Goal: Task Accomplishment & Management: Manage account settings

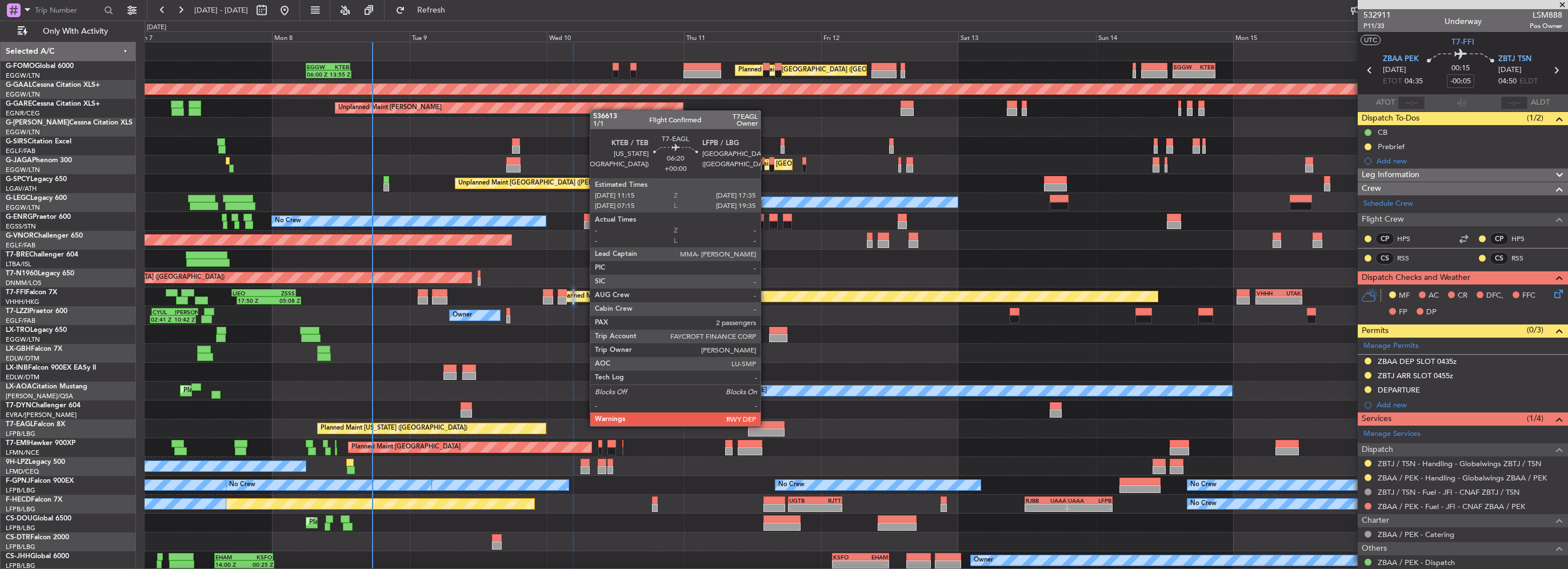
click at [766, 425] on div at bounding box center [766, 425] width 36 height 8
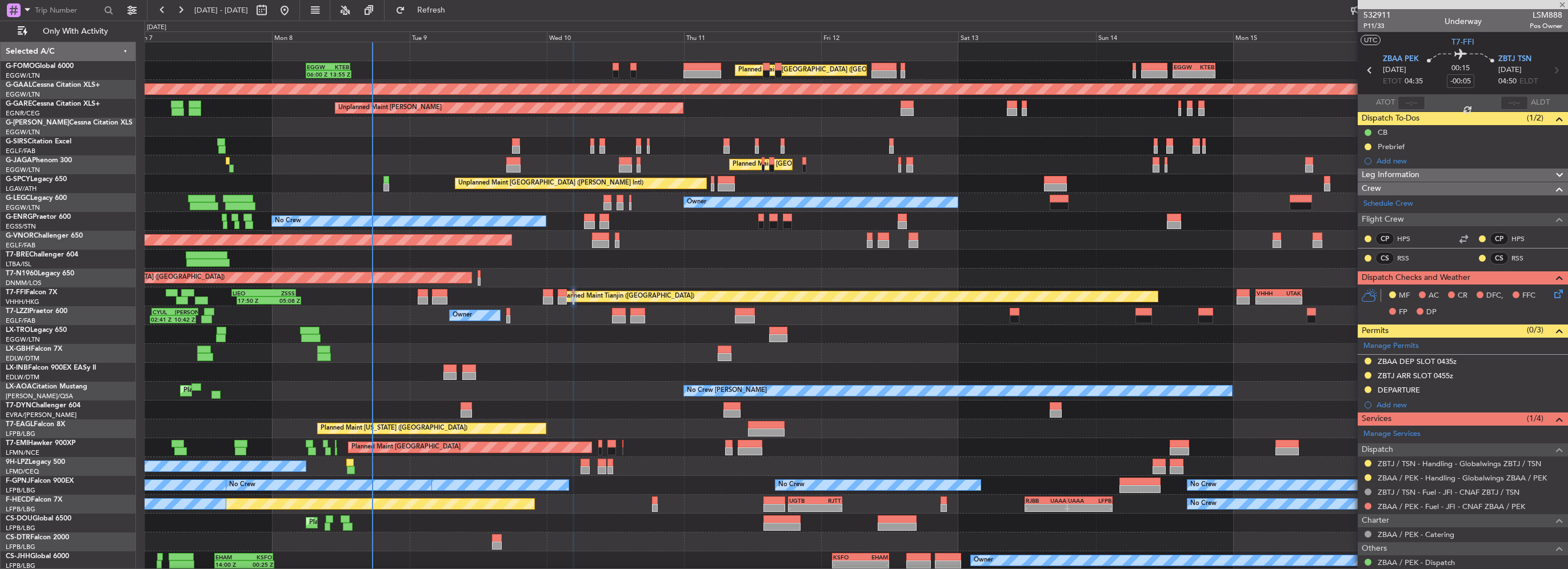
click at [641, 404] on div "Planned Maint [GEOGRAPHIC_DATA] ([GEOGRAPHIC_DATA]) 06:00 Z 13:55 Z EGGW 06:00 …" at bounding box center [856, 306] width 1423 height 528
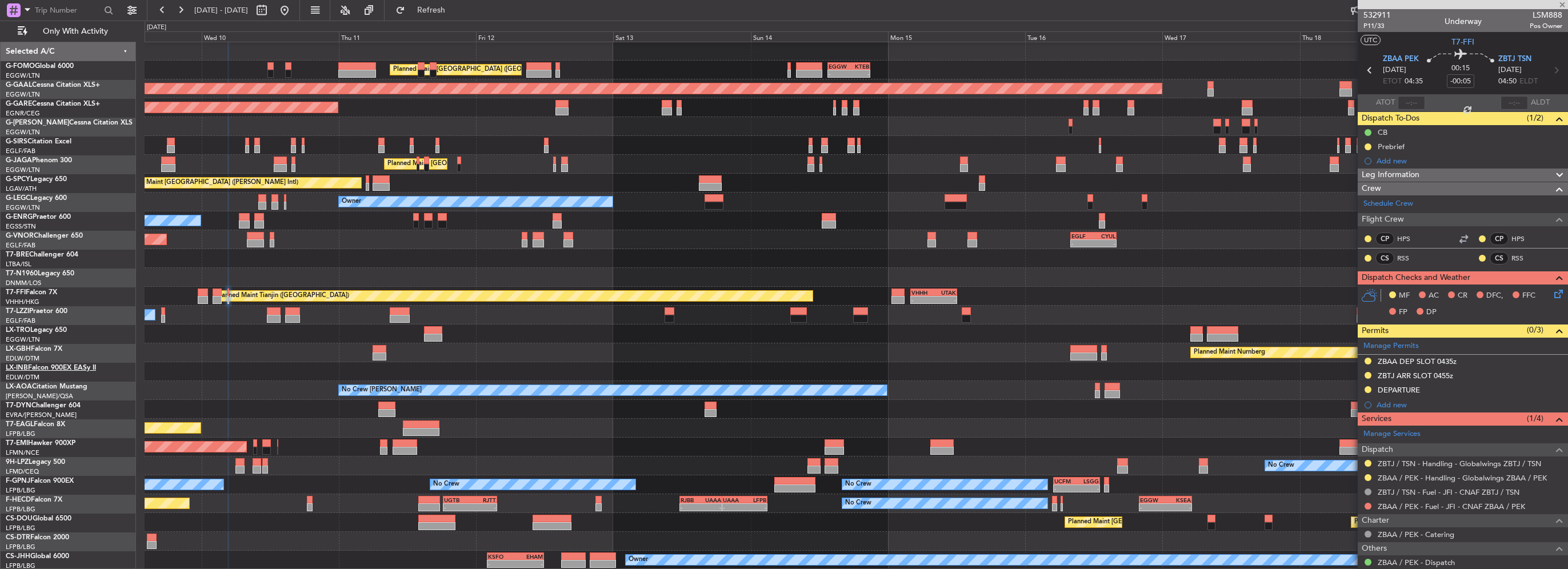
type input "2"
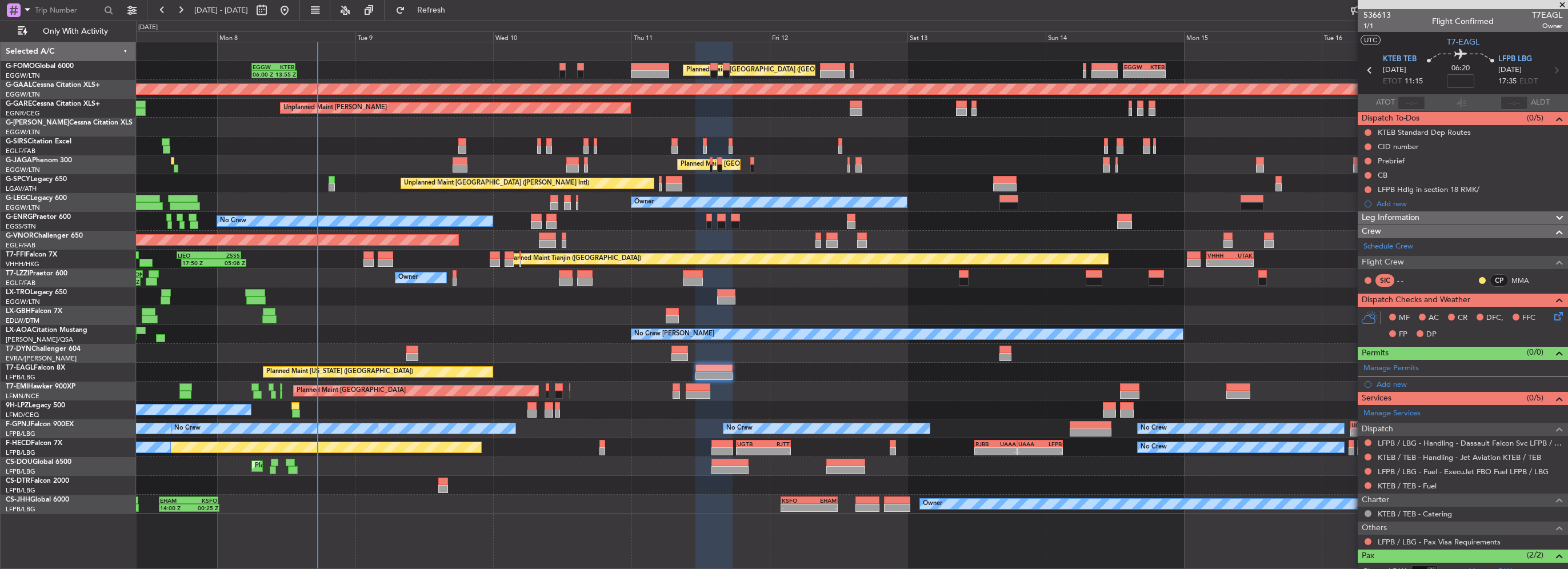
click at [634, 356] on div at bounding box center [852, 353] width 1432 height 19
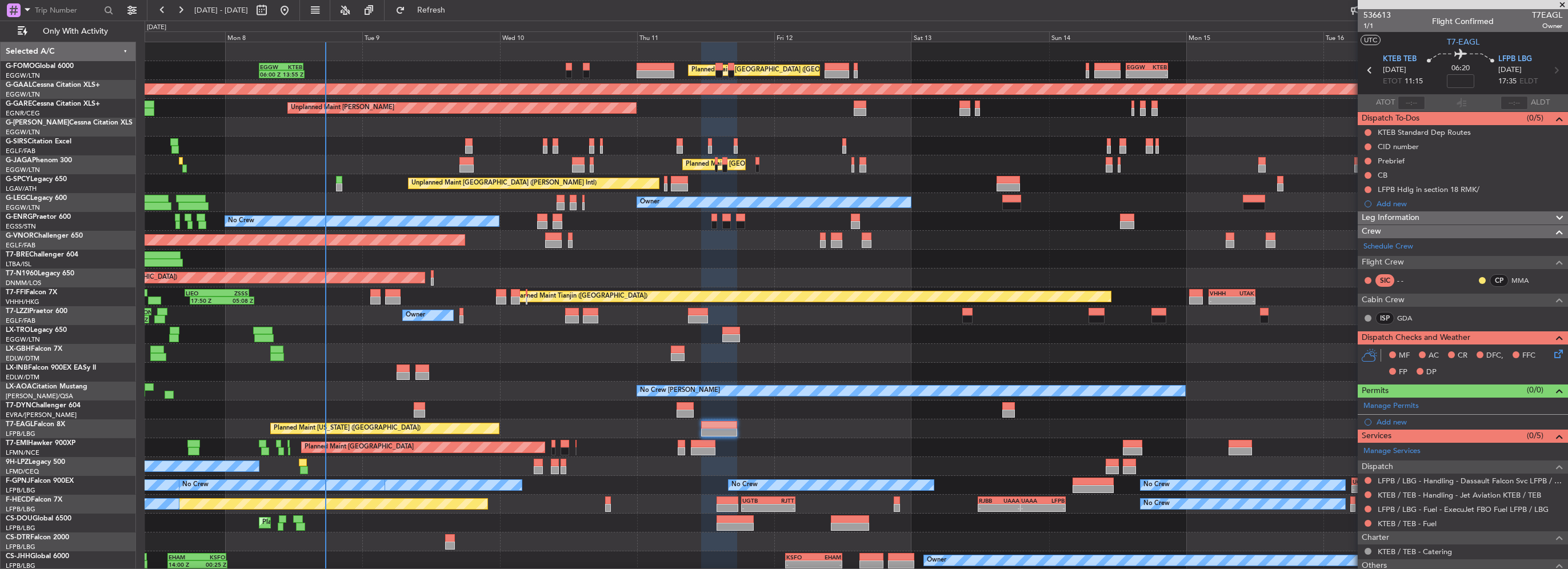
click at [1430, 220] on div "Leg Information" at bounding box center [1463, 217] width 210 height 13
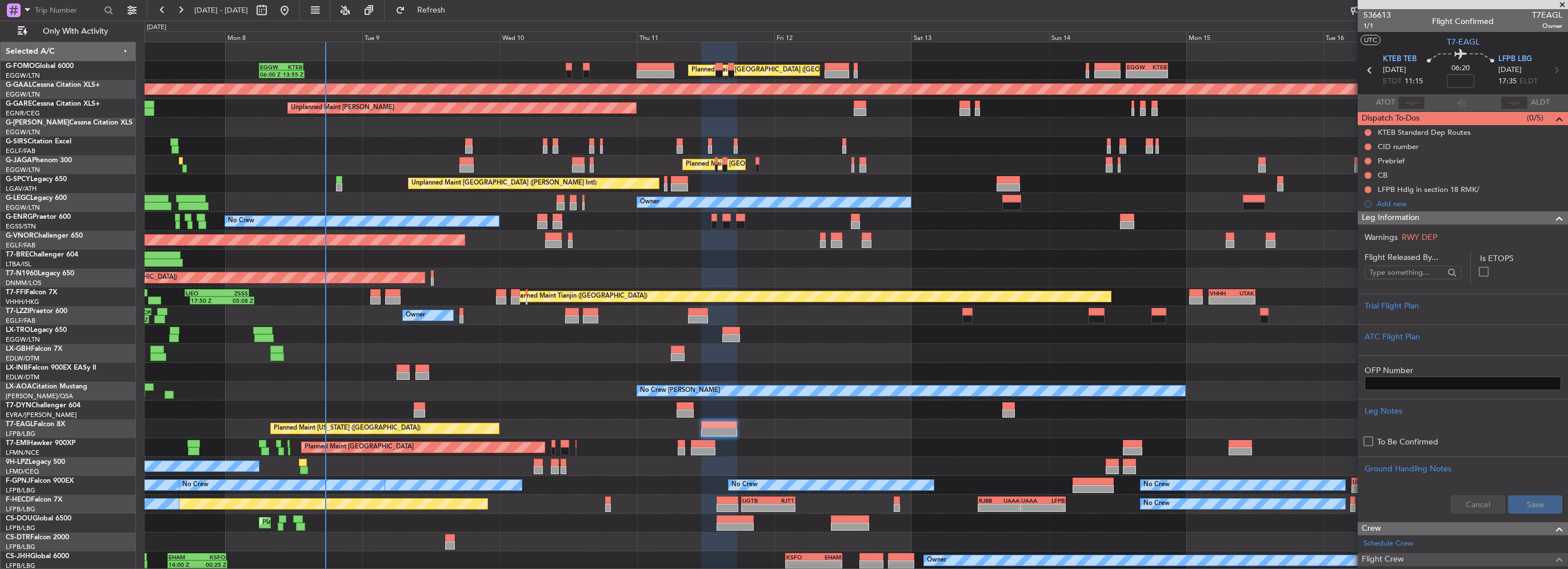
click at [1430, 220] on div "Leg Information" at bounding box center [1463, 217] width 210 height 13
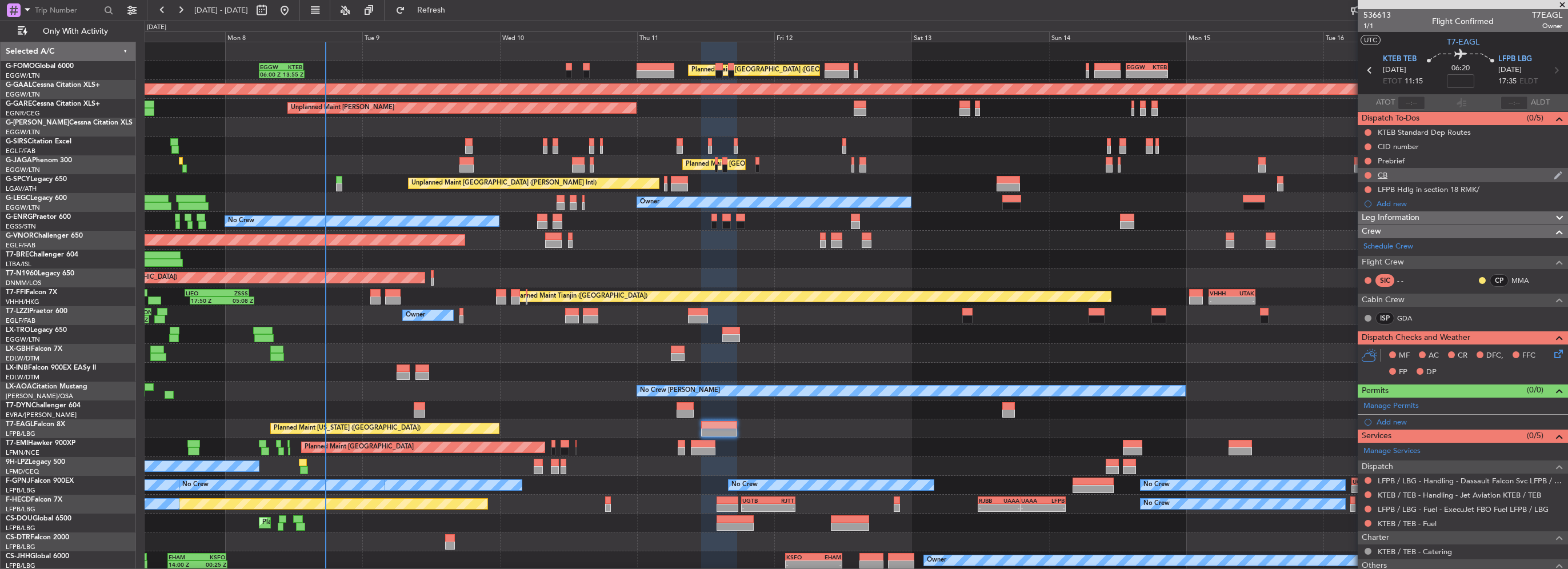
click at [1398, 167] on div "Prebrief" at bounding box center [1463, 160] width 210 height 14
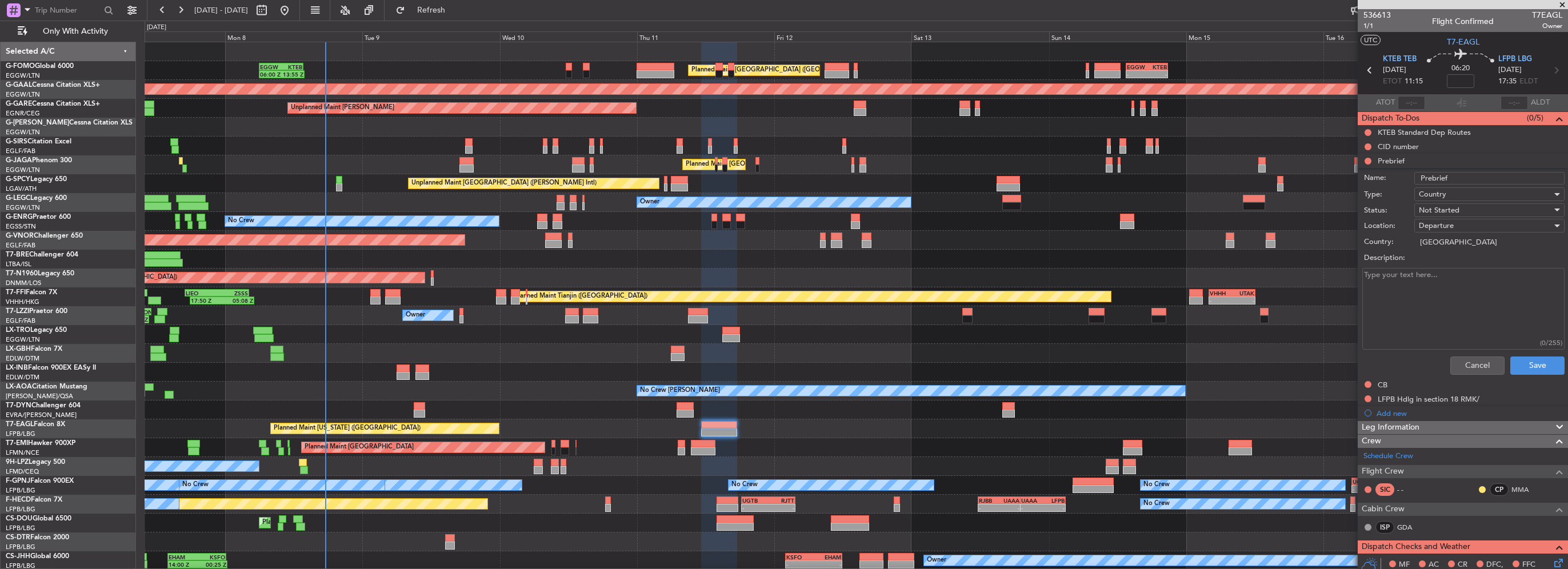
click at [1413, 279] on textarea "Description:" at bounding box center [1464, 308] width 202 height 81
paste textarea "Payload 1000 Lbs (Pax + Cargo 300Lbs)"
type textarea "Payload 1000 Lbs (Pax + Cargo 300Lbs)"
click at [1455, 209] on span "Not Started" at bounding box center [1439, 209] width 40 height 10
click at [1452, 266] on span "Completed" at bounding box center [1483, 267] width 134 height 17
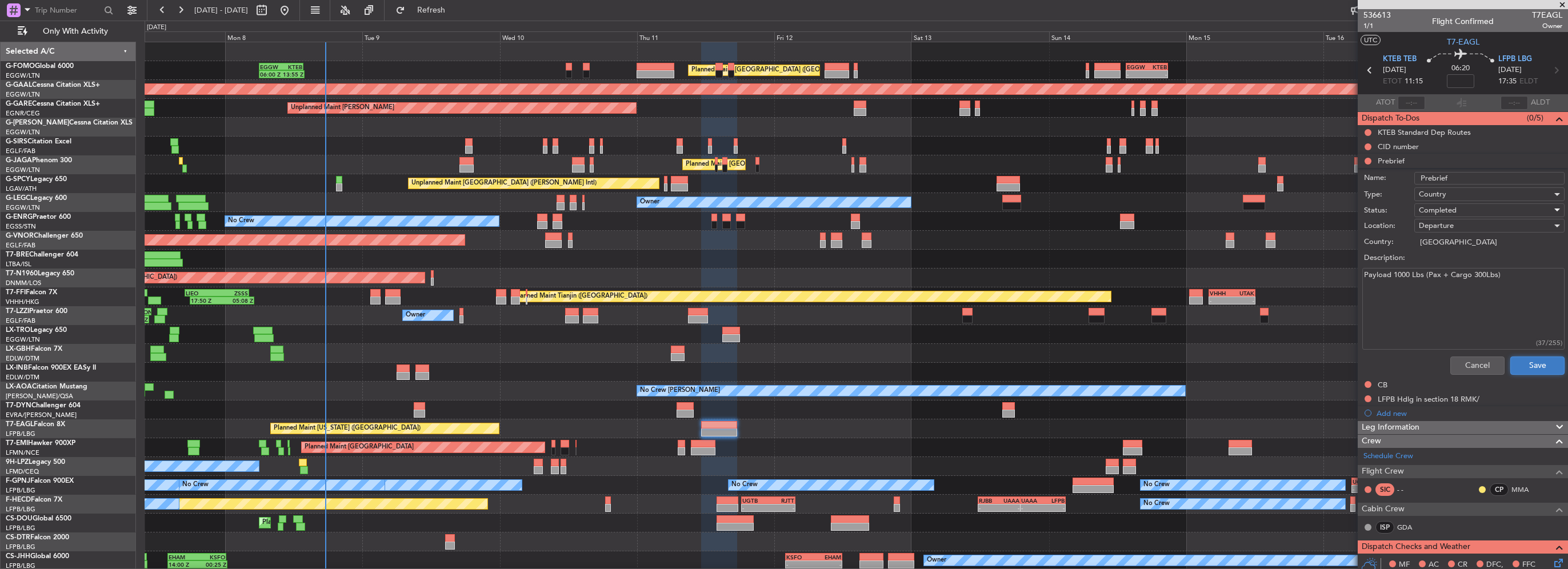
click at [1527, 365] on button "Save" at bounding box center [1537, 365] width 55 height 18
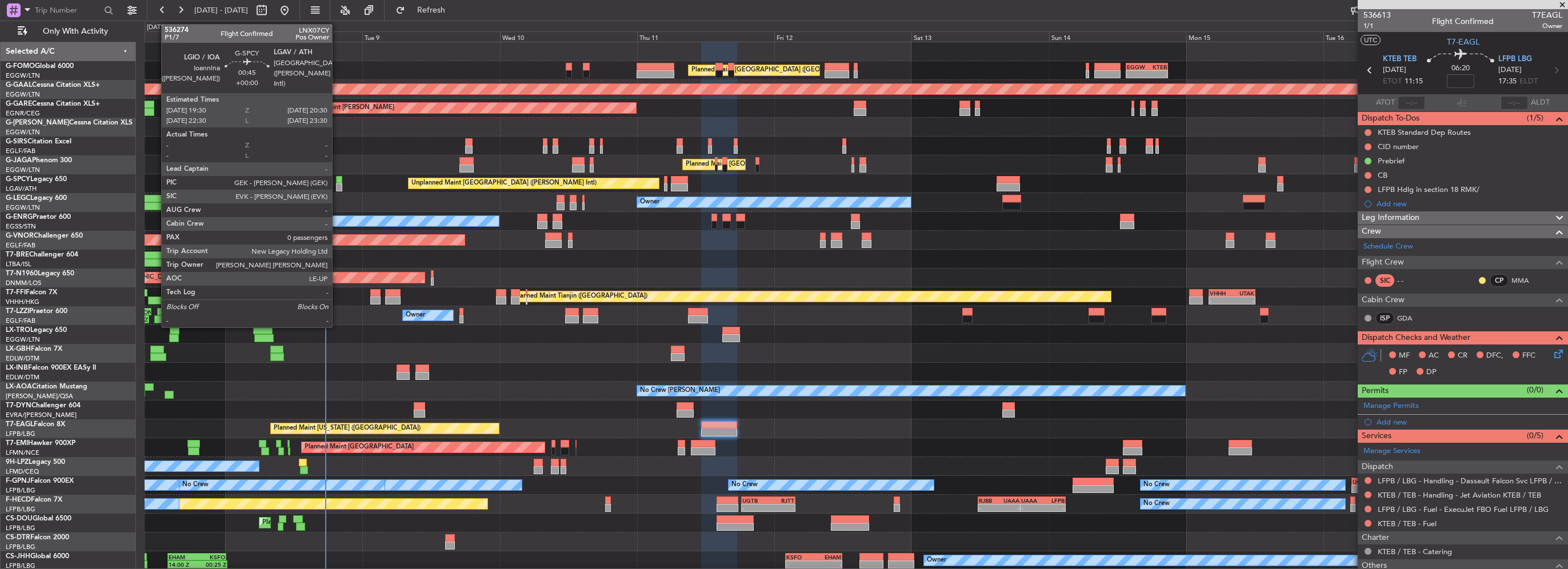
click at [337, 188] on div at bounding box center [339, 187] width 6 height 8
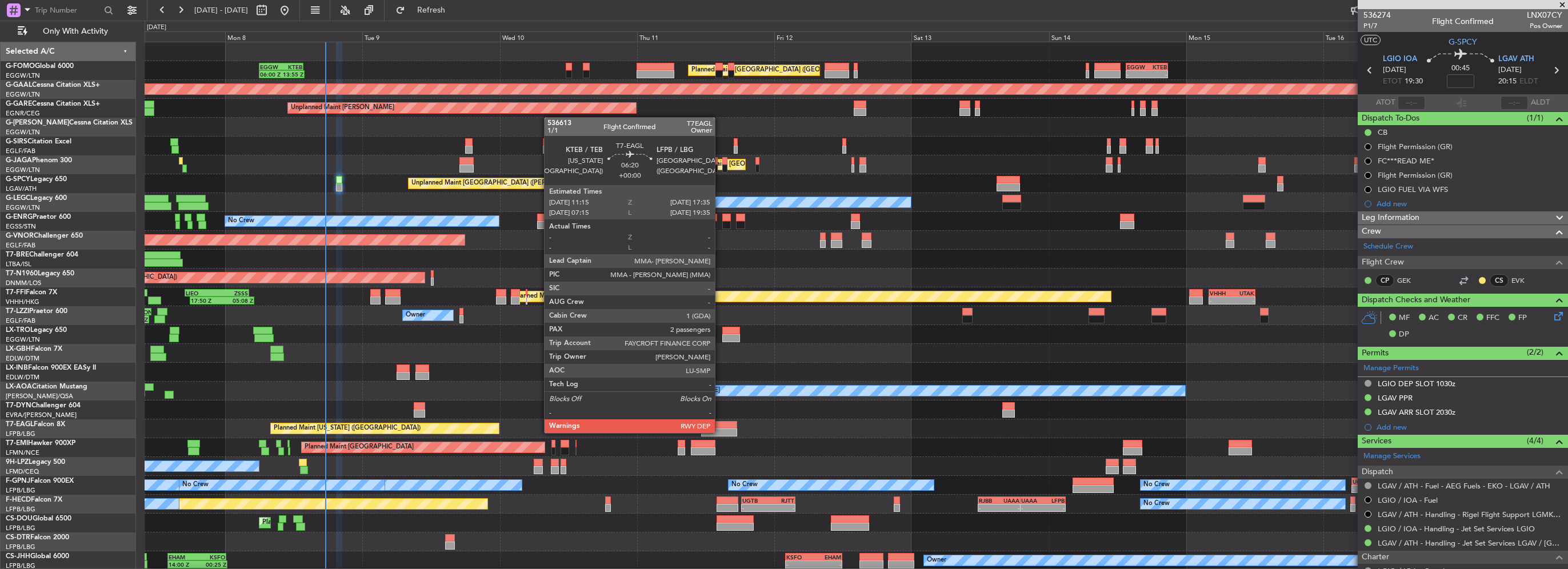
click at [720, 431] on div at bounding box center [720, 432] width 36 height 8
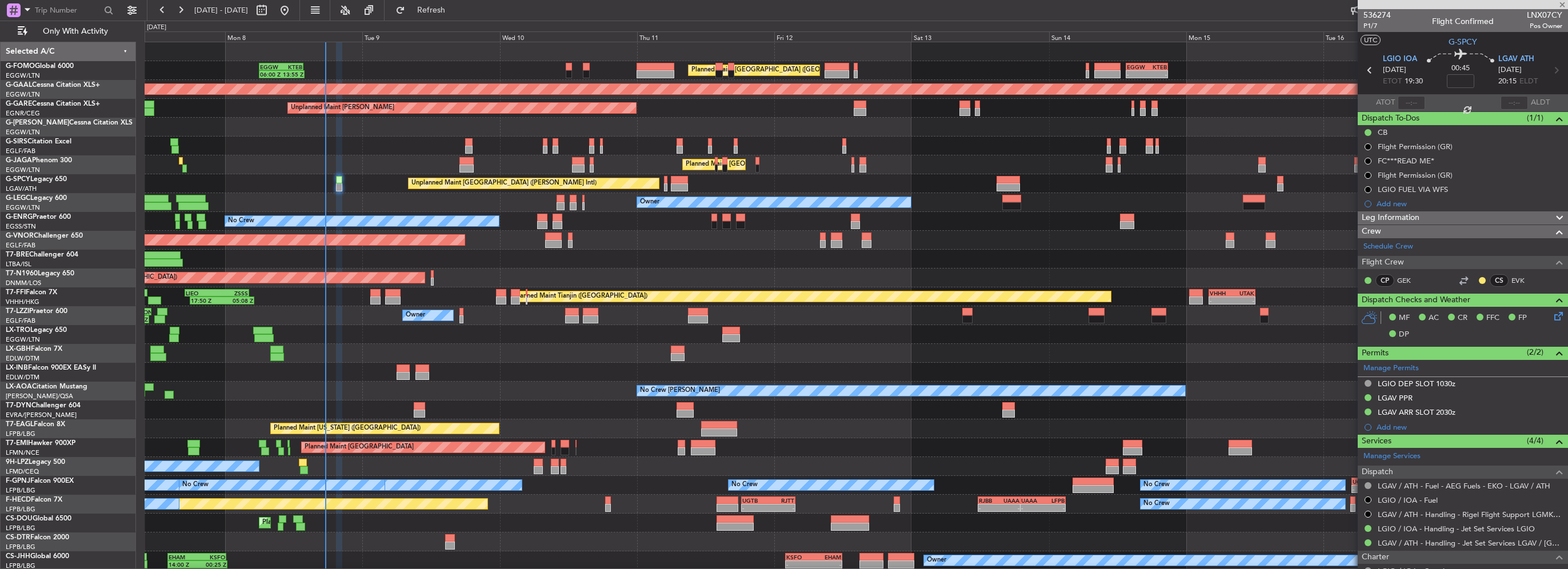
type input "2"
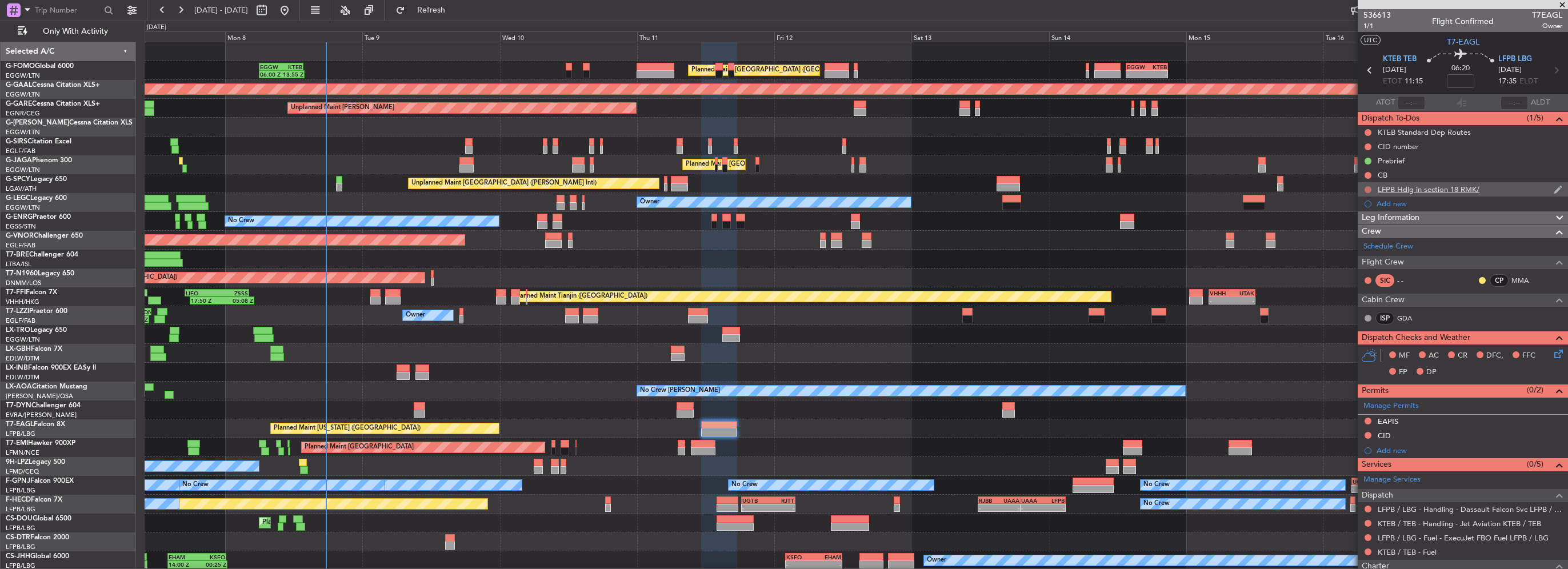
click at [1369, 187] on button at bounding box center [1368, 190] width 7 height 7
click at [1370, 240] on span "Completed" at bounding box center [1373, 239] width 38 height 11
click at [1365, 174] on button at bounding box center [1368, 175] width 7 height 7
click at [1362, 223] on span "Completed" at bounding box center [1373, 225] width 38 height 11
click at [1403, 130] on div "KTEB Standard Dep Routes" at bounding box center [1425, 132] width 93 height 9
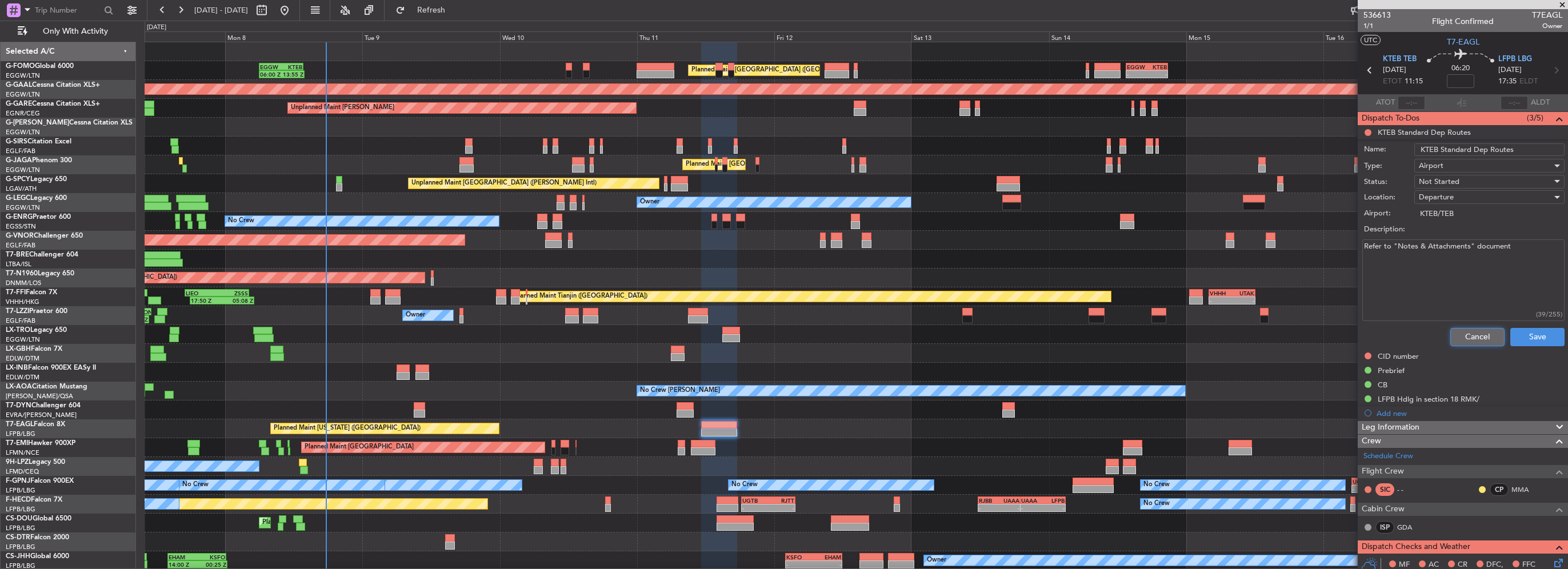
click at [1474, 335] on button "Cancel" at bounding box center [1477, 337] width 55 height 18
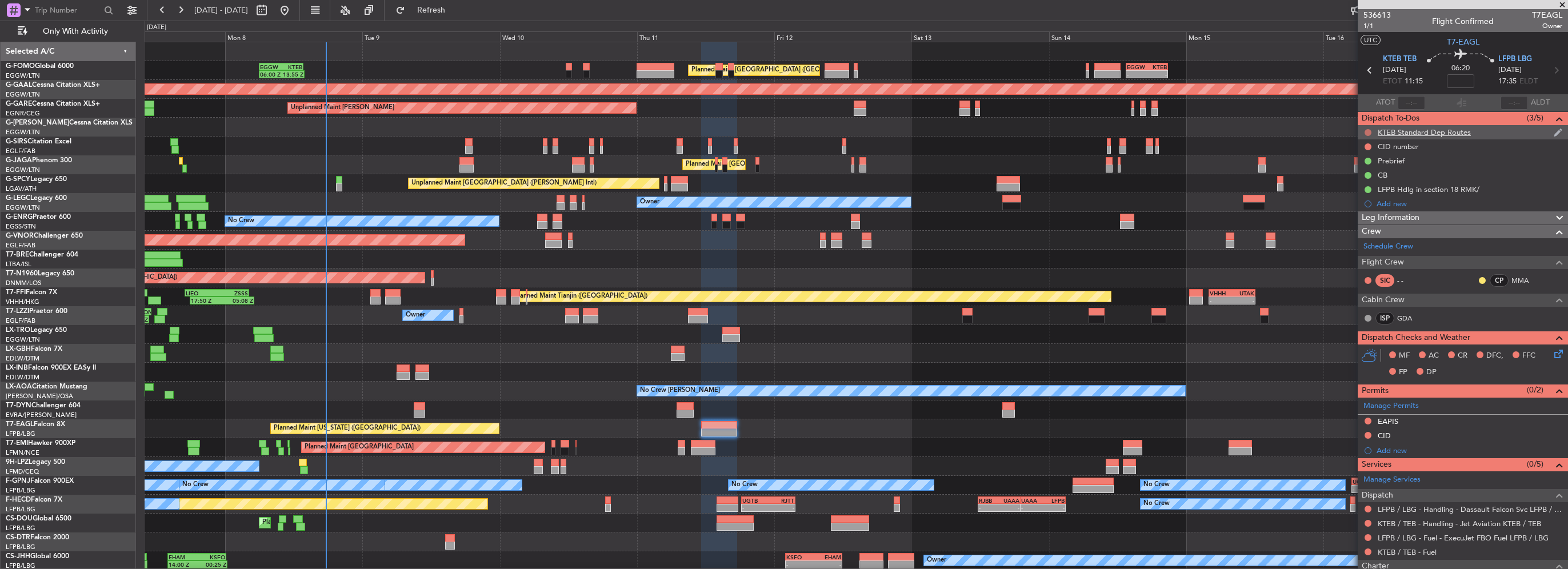
click at [1367, 131] on button at bounding box center [1368, 132] width 7 height 7
drag, startPoint x: 1364, startPoint y: 199, endPoint x: 1371, endPoint y: 168, distance: 31.8
click at [1364, 198] on span "Cancelled" at bounding box center [1370, 200] width 32 height 11
click at [1368, 145] on button at bounding box center [1368, 146] width 7 height 7
click at [1358, 217] on span "Cancelled" at bounding box center [1370, 214] width 32 height 11
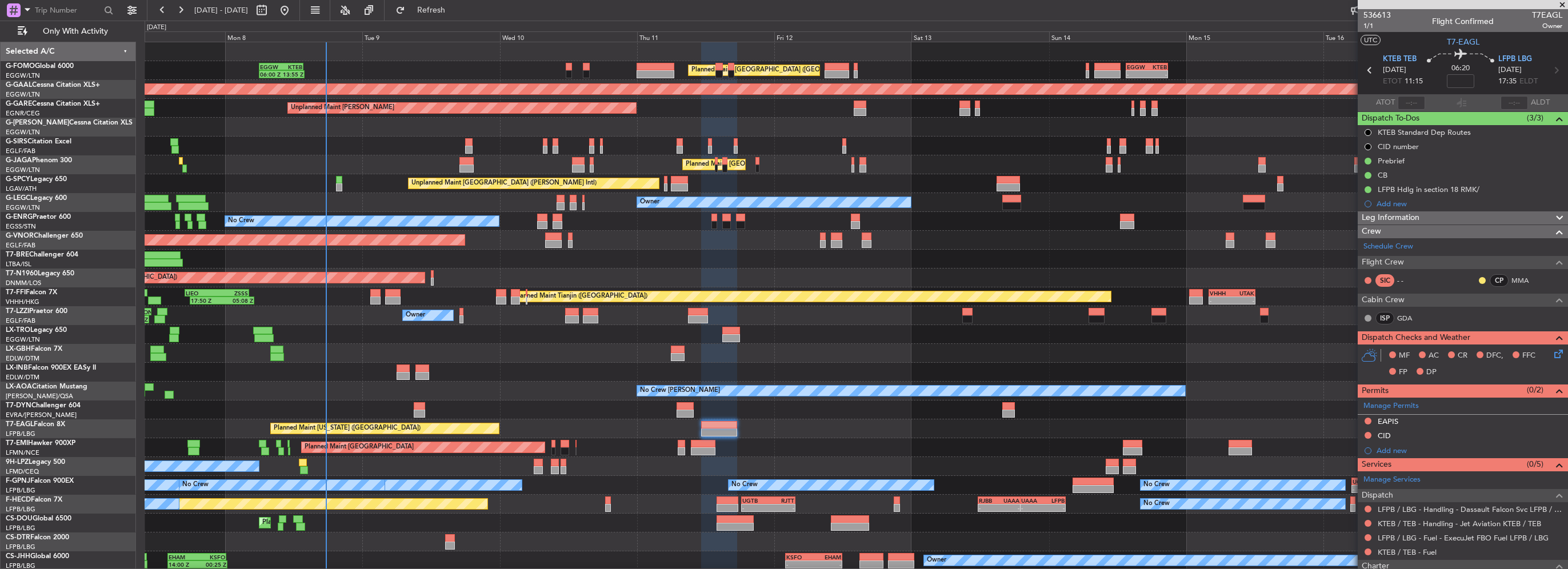
click at [1436, 213] on div "Leg Information" at bounding box center [1463, 217] width 210 height 13
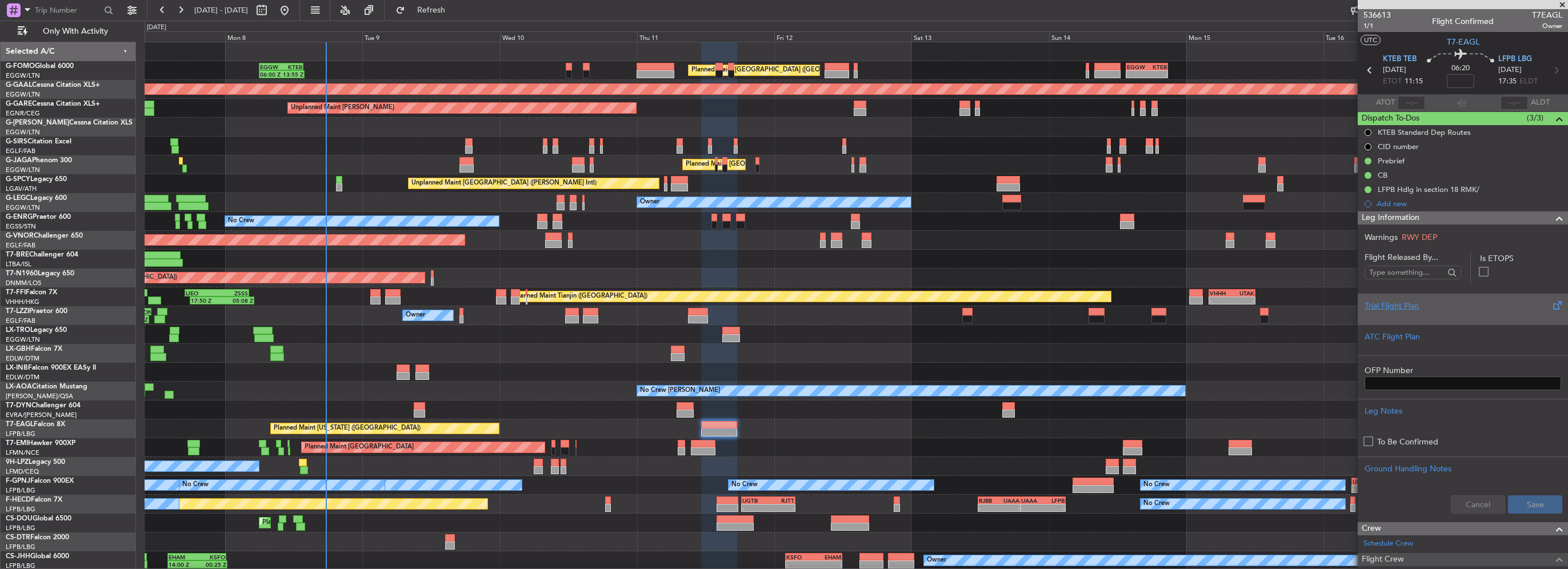
click at [1417, 306] on div "Trial Flight Plan" at bounding box center [1463, 305] width 197 height 12
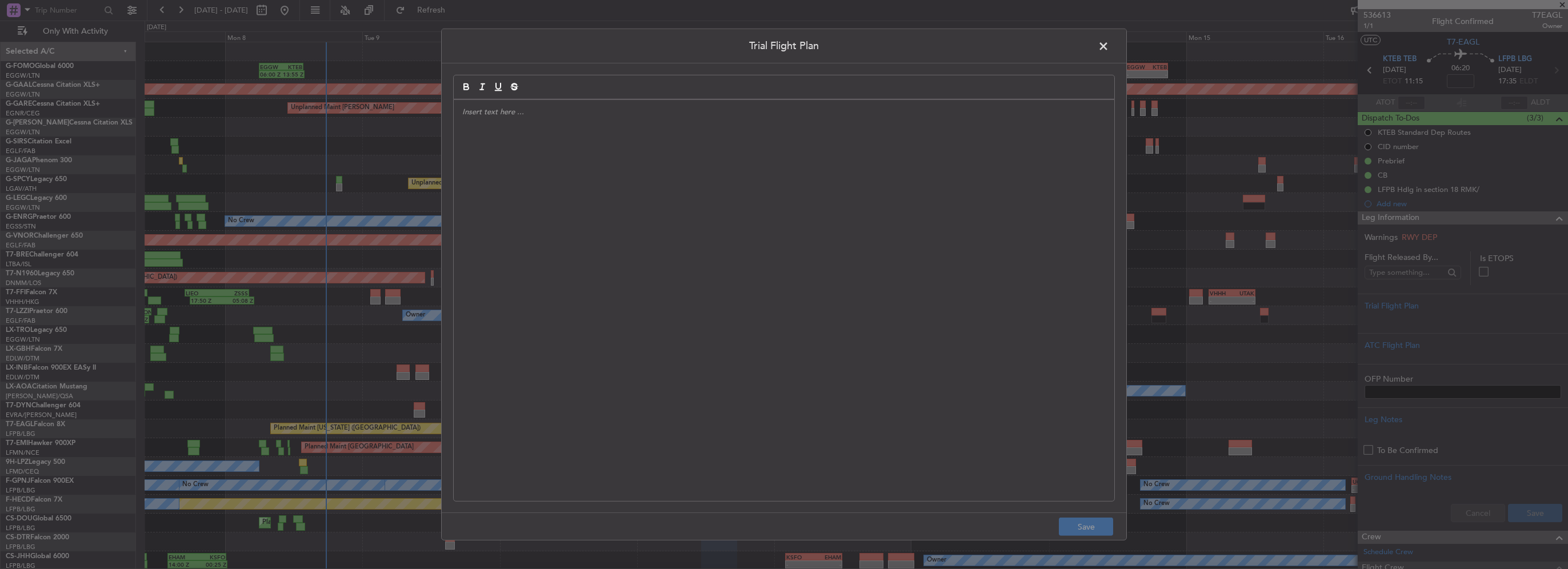
click at [633, 205] on div at bounding box center [784, 300] width 661 height 401
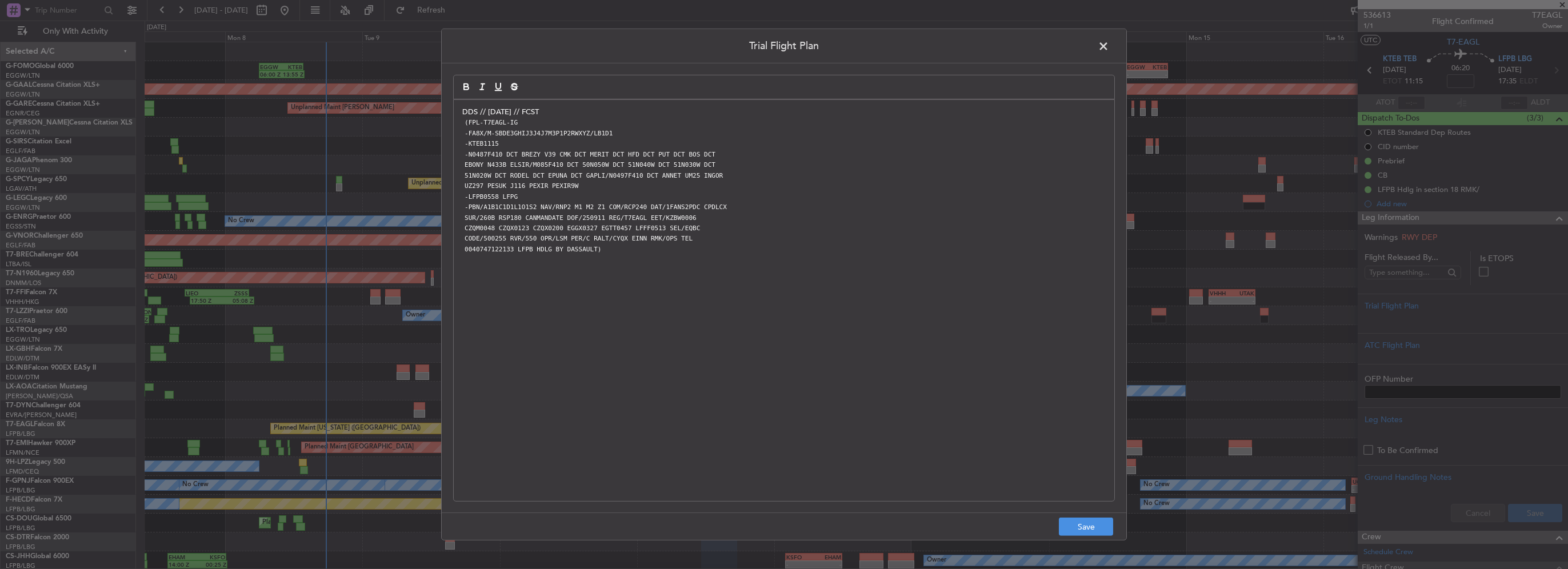
click at [546, 110] on p "DDS // [DATE] // FCST" at bounding box center [784, 111] width 644 height 10
click at [1068, 529] on button "Save" at bounding box center [1086, 526] width 55 height 18
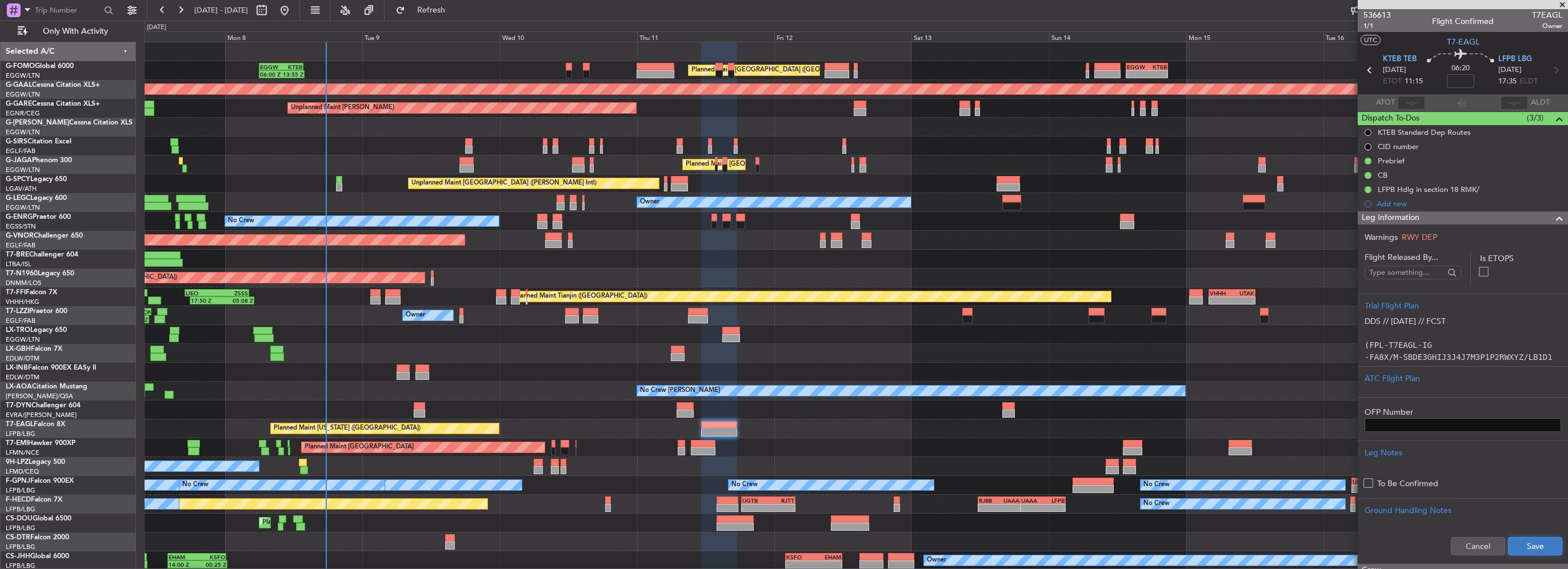
click at [1543, 545] on button "Save" at bounding box center [1535, 545] width 55 height 18
click at [1368, 176] on div "Completed" at bounding box center [1368, 179] width 37 height 14
click at [1370, 173] on button at bounding box center [1368, 175] width 7 height 7
click at [1364, 194] on span "Not Started" at bounding box center [1373, 191] width 40 height 11
click at [1543, 216] on div at bounding box center [1555, 217] width 23 height 13
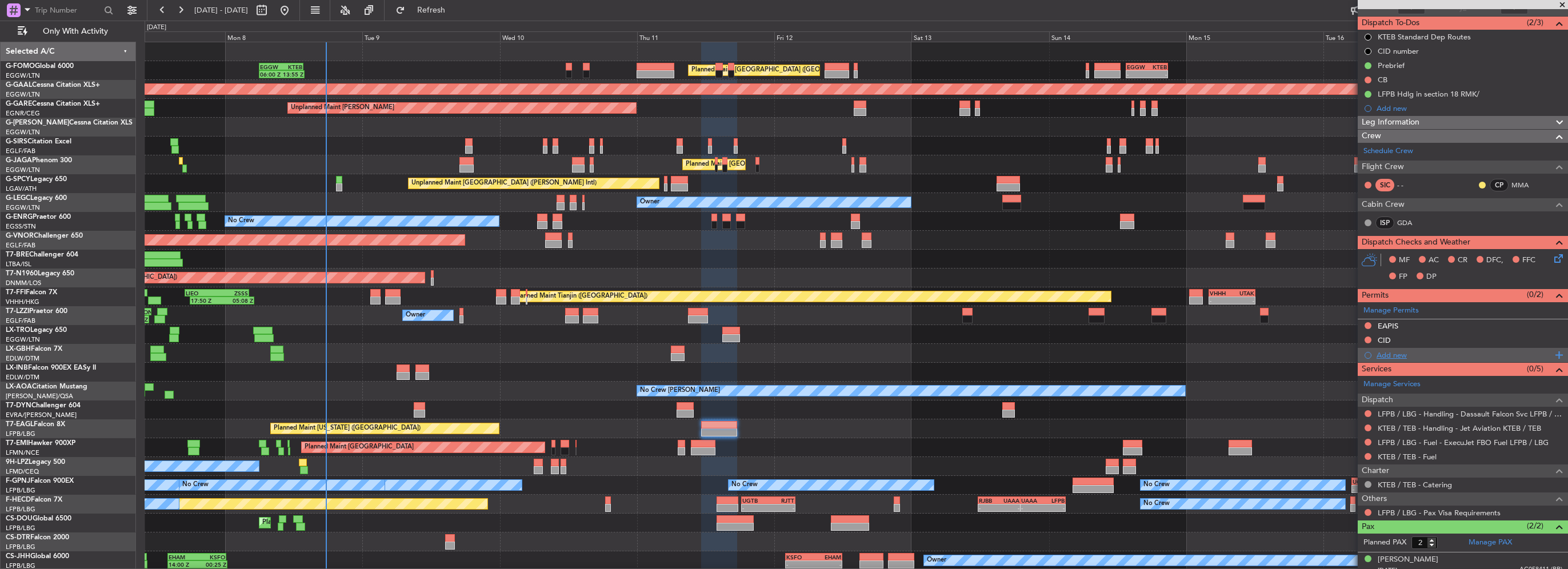
scroll to position [128, 0]
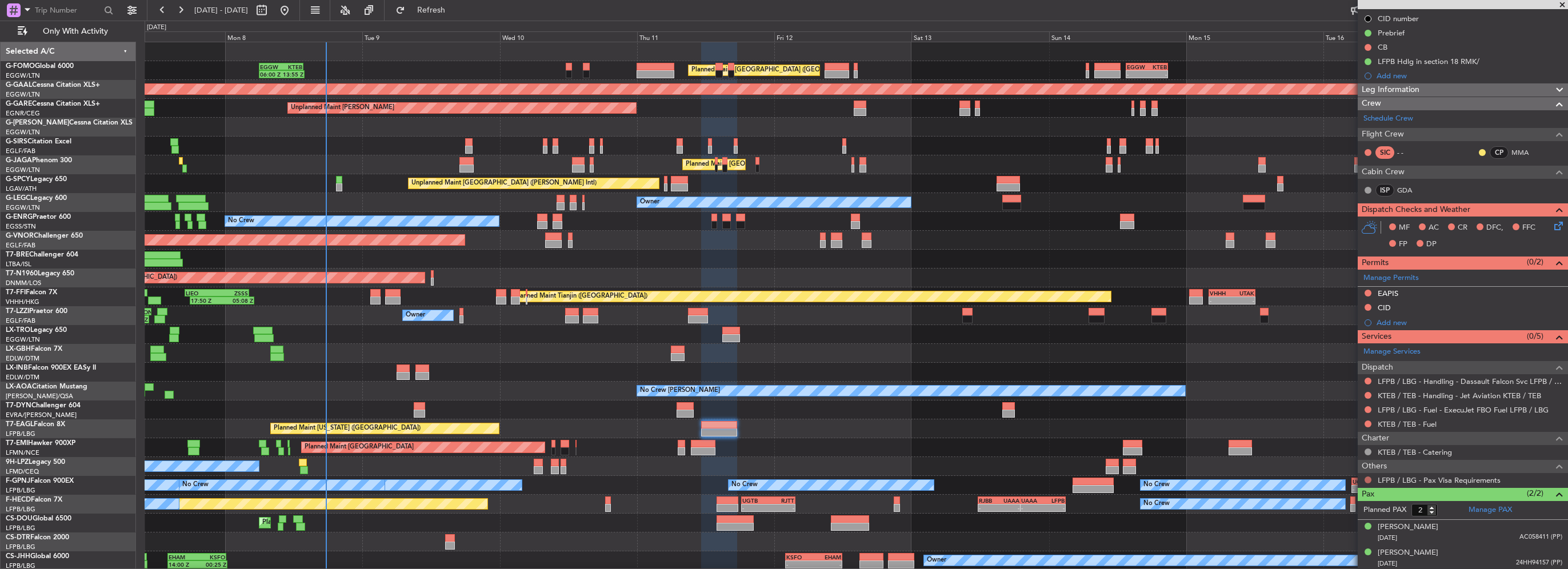
click at [1369, 477] on button at bounding box center [1368, 480] width 7 height 7
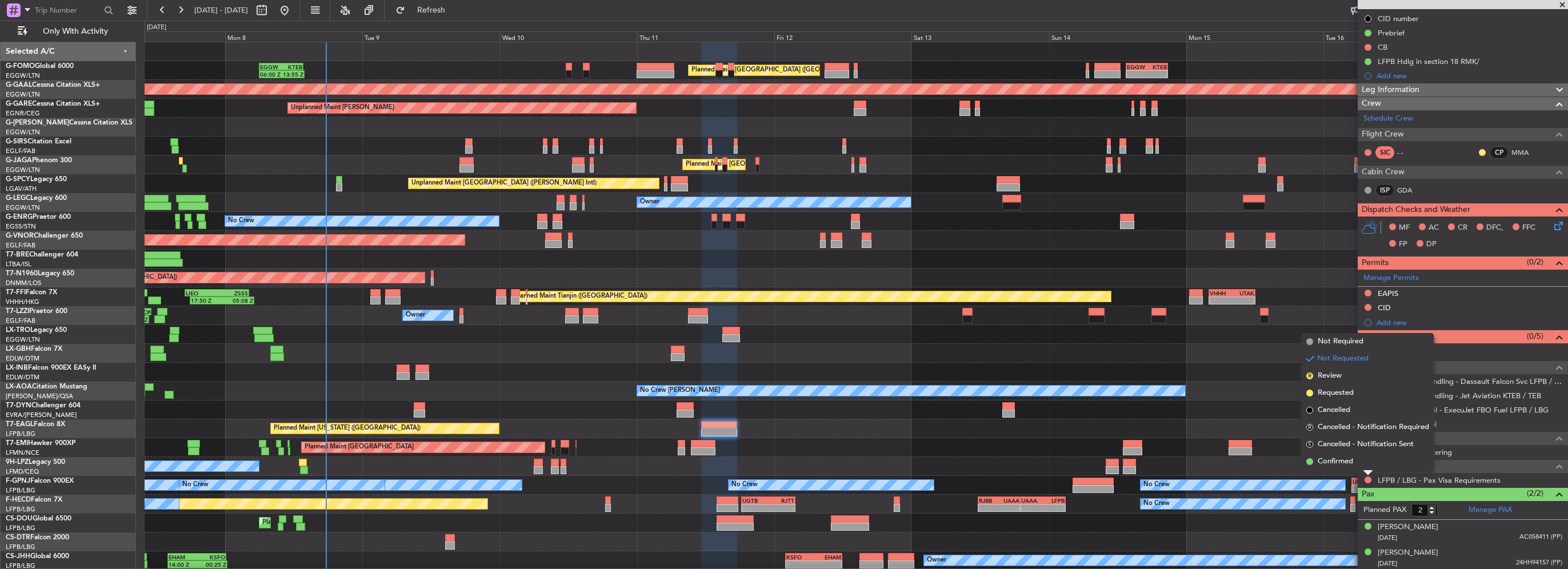
click at [1345, 341] on span "Not Required" at bounding box center [1341, 341] width 46 height 11
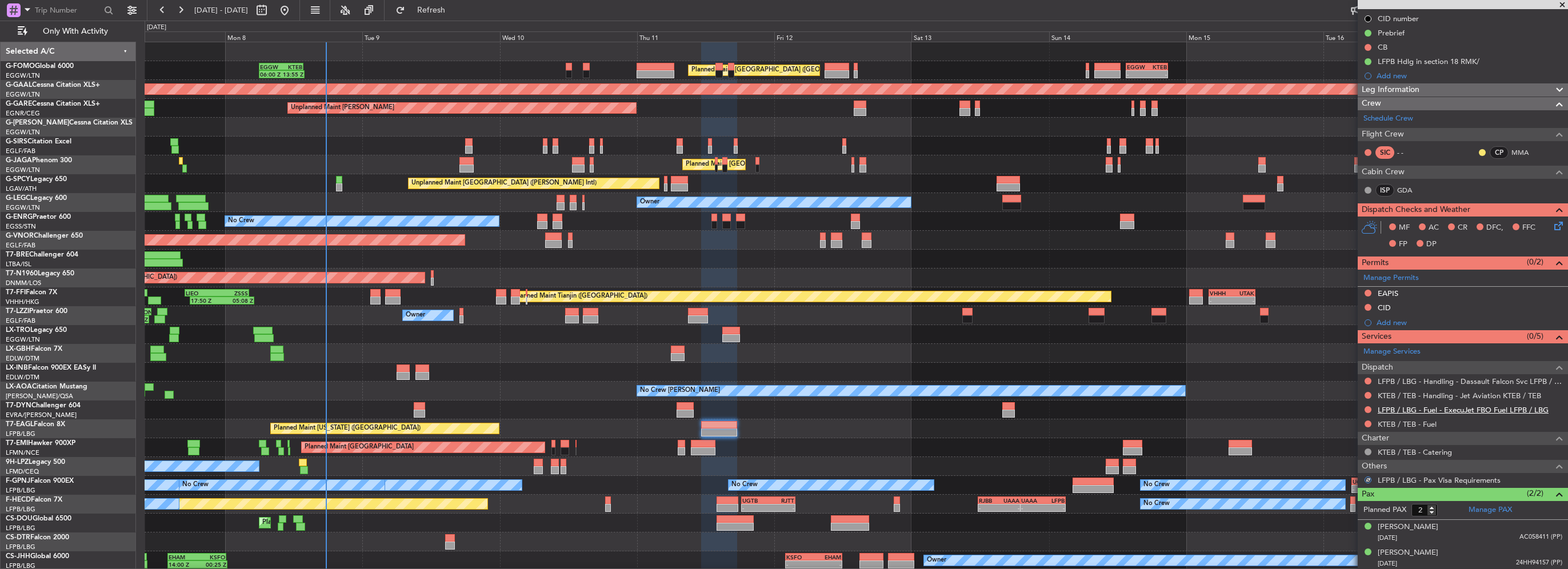
scroll to position [0, 0]
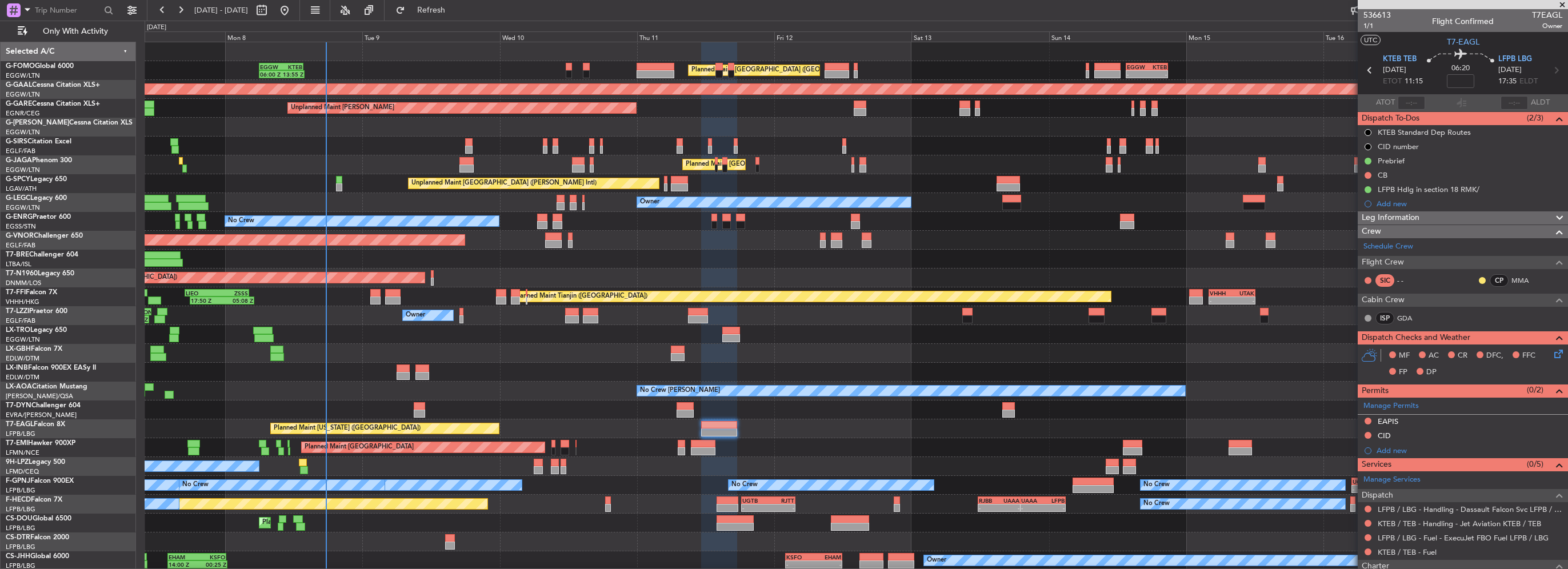
click at [1552, 352] on icon at bounding box center [1557, 352] width 9 height 9
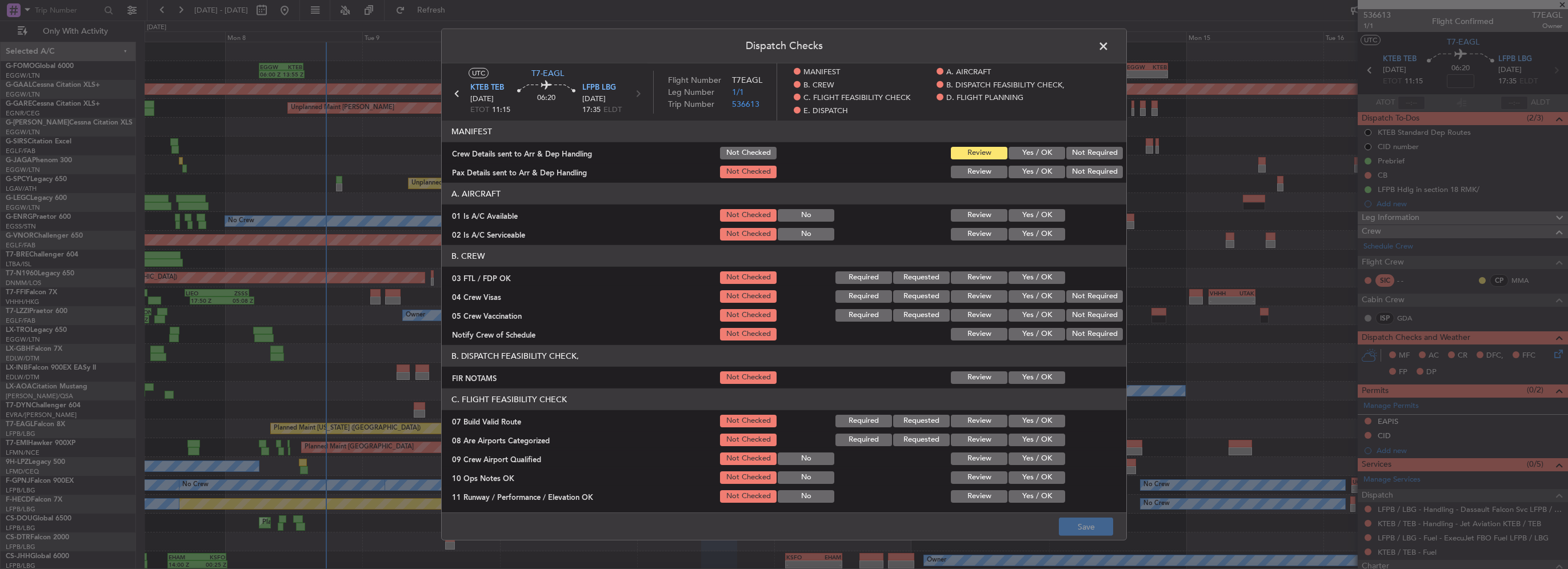
click at [1031, 215] on button "Yes / OK" at bounding box center [1037, 216] width 57 height 13
click at [1031, 240] on div "Yes / OK" at bounding box center [1036, 234] width 58 height 16
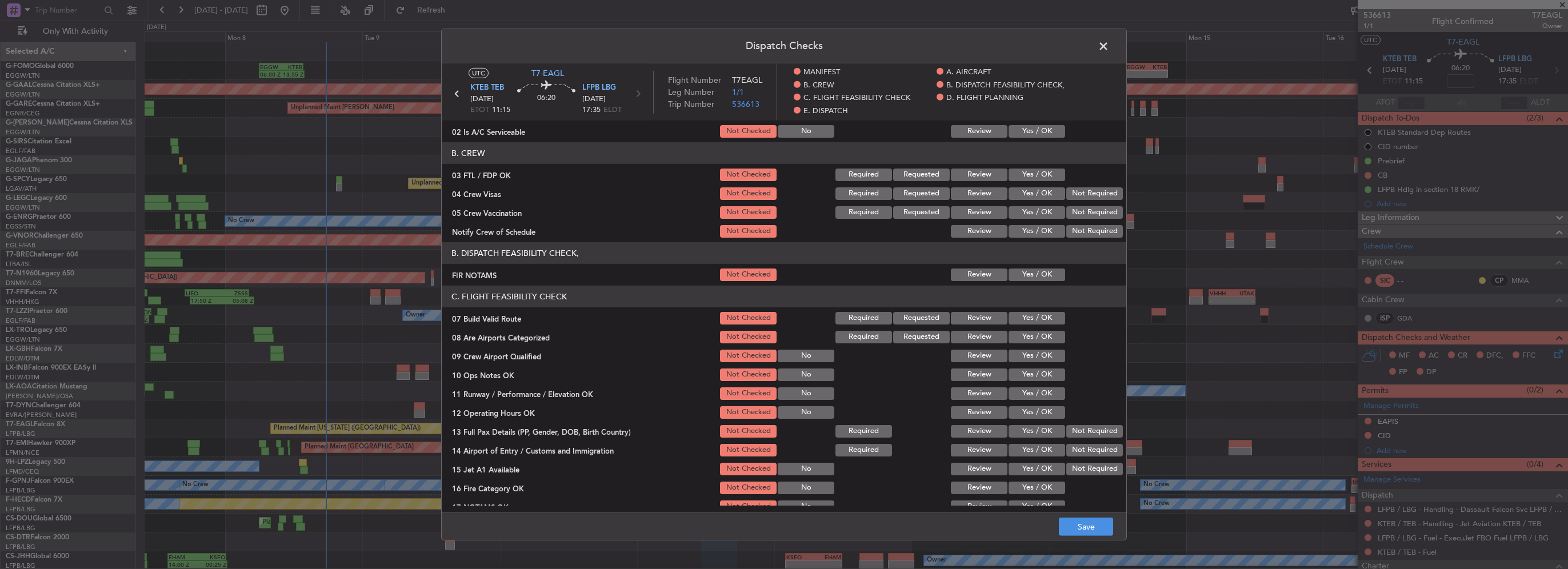
scroll to position [115, 0]
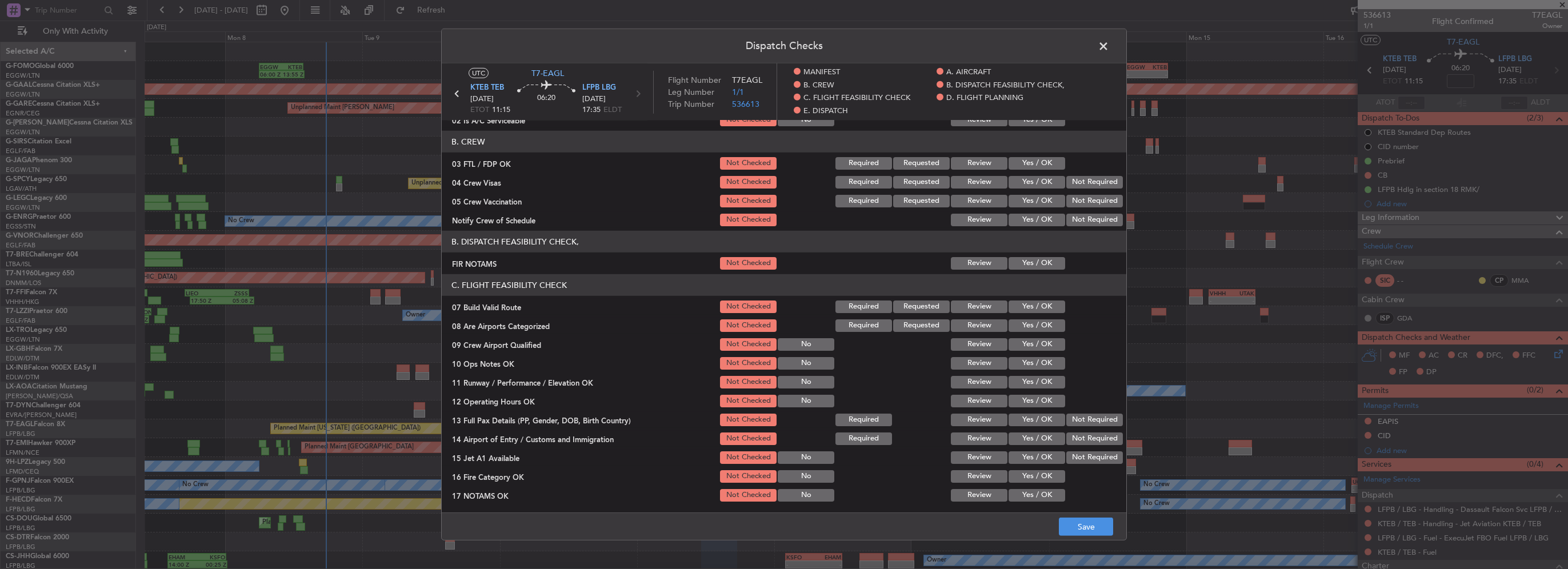
click at [1031, 262] on button "Yes / OK" at bounding box center [1037, 263] width 57 height 13
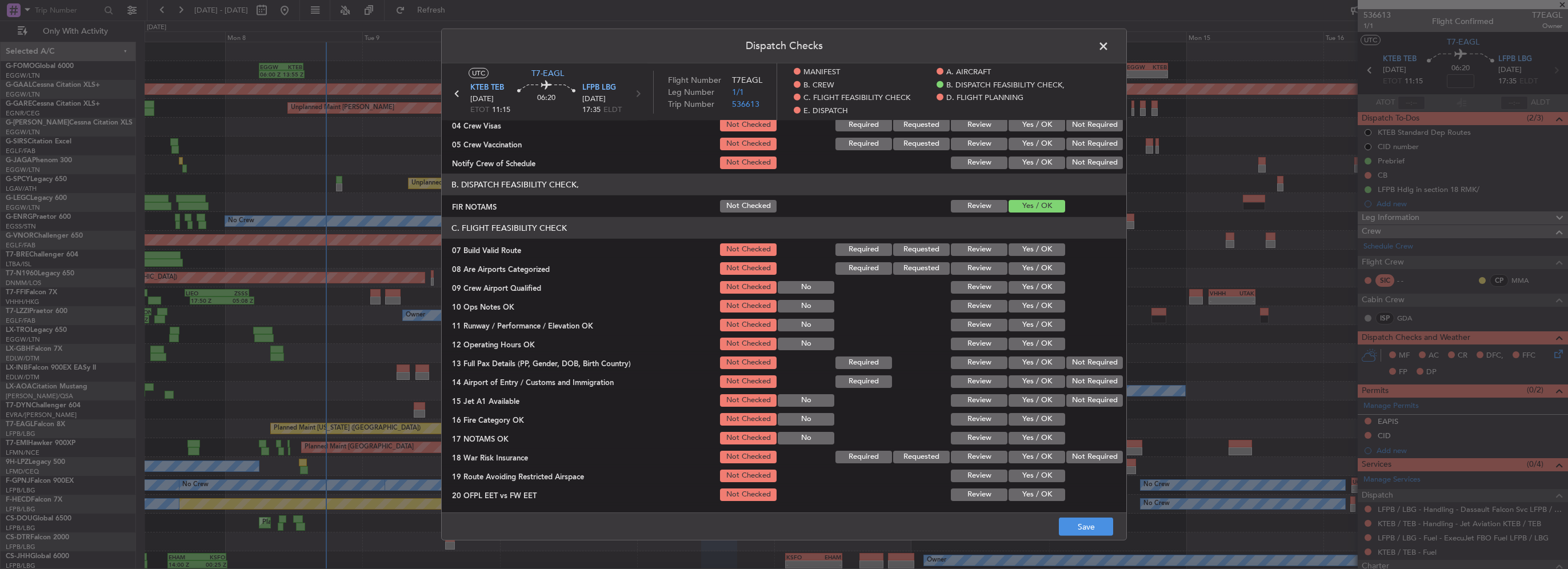
click at [1037, 247] on button "Yes / OK" at bounding box center [1037, 250] width 57 height 13
click at [1036, 265] on button "Yes / OK" at bounding box center [1037, 269] width 57 height 13
drag, startPoint x: 1037, startPoint y: 284, endPoint x: 1036, endPoint y: 291, distance: 7.1
click at [1036, 288] on button "Yes / OK" at bounding box center [1037, 288] width 57 height 13
drag, startPoint x: 1039, startPoint y: 304, endPoint x: 1040, endPoint y: 314, distance: 10.0
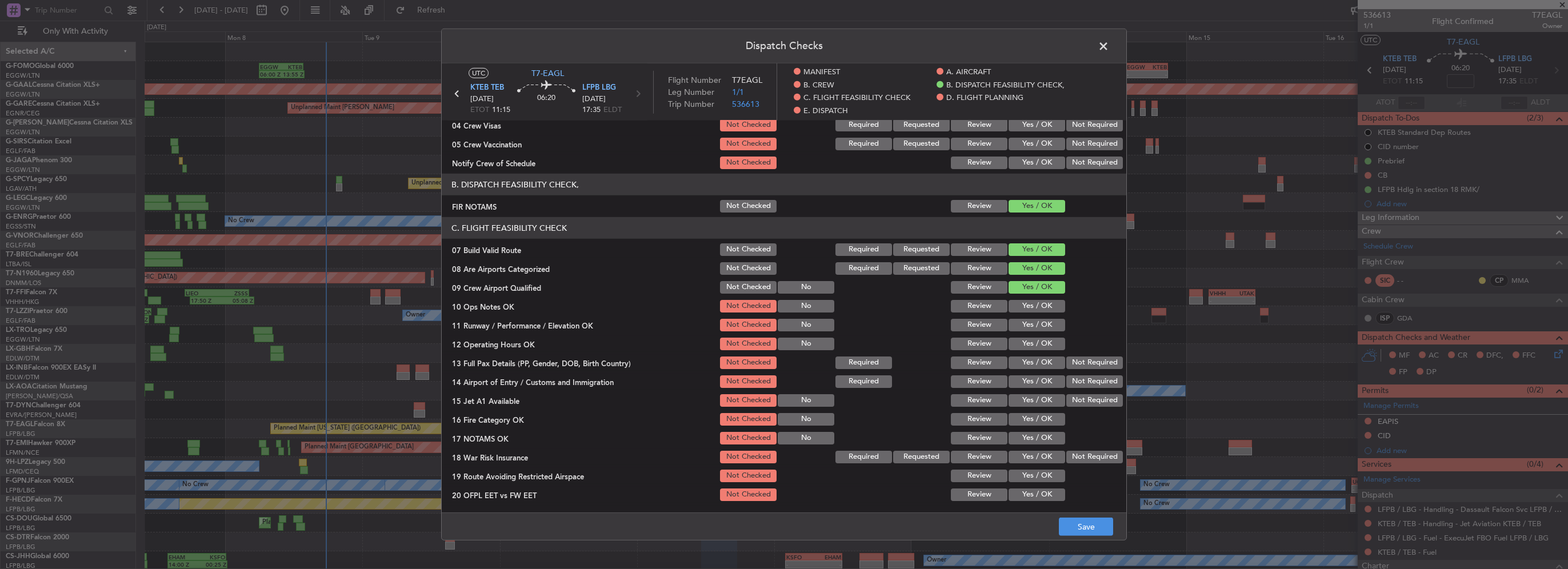
click at [1039, 307] on button "Yes / OK" at bounding box center [1037, 306] width 57 height 13
click at [1040, 315] on section "C. FLIGHT FEASIBILITY CHECK 07 Build Valid Route Not Checked Required Requested…" at bounding box center [784, 369] width 685 height 304
click at [1040, 317] on div "Yes / OK" at bounding box center [1036, 325] width 58 height 16
click at [1042, 324] on button "Yes / OK" at bounding box center [1037, 325] width 57 height 13
drag, startPoint x: 1037, startPoint y: 352, endPoint x: 1037, endPoint y: 358, distance: 6.0
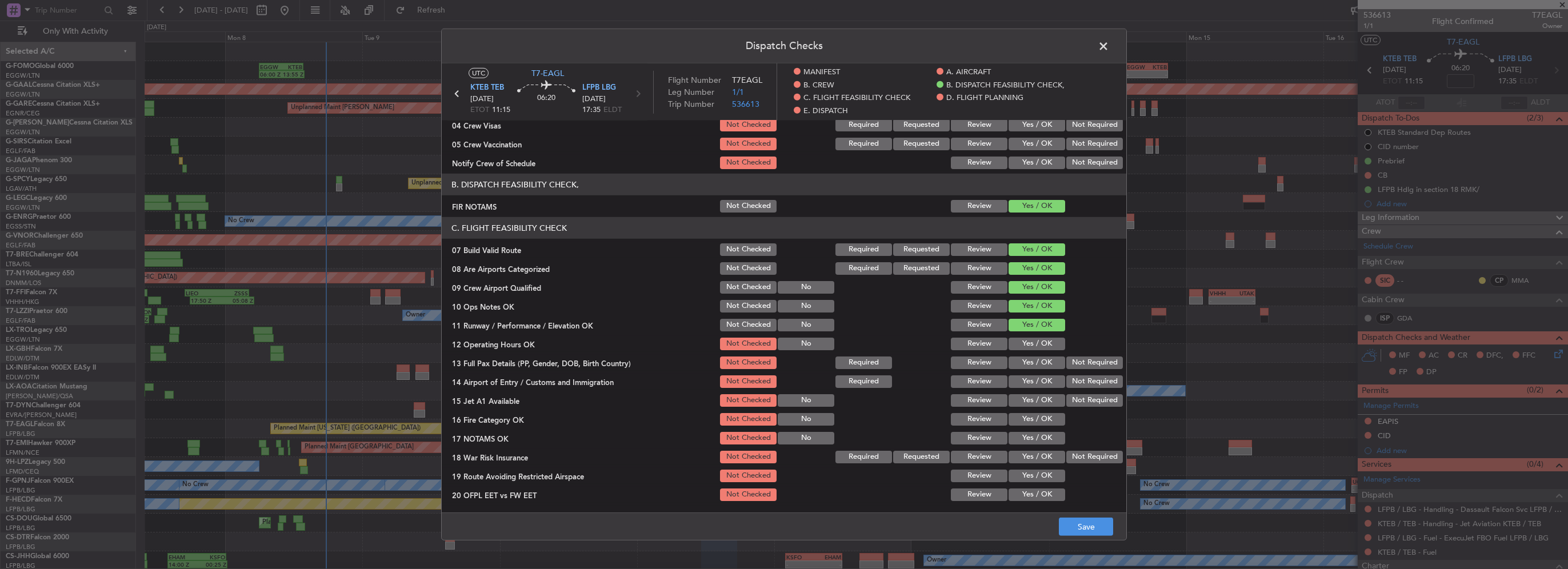
click at [1037, 352] on section "C. FLIGHT FEASIBILITY CHECK 07 Build Valid Route Not Checked Required Requested…" at bounding box center [784, 369] width 685 height 304
drag, startPoint x: 1038, startPoint y: 338, endPoint x: 1046, endPoint y: 363, distance: 26.2
click at [1039, 338] on button "Yes / OK" at bounding box center [1037, 344] width 57 height 13
click at [1046, 364] on button "Yes / OK" at bounding box center [1037, 363] width 57 height 13
click at [1045, 386] on button "Yes / OK" at bounding box center [1037, 382] width 57 height 13
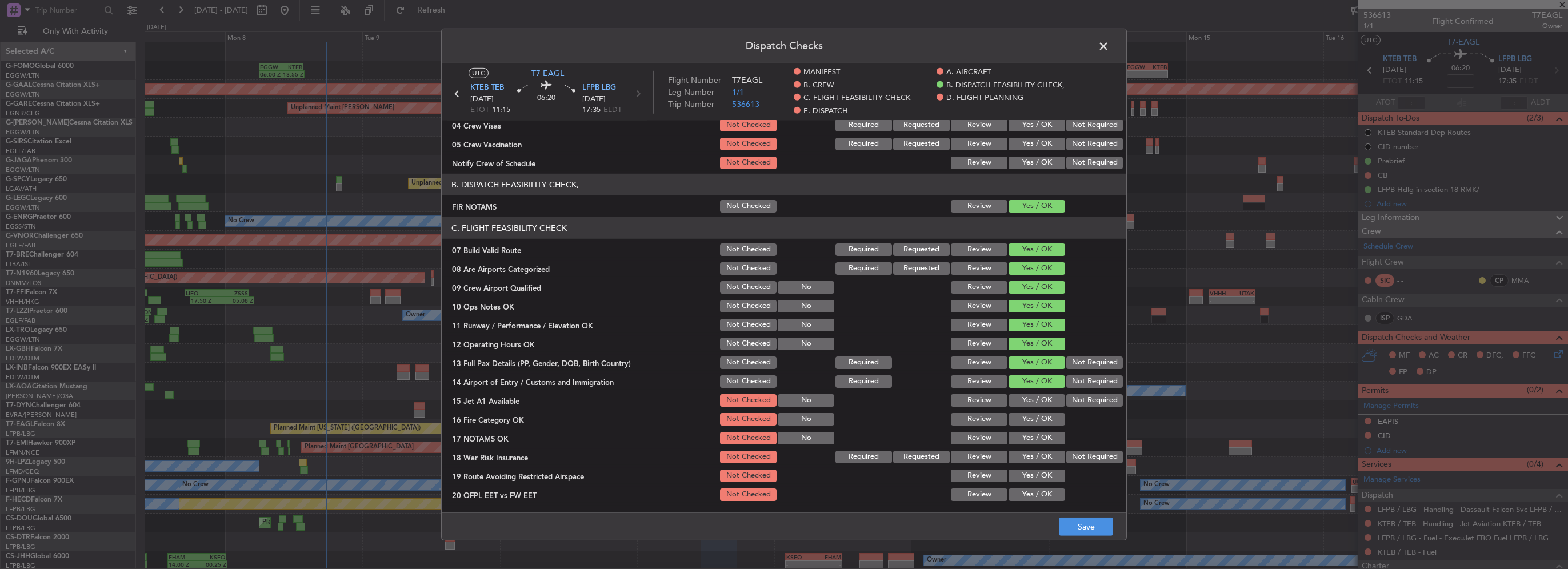
drag, startPoint x: 1046, startPoint y: 405, endPoint x: 1045, endPoint y: 416, distance: 11.0
click at [1045, 407] on div "Yes / OK" at bounding box center [1036, 401] width 58 height 16
click at [1042, 420] on button "Yes / OK" at bounding box center [1037, 420] width 57 height 13
click at [1038, 449] on div "Yes / OK" at bounding box center [1036, 457] width 58 height 16
click at [1036, 399] on button "Yes / OK" at bounding box center [1037, 401] width 57 height 13
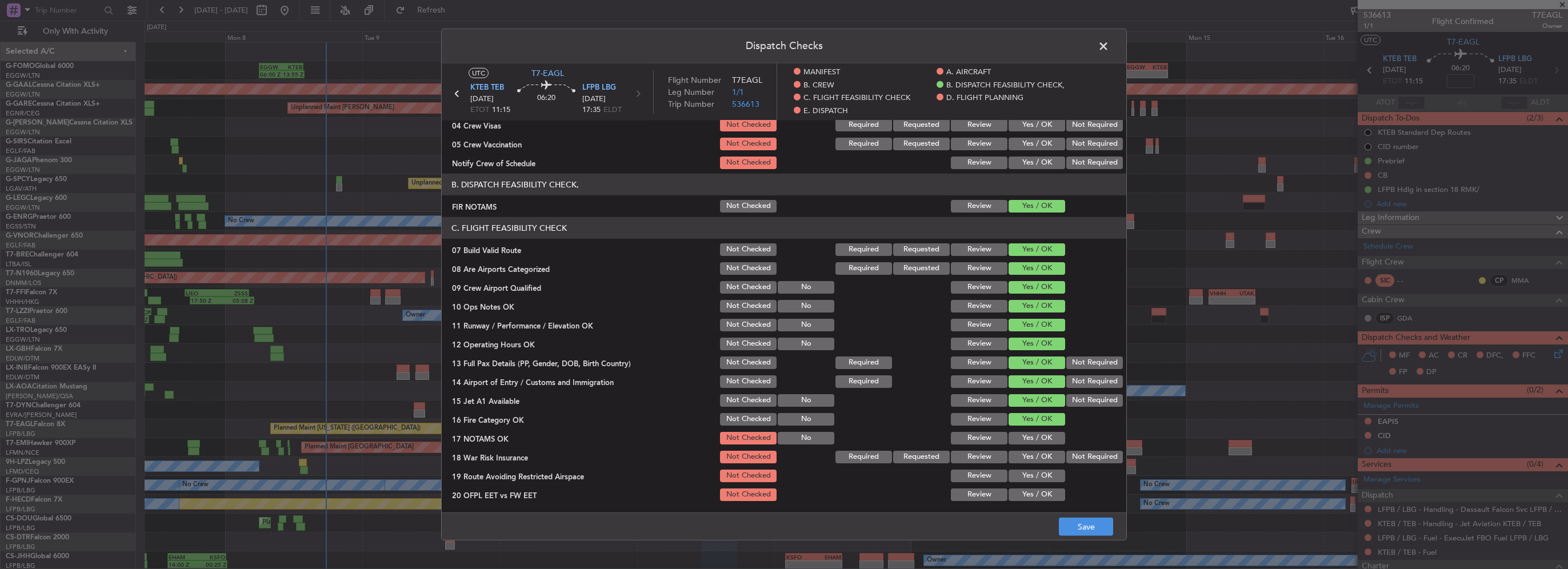
click at [1040, 443] on button "Yes / OK" at bounding box center [1037, 438] width 57 height 13
click at [1041, 459] on button "Yes / OK" at bounding box center [1037, 457] width 57 height 13
drag, startPoint x: 1046, startPoint y: 478, endPoint x: 1041, endPoint y: 506, distance: 28.4
click at [1046, 479] on button "Yes / OK" at bounding box center [1037, 476] width 57 height 13
click at [1038, 511] on main "UTC T7-EAGL KTEB TEB [DATE] ETOT 11:15 06:20 LFPB LBG [DATE] 17:35 ELDT Flight …" at bounding box center [784, 290] width 685 height 454
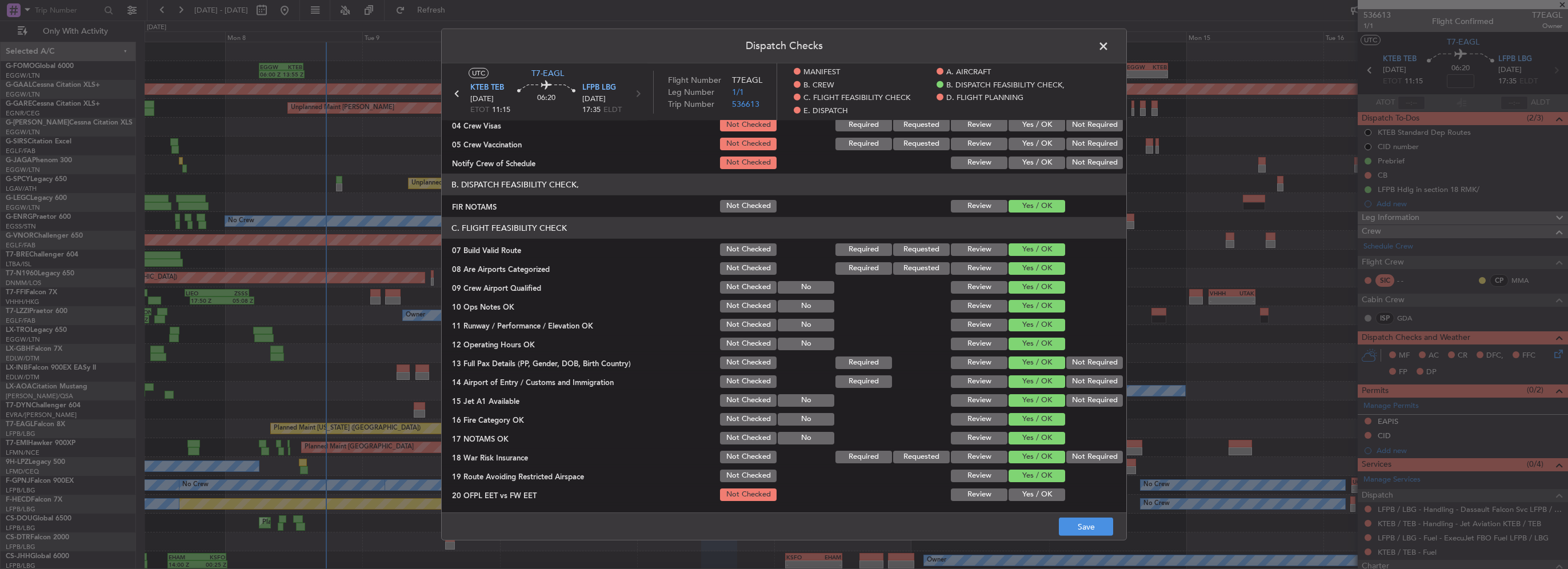
drag, startPoint x: 1038, startPoint y: 495, endPoint x: 1026, endPoint y: 458, distance: 38.9
click at [1038, 494] on button "Yes / OK" at bounding box center [1037, 495] width 57 height 13
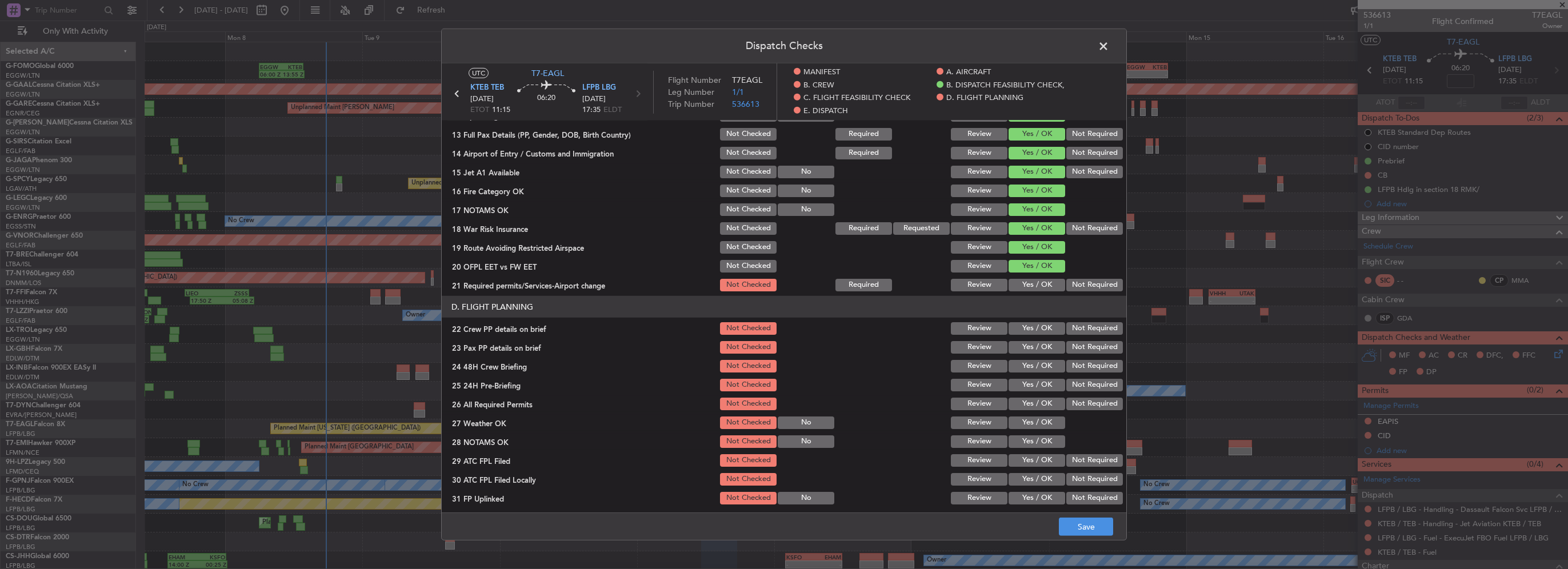
click at [1045, 281] on button "Yes / OK" at bounding box center [1037, 285] width 57 height 13
click at [1046, 326] on button "Yes / OK" at bounding box center [1037, 329] width 57 height 13
click at [1041, 356] on section "D. FLIGHT PLANNING 22 Crew PP details on brief Not Checked Review Yes / OK Not …" at bounding box center [784, 410] width 685 height 229
click at [1038, 349] on button "Yes / OK" at bounding box center [1037, 347] width 57 height 13
drag, startPoint x: 1040, startPoint y: 367, endPoint x: 1049, endPoint y: 370, distance: 9.5
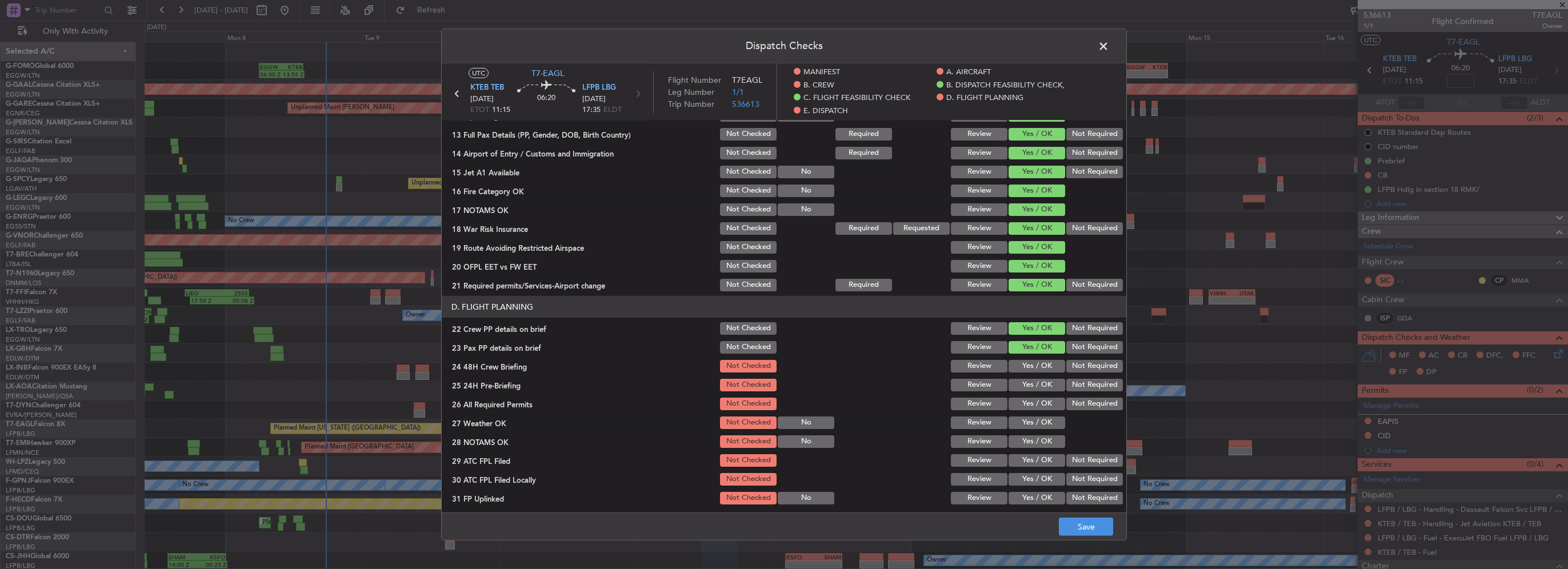
click at [1040, 367] on button "Yes / OK" at bounding box center [1037, 366] width 57 height 13
click at [1073, 384] on button "Not Required" at bounding box center [1095, 385] width 57 height 13
click at [746, 388] on button "Not Checked" at bounding box center [749, 385] width 57 height 13
click at [746, 367] on button "Not Checked" at bounding box center [749, 366] width 57 height 13
click at [1096, 526] on button "Save" at bounding box center [1086, 526] width 55 height 18
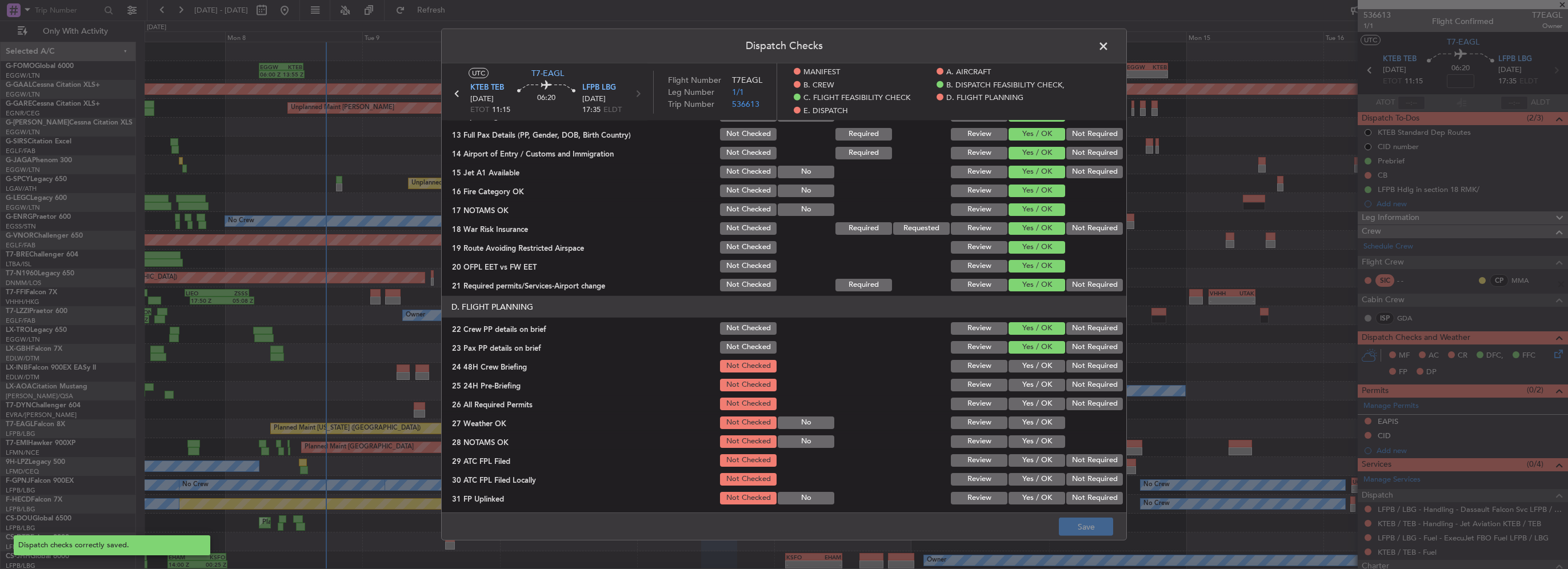
click at [1109, 43] on span at bounding box center [1109, 49] width 0 height 23
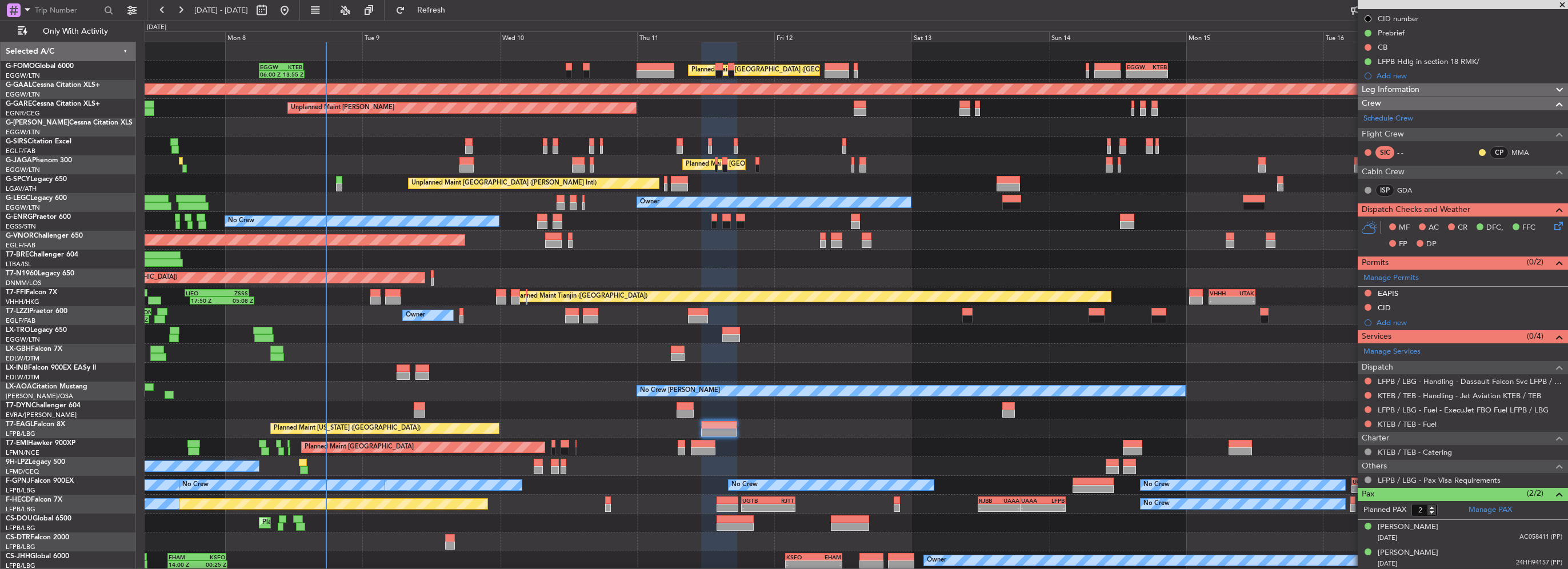
scroll to position [0, 0]
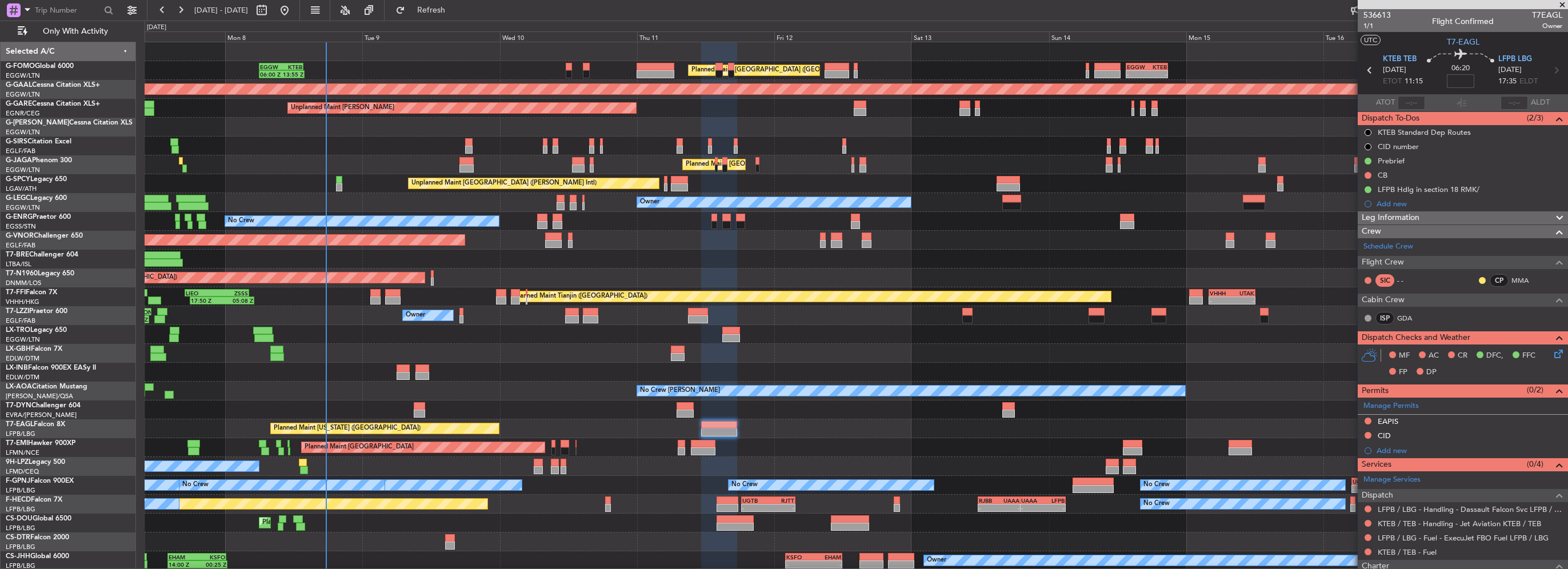
click at [1450, 80] on input at bounding box center [1460, 81] width 28 height 13
type input "-00:20"
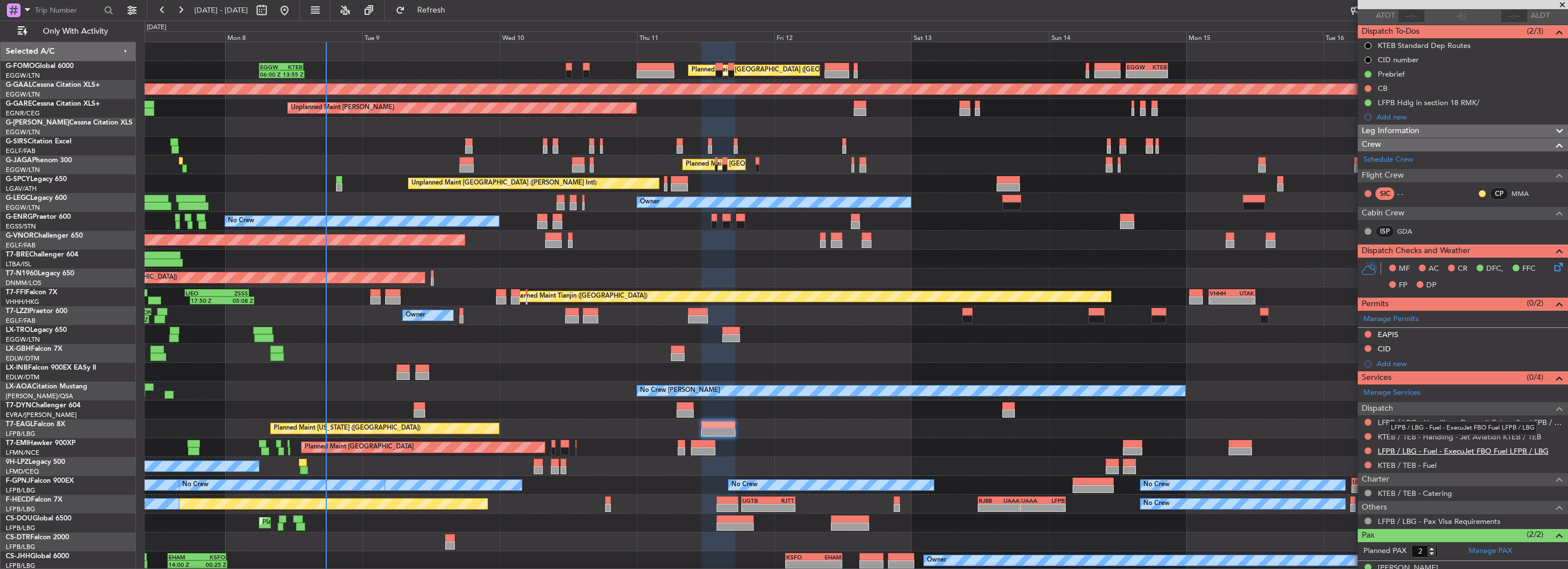
scroll to position [71, 0]
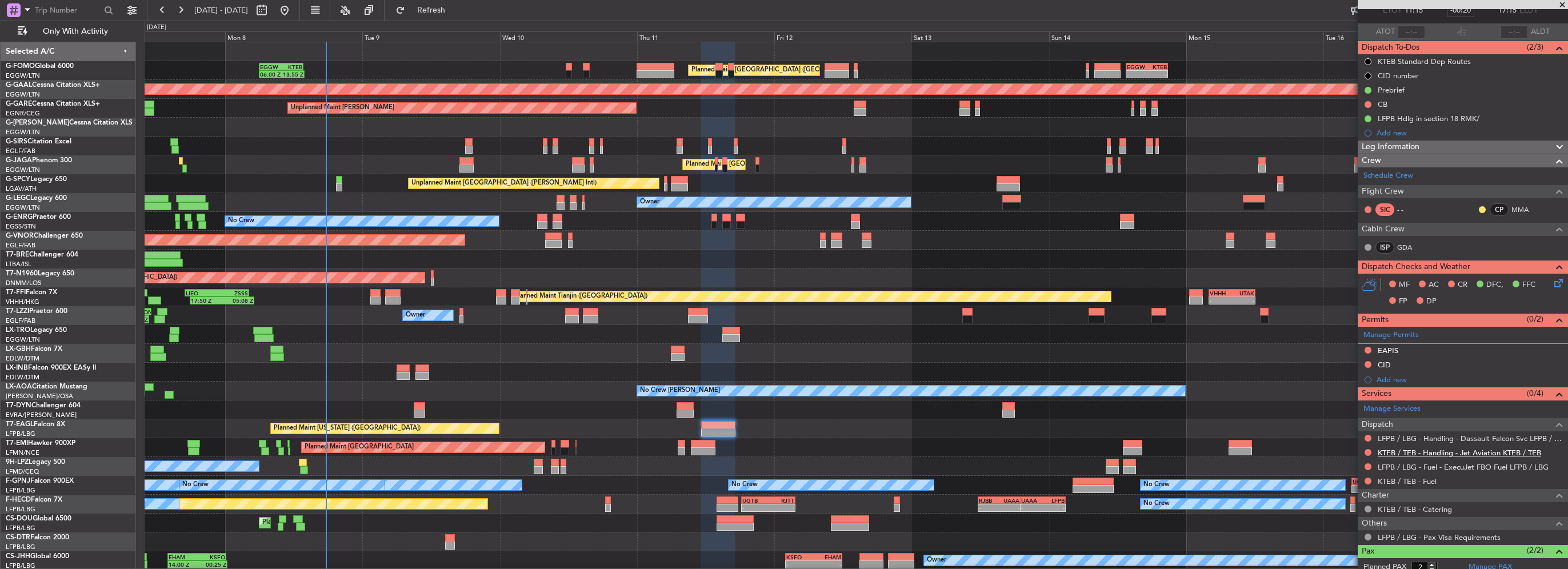
click at [1504, 448] on link "KTEB / TEB - Handling - Jet Aviation KTEB / TEB" at bounding box center [1460, 453] width 164 height 9
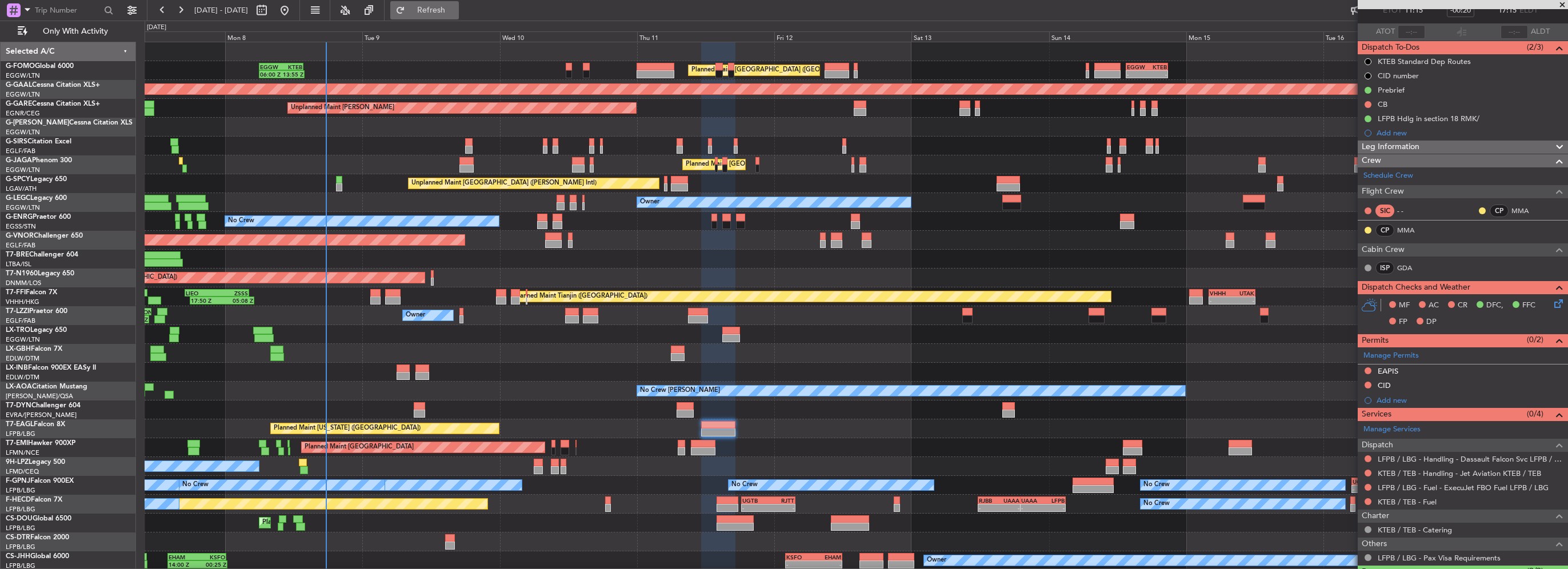
click at [456, 16] on button "Refresh" at bounding box center [425, 9] width 69 height 18
click at [1459, 457] on link "LFPB / LBG - Handling - Dassault Falcon Svc LFPB / LBG" at bounding box center [1470, 459] width 184 height 9
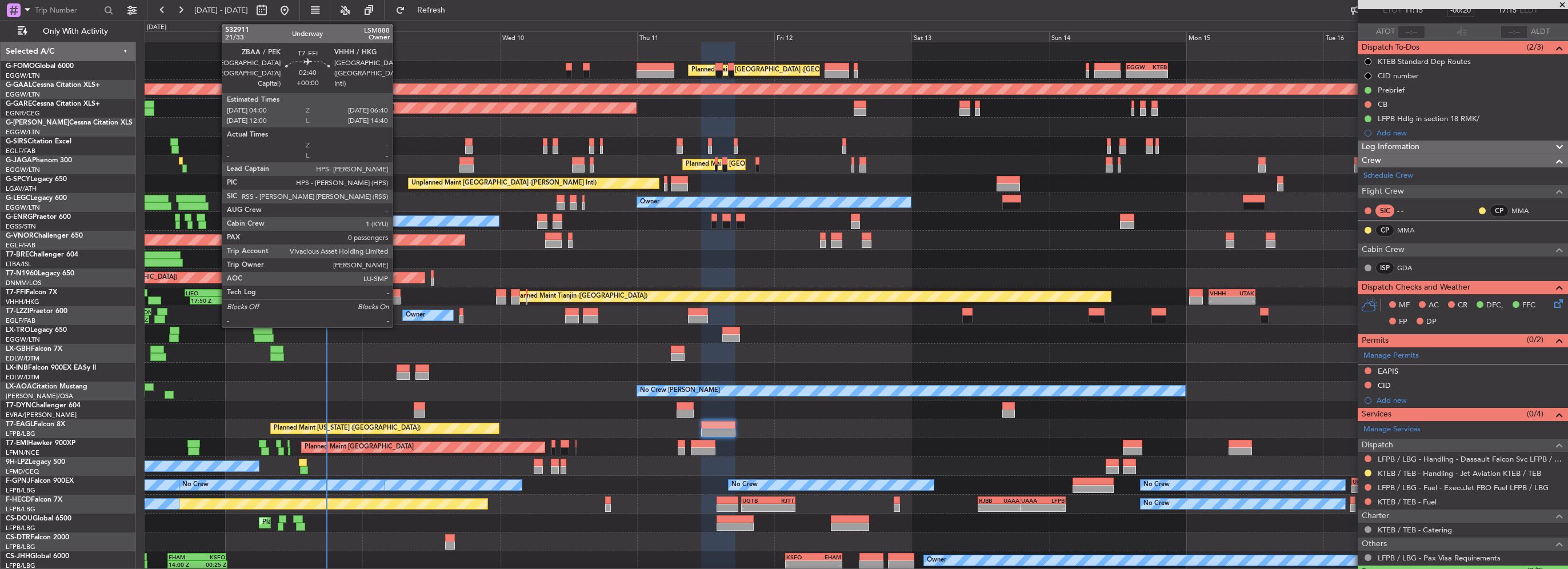
click at [389, 300] on div at bounding box center [393, 300] width 16 height 8
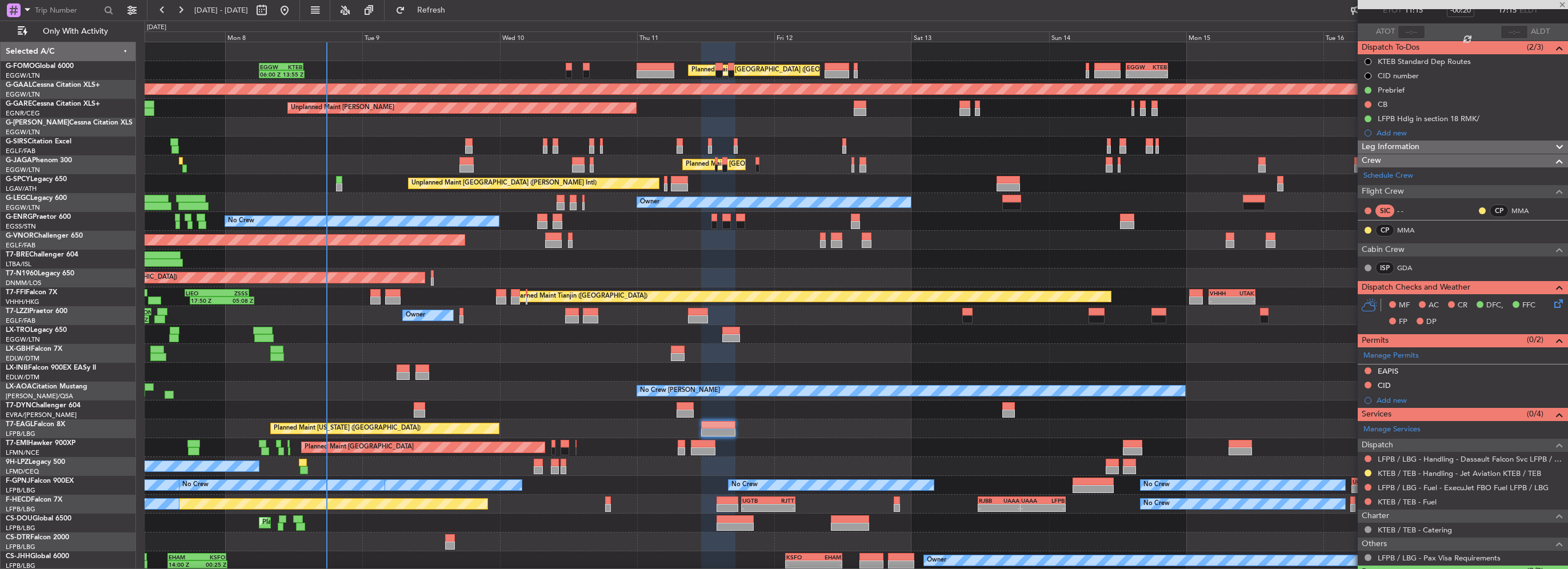
type input "0"
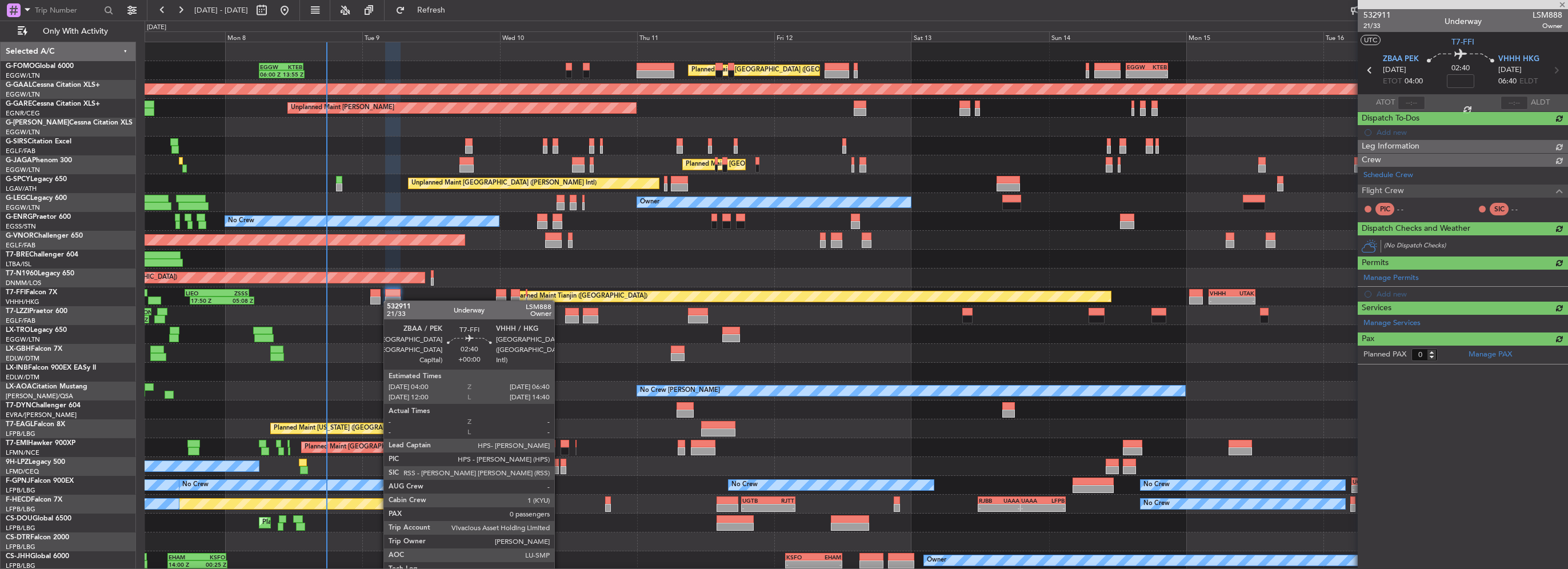
scroll to position [0, 0]
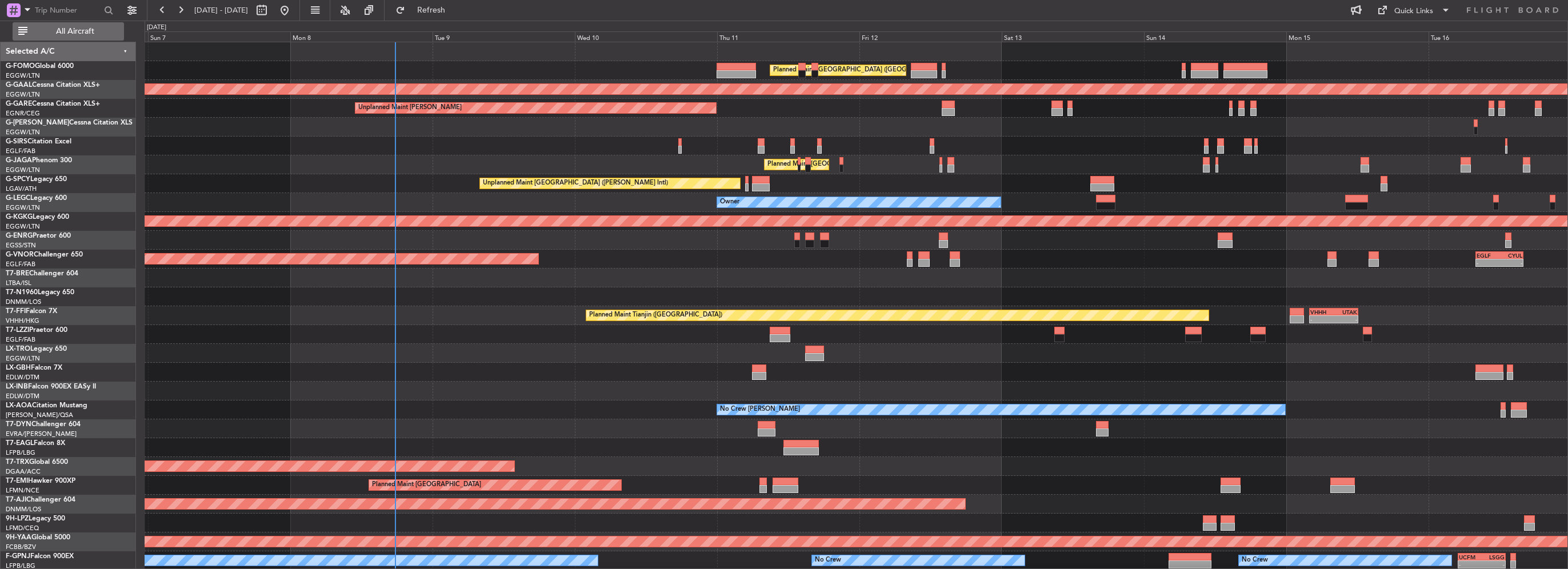
click at [70, 29] on span "All Aircraft" at bounding box center [75, 32] width 91 height 8
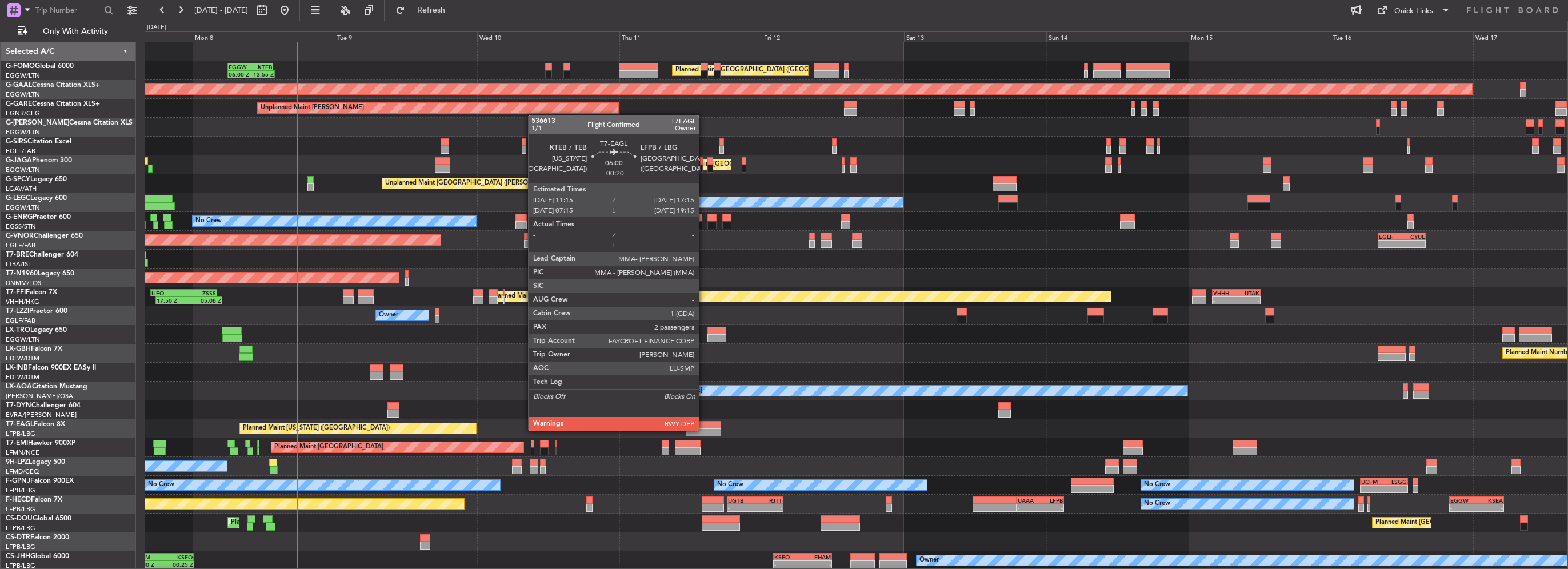
click at [704, 430] on div at bounding box center [704, 432] width 36 height 8
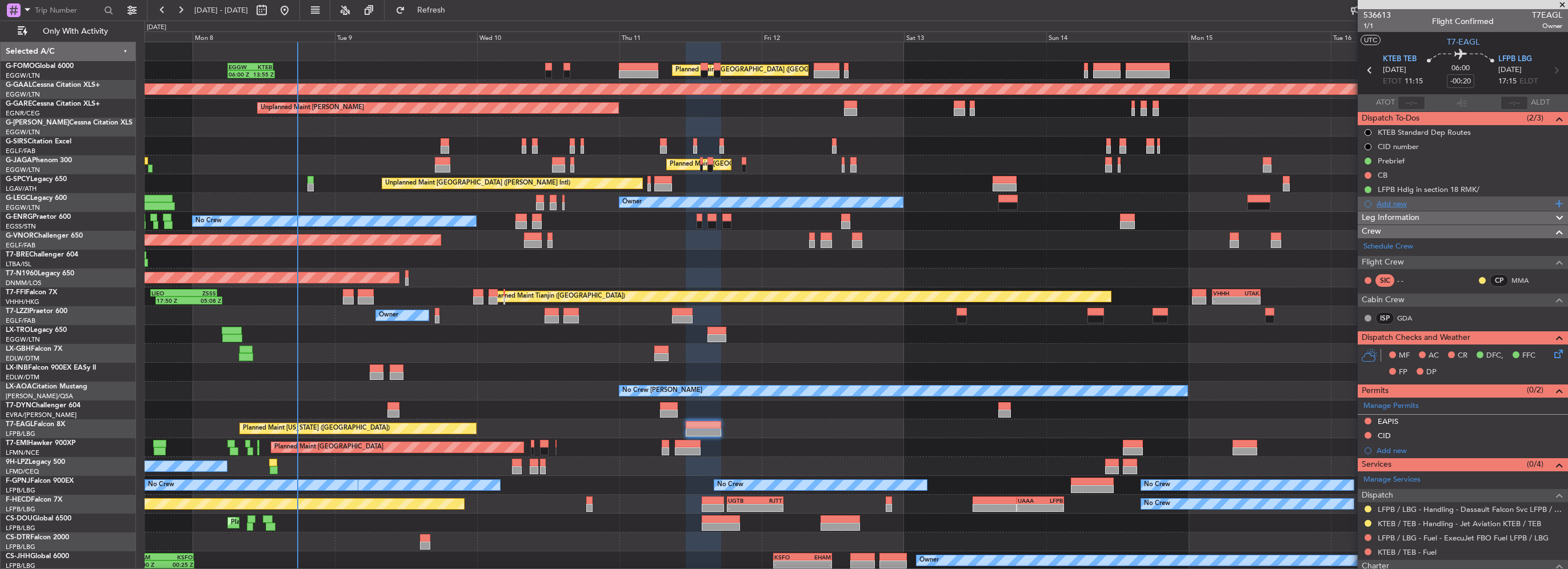
click at [1386, 201] on div "Add new" at bounding box center [1464, 204] width 176 height 9
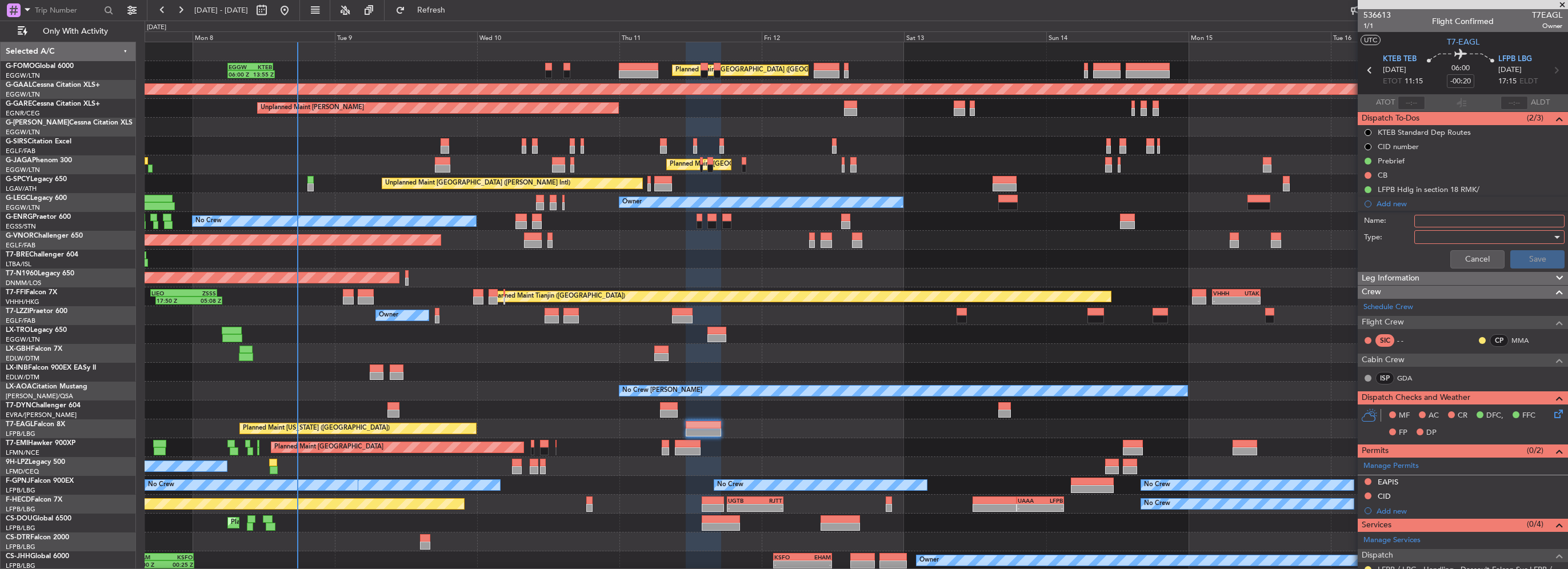
click at [1430, 220] on input "Name:" at bounding box center [1490, 221] width 150 height 13
type input "KTEB FUEL VIA HANDLER"
click at [1486, 234] on div at bounding box center [1486, 237] width 133 height 17
click at [1453, 262] on span "Generic" at bounding box center [1483, 259] width 134 height 17
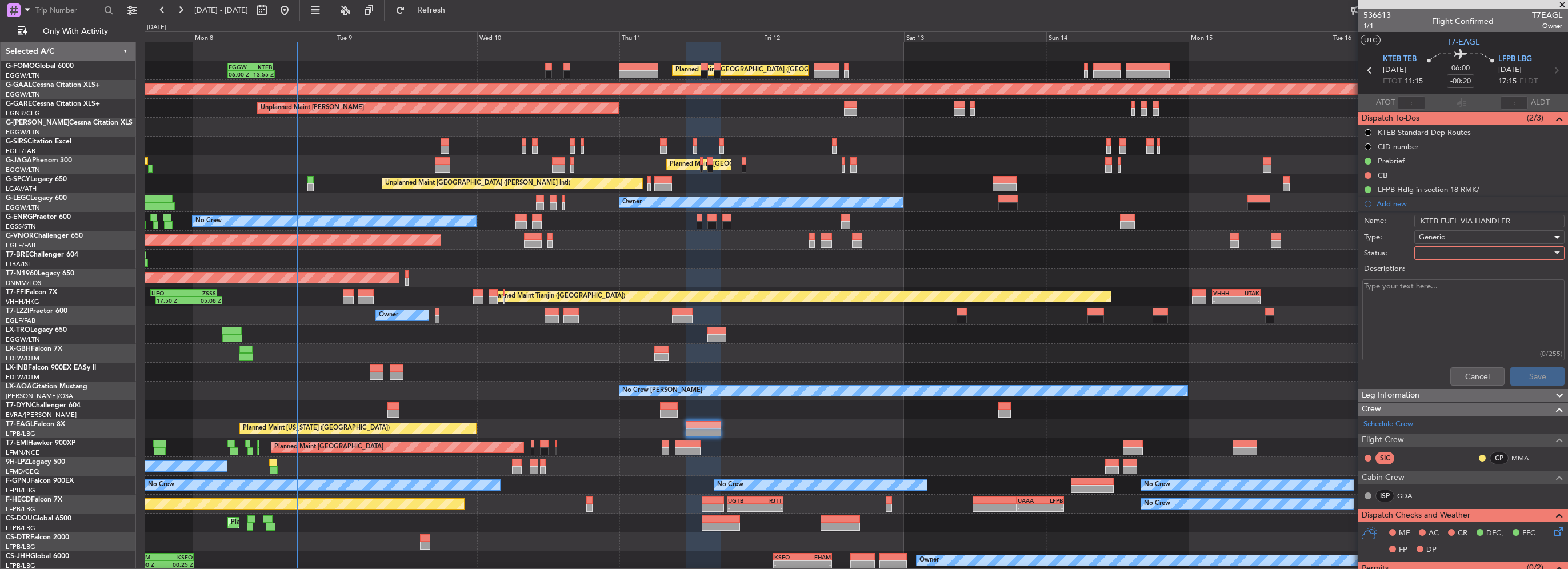
click at [1455, 254] on div at bounding box center [1486, 253] width 133 height 17
click at [1440, 298] on span "In Progress" at bounding box center [1483, 292] width 134 height 17
click at [1532, 376] on button "Save" at bounding box center [1537, 376] width 55 height 18
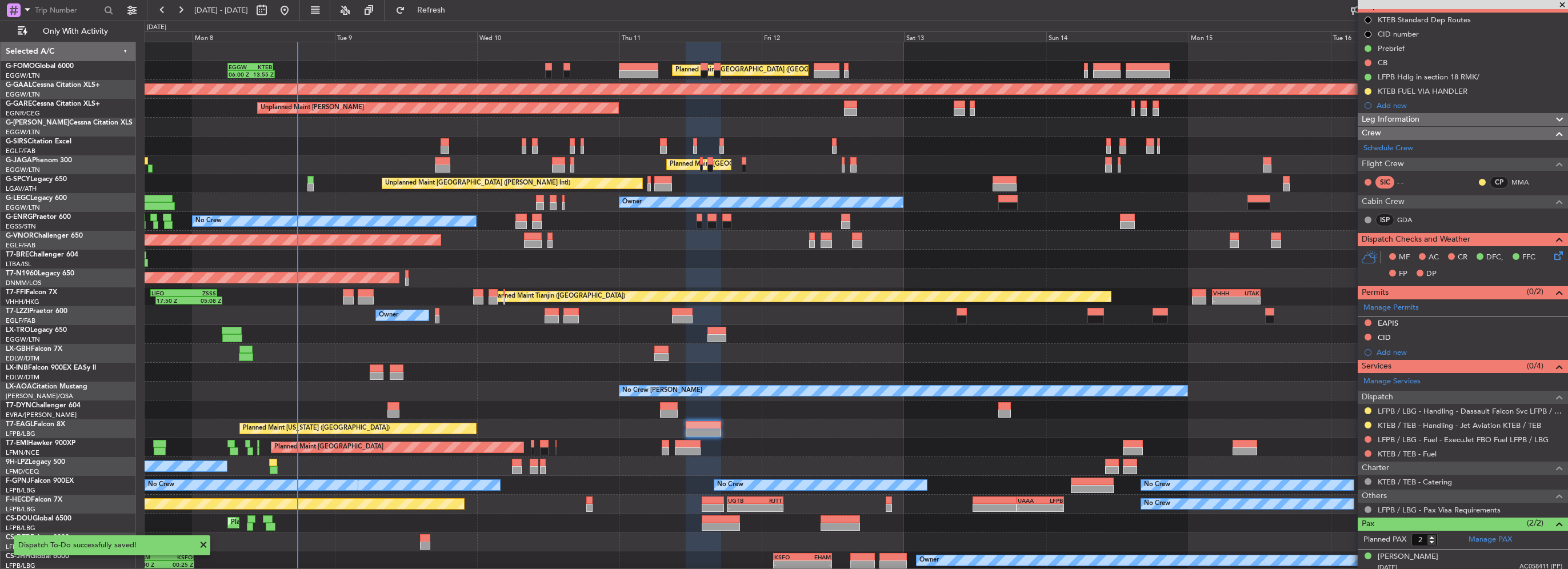
scroll to position [141, 0]
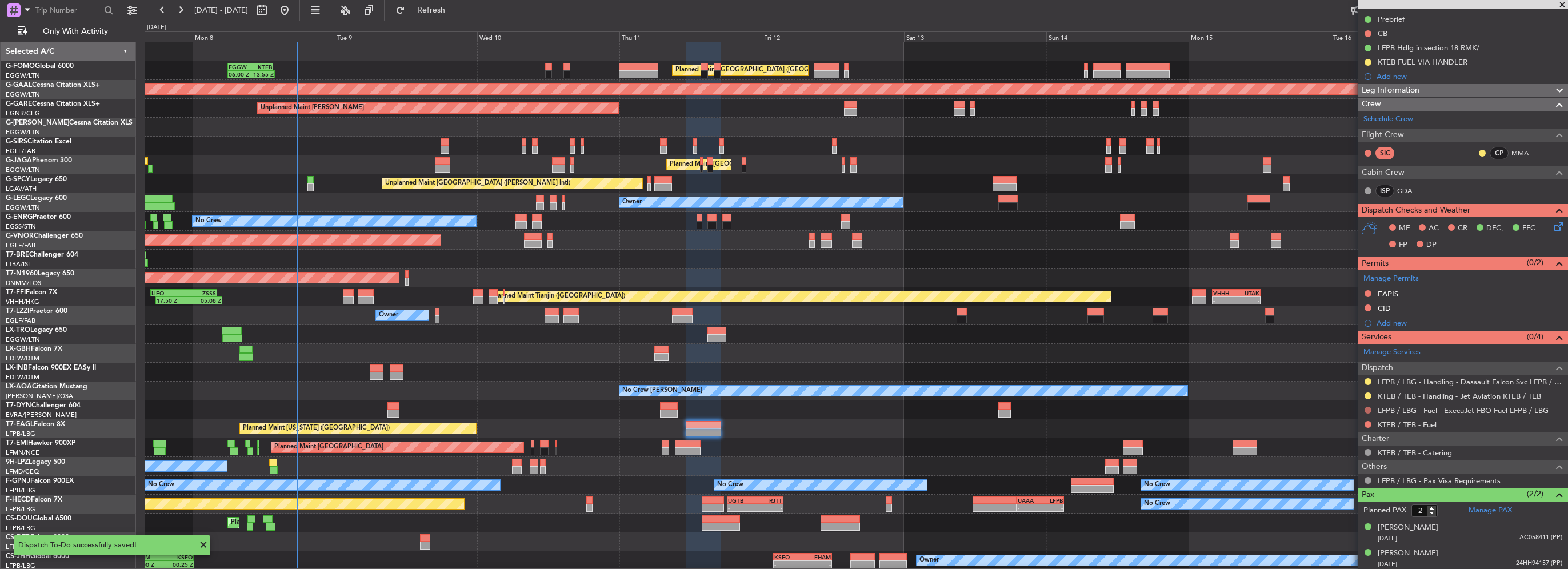
click at [1366, 407] on button at bounding box center [1368, 410] width 7 height 7
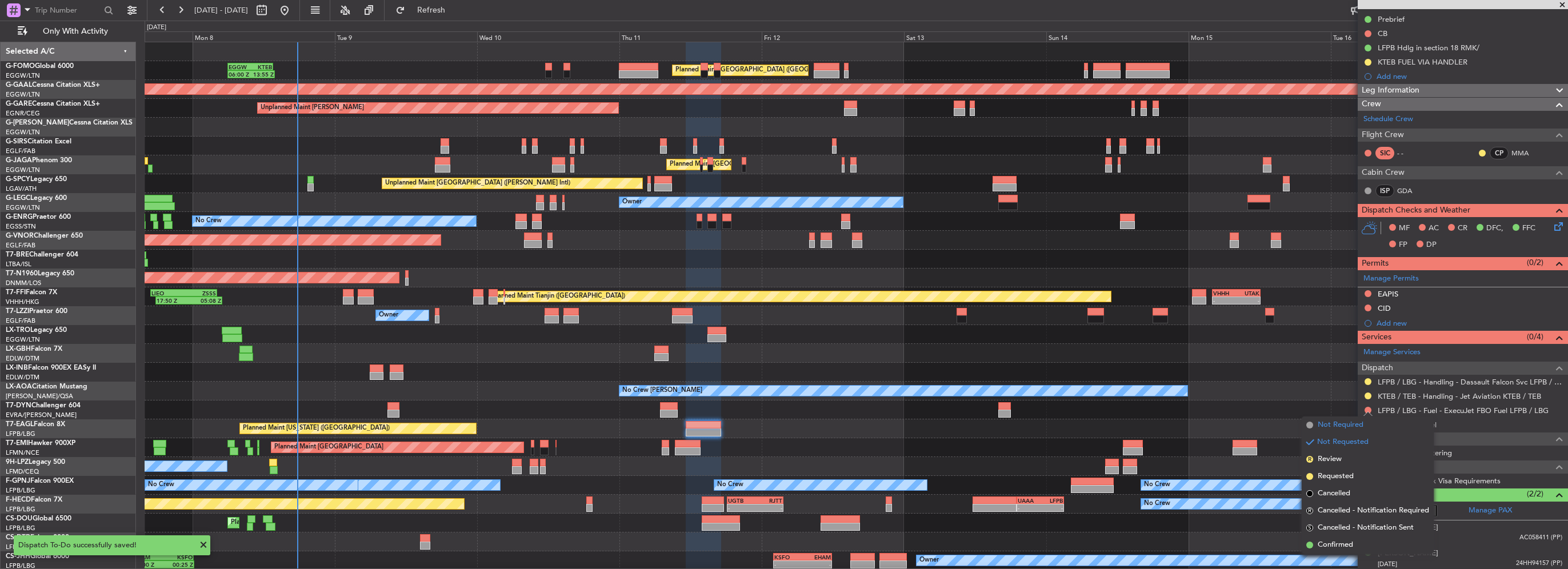
click at [1338, 428] on span "Not Required" at bounding box center [1341, 425] width 46 height 11
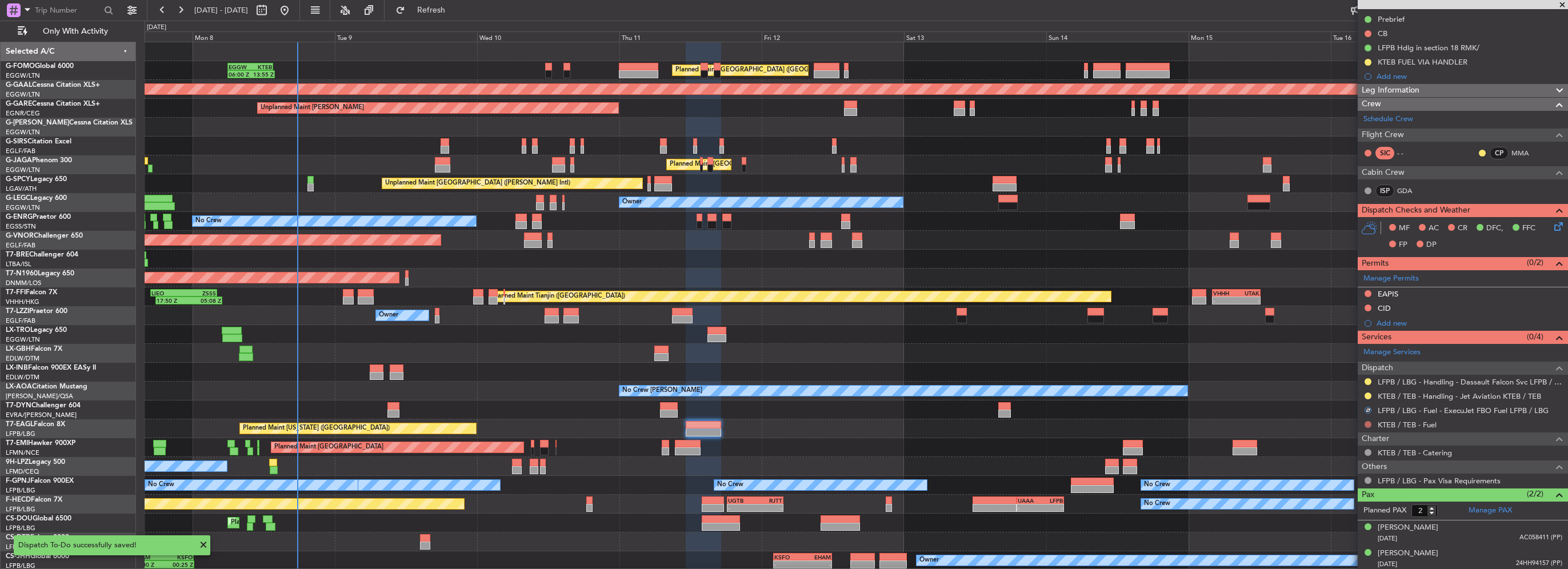
click at [1367, 421] on button at bounding box center [1368, 424] width 7 height 7
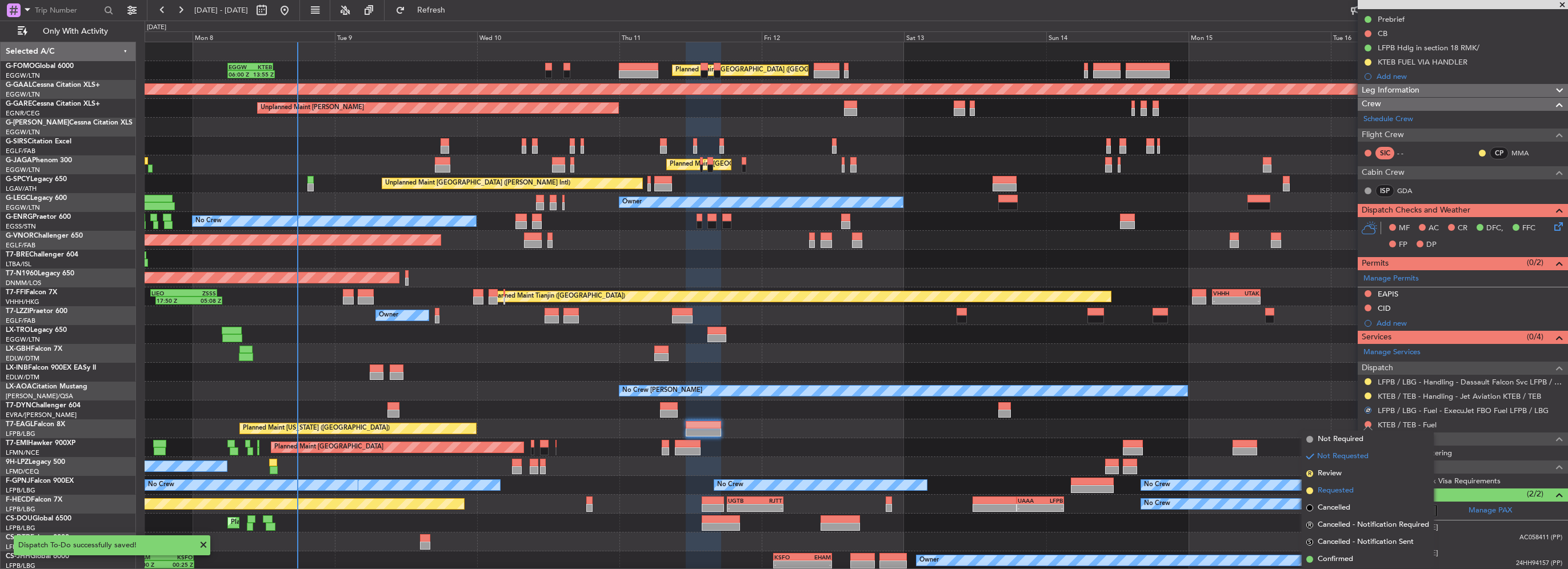
click at [1340, 488] on span "Requested" at bounding box center [1336, 491] width 36 height 11
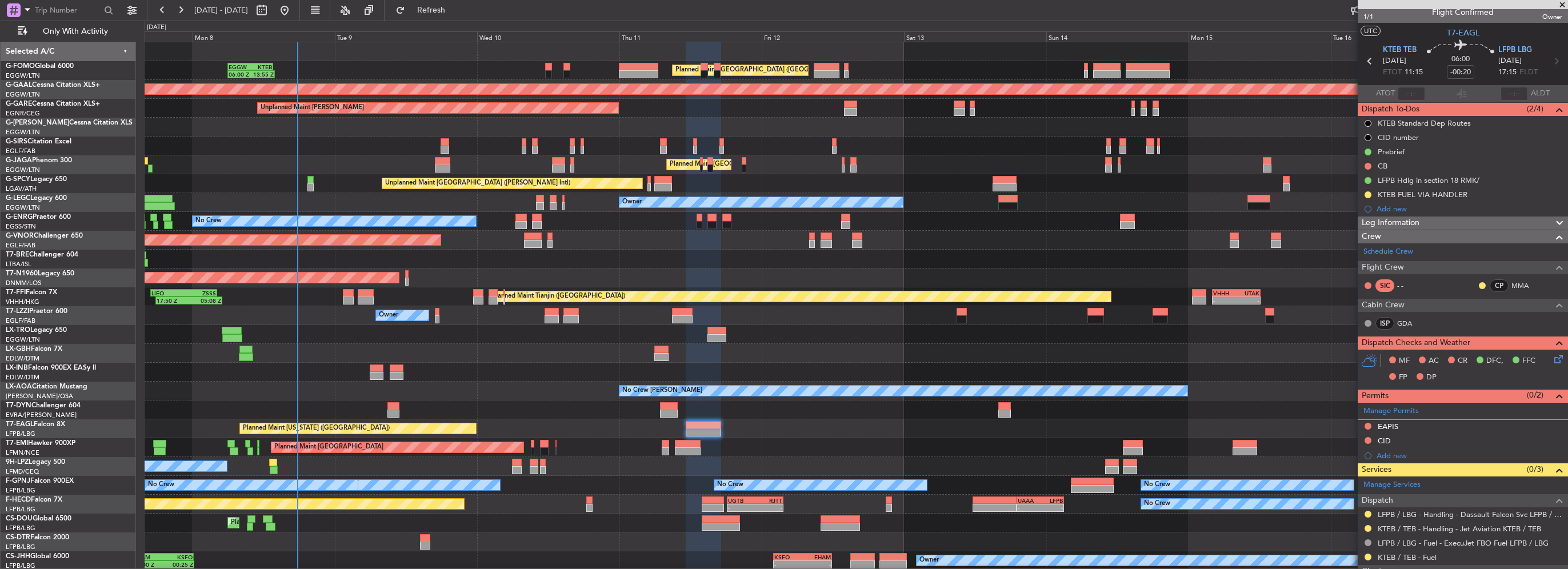
scroll to position [0, 0]
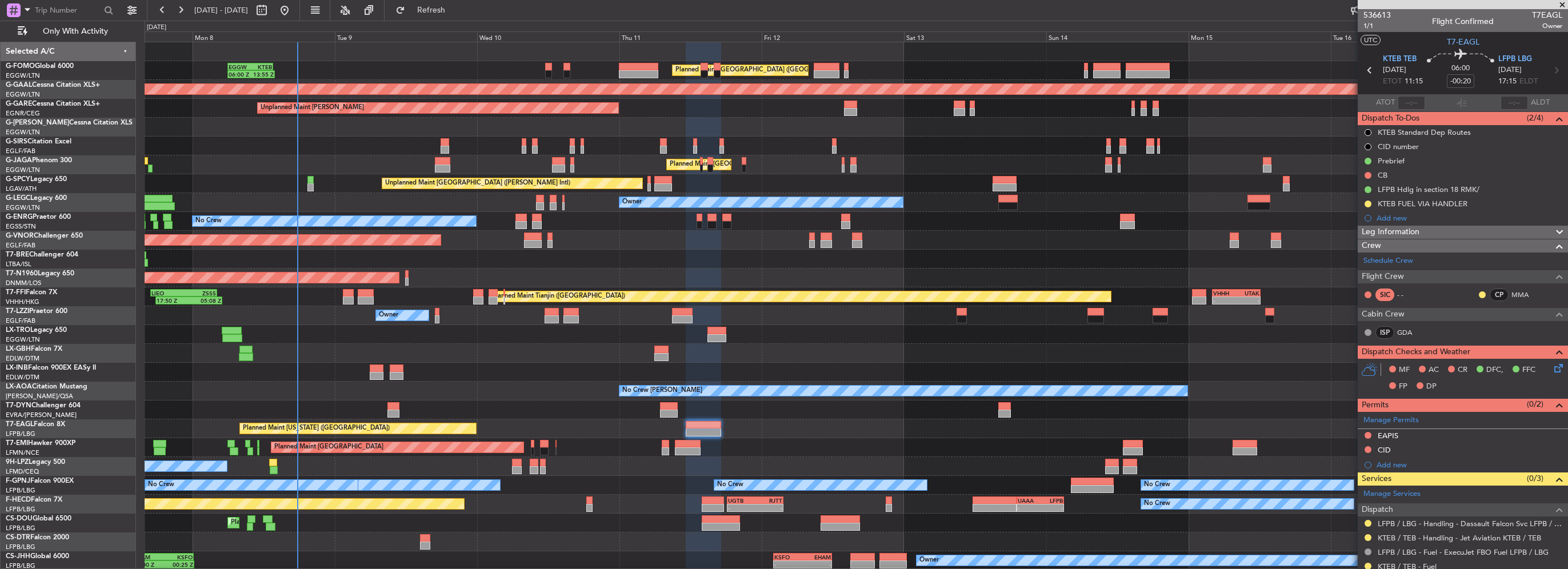
click at [1555, 364] on icon at bounding box center [1557, 367] width 9 height 9
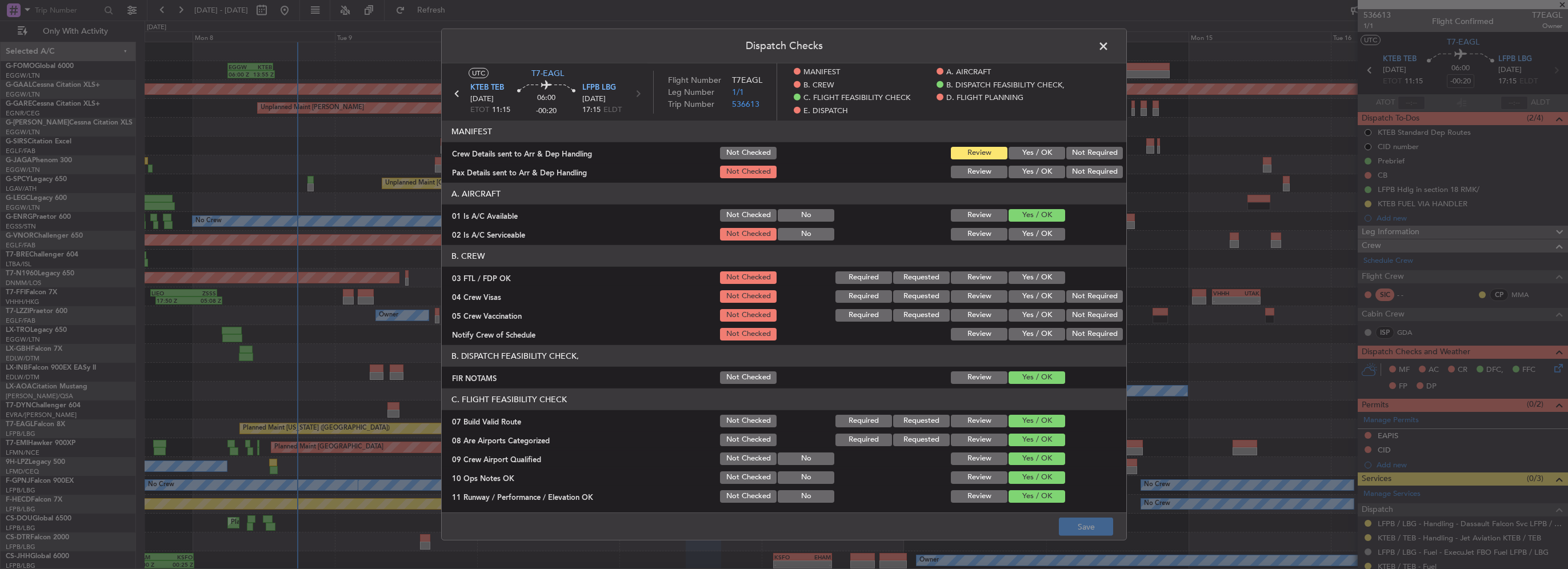
click at [1036, 279] on button "Yes / OK" at bounding box center [1037, 277] width 57 height 13
click at [1082, 300] on button "Not Required" at bounding box center [1095, 296] width 57 height 13
click at [1079, 322] on div "Not Required" at bounding box center [1094, 315] width 58 height 16
click at [1073, 315] on button "Not Required" at bounding box center [1095, 315] width 57 height 13
click at [1042, 330] on button "Yes / OK" at bounding box center [1037, 334] width 57 height 13
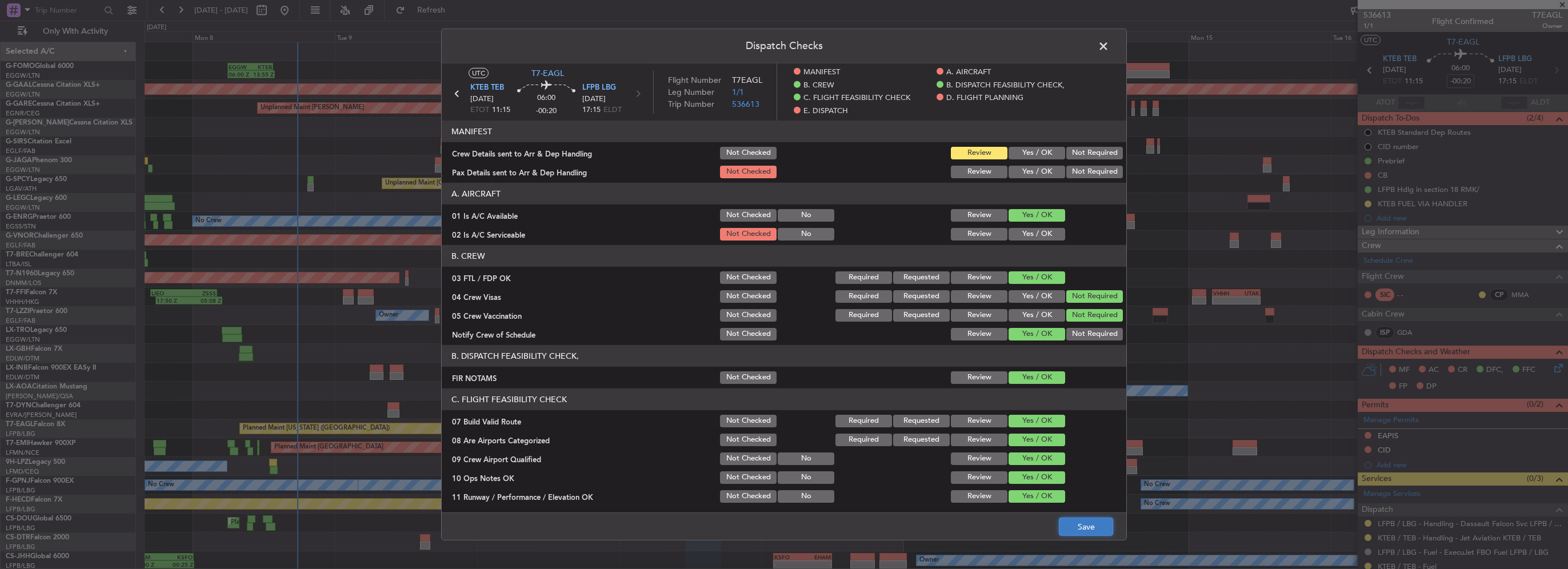
click at [1079, 529] on button "Save" at bounding box center [1086, 526] width 55 height 18
click at [1021, 233] on button "Yes / OK" at bounding box center [1037, 234] width 57 height 13
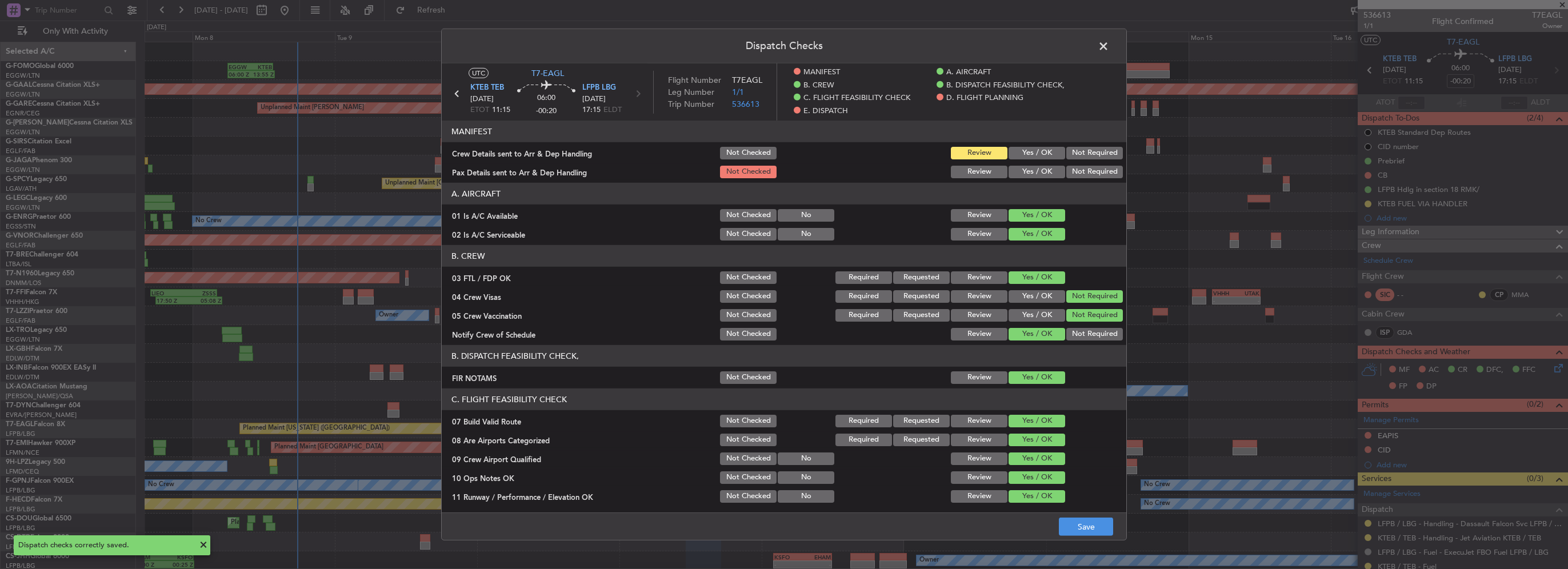
click at [1082, 541] on div "Dispatch Checks UTC T7-EAGL KTEB TEB 11/09/2025 ETOT 11:15 06:00 -00:20 LFPB LB…" at bounding box center [784, 284] width 1568 height 569
click at [1098, 526] on button "Save" at bounding box center [1086, 526] width 55 height 18
click at [1109, 41] on span at bounding box center [1109, 49] width 0 height 23
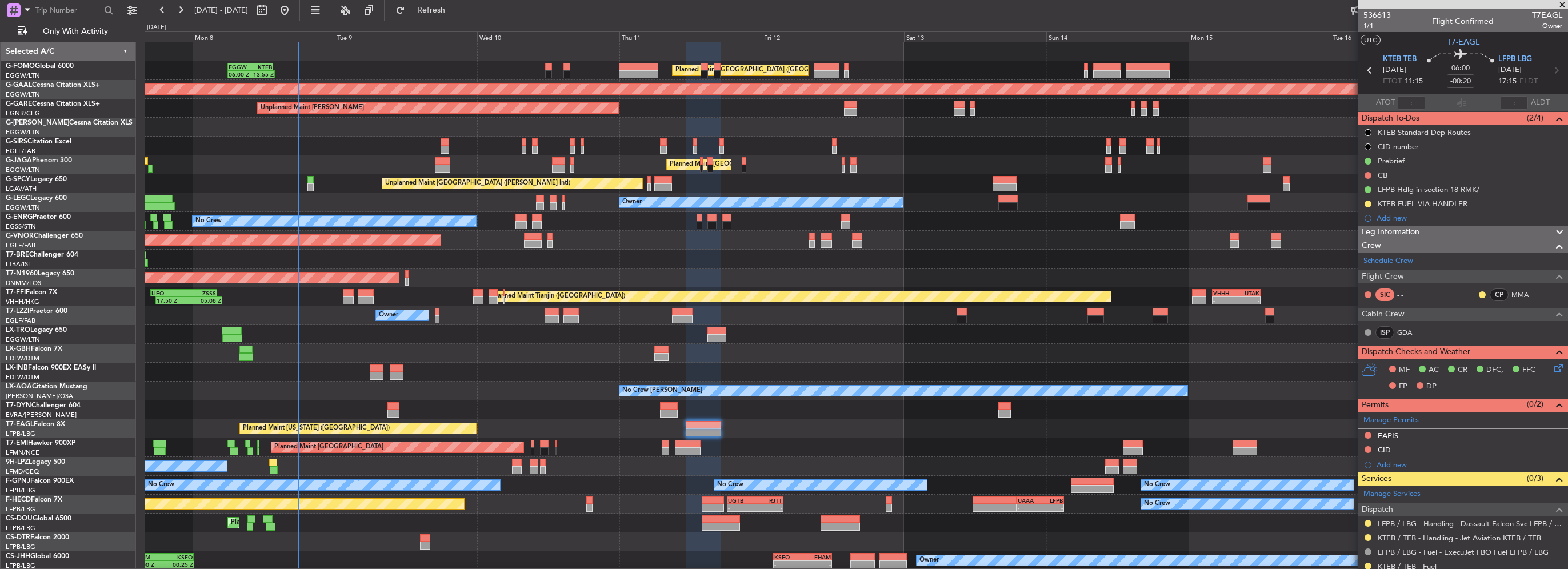
scroll to position [141, 0]
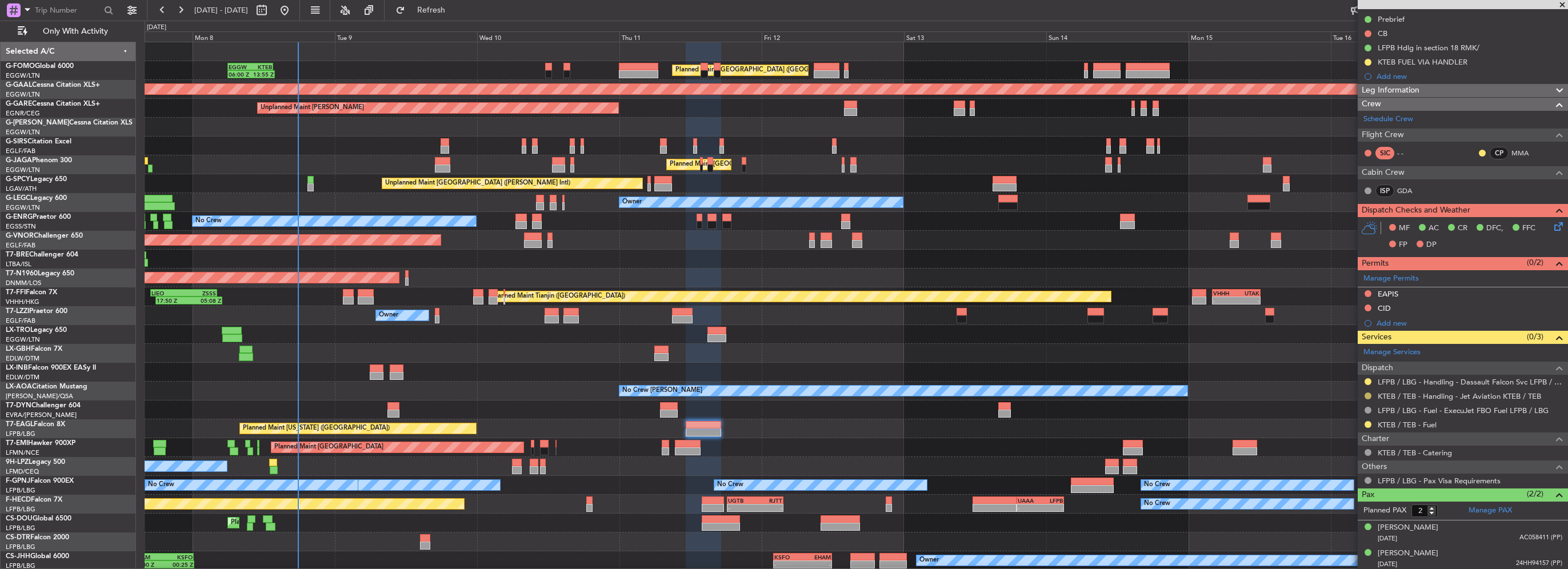
click at [1370, 397] on div at bounding box center [1369, 396] width 9 height 9
click at [1370, 394] on button at bounding box center [1368, 396] width 7 height 7
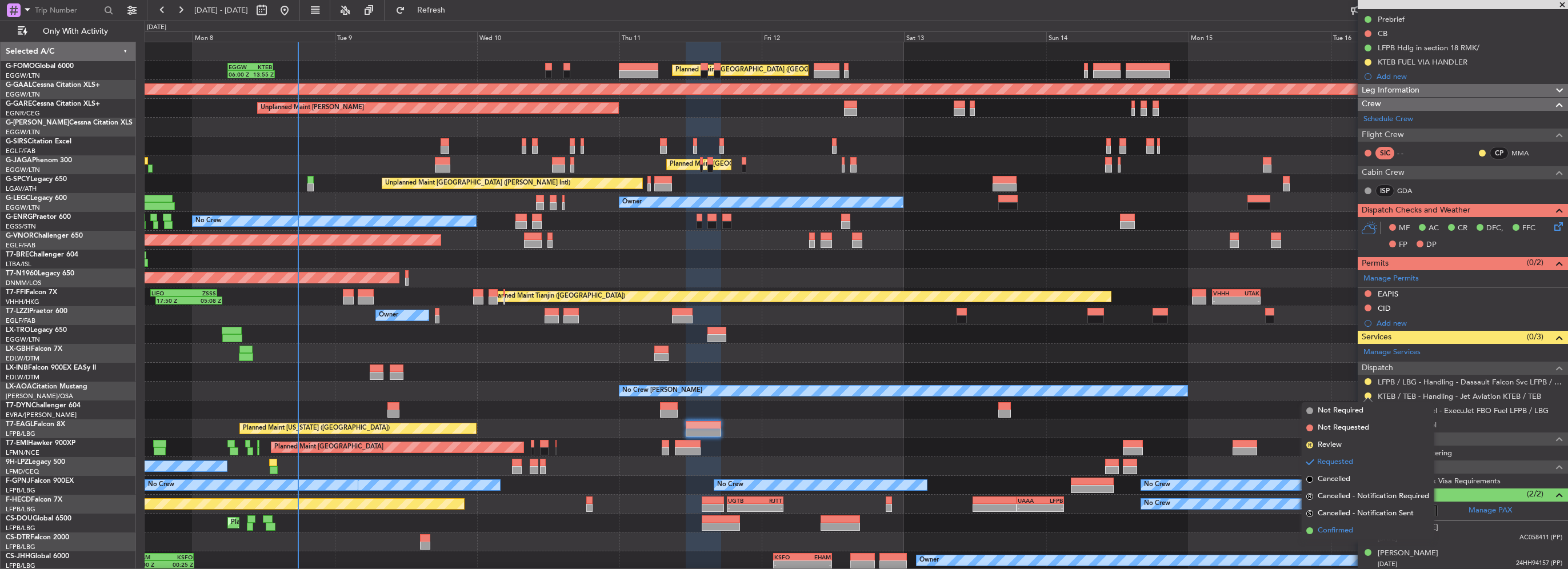
click at [1337, 530] on span "Confirmed" at bounding box center [1336, 530] width 36 height 11
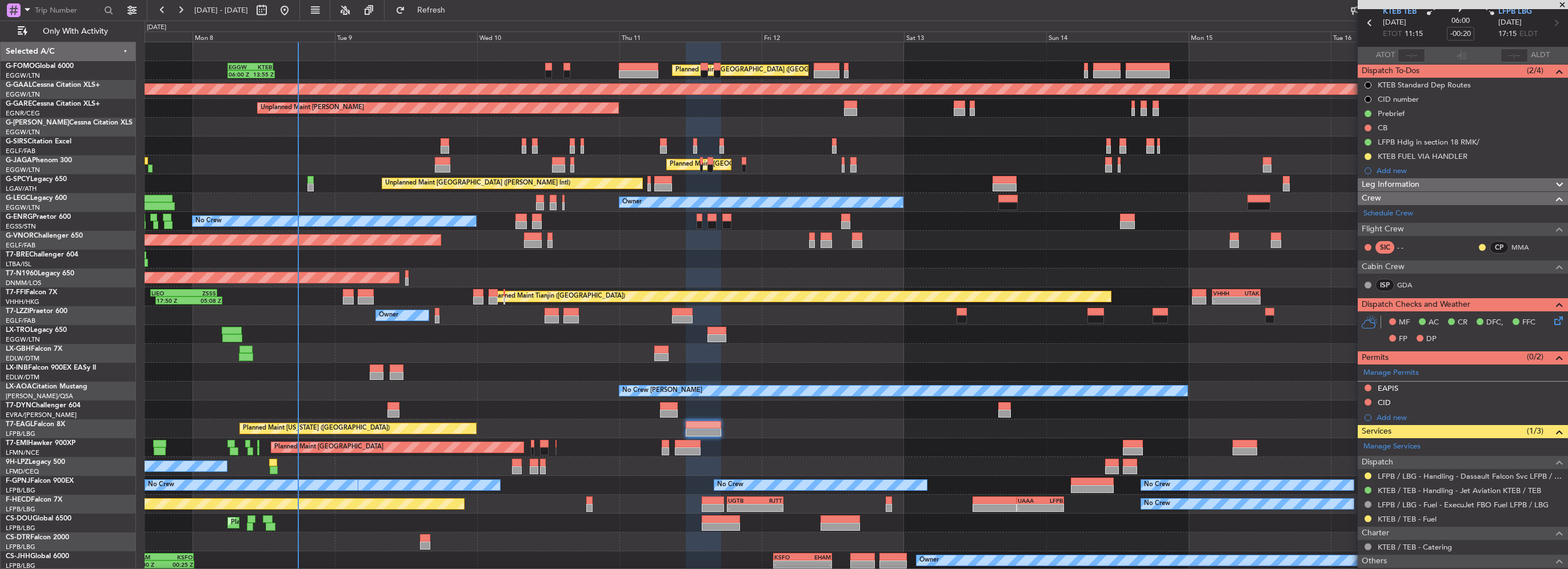
scroll to position [0, 0]
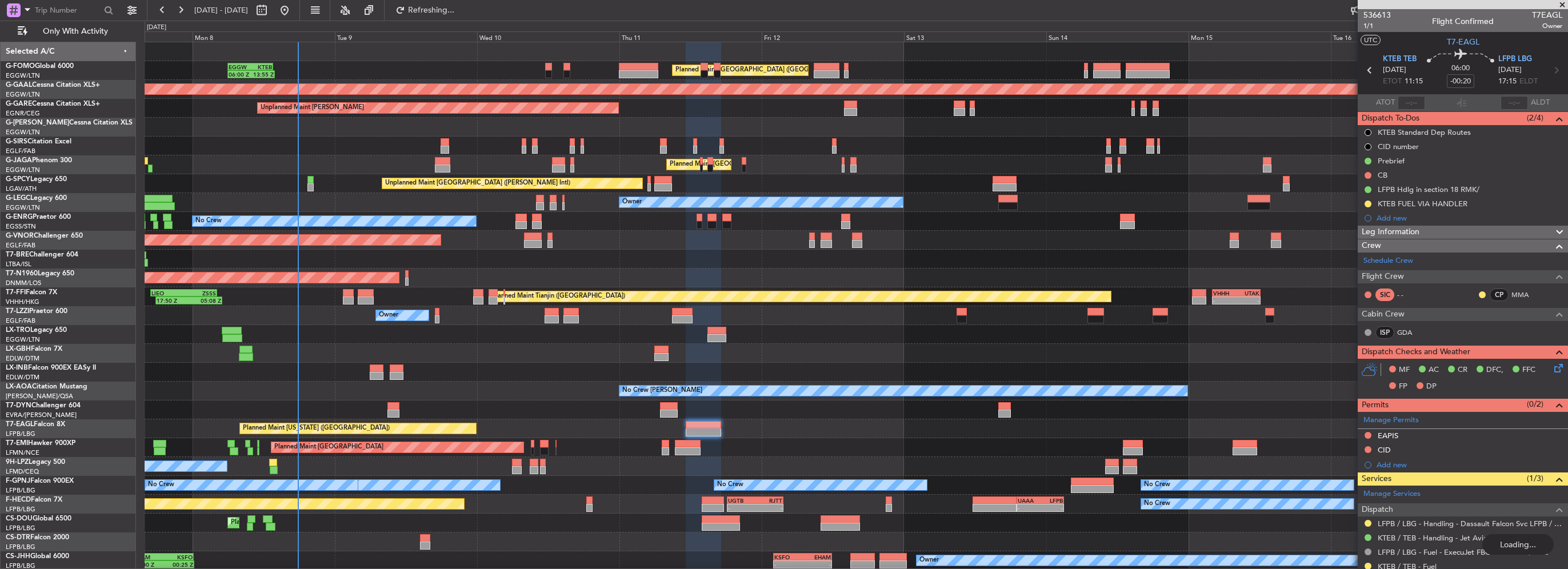
click at [1408, 228] on span "Leg Information" at bounding box center [1390, 232] width 58 height 13
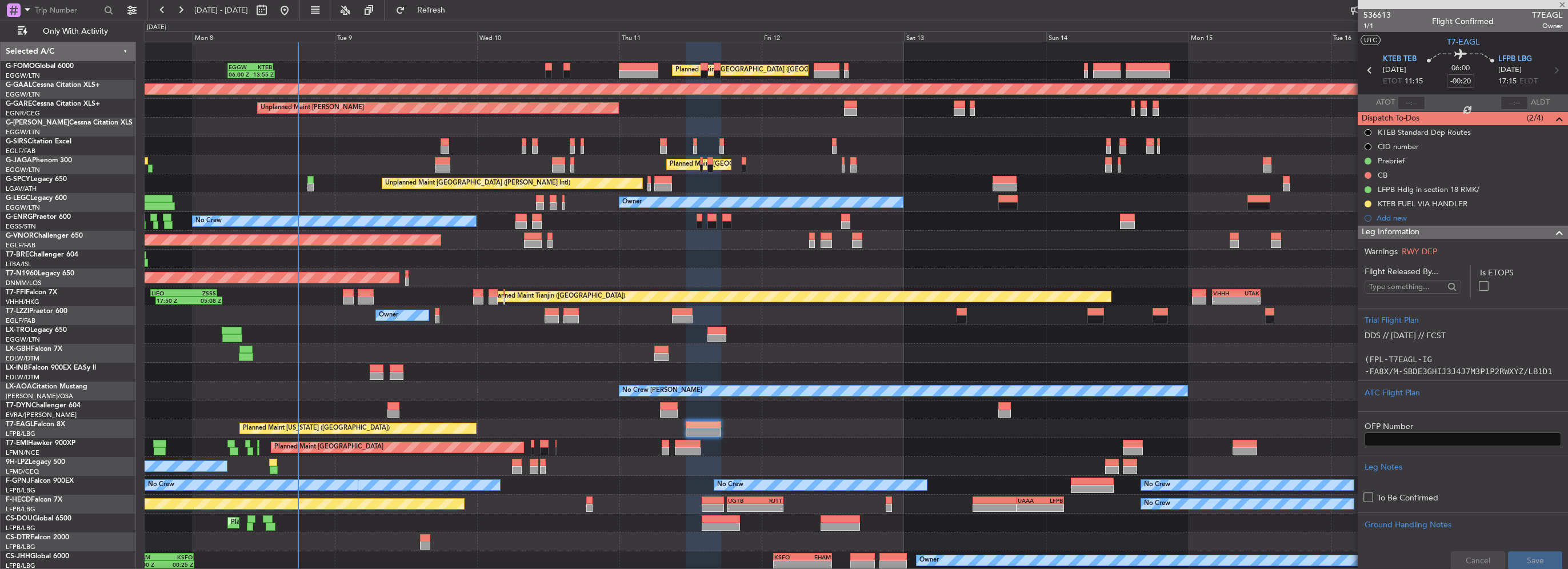
click at [1408, 228] on span "Leg Information" at bounding box center [1390, 232] width 58 height 13
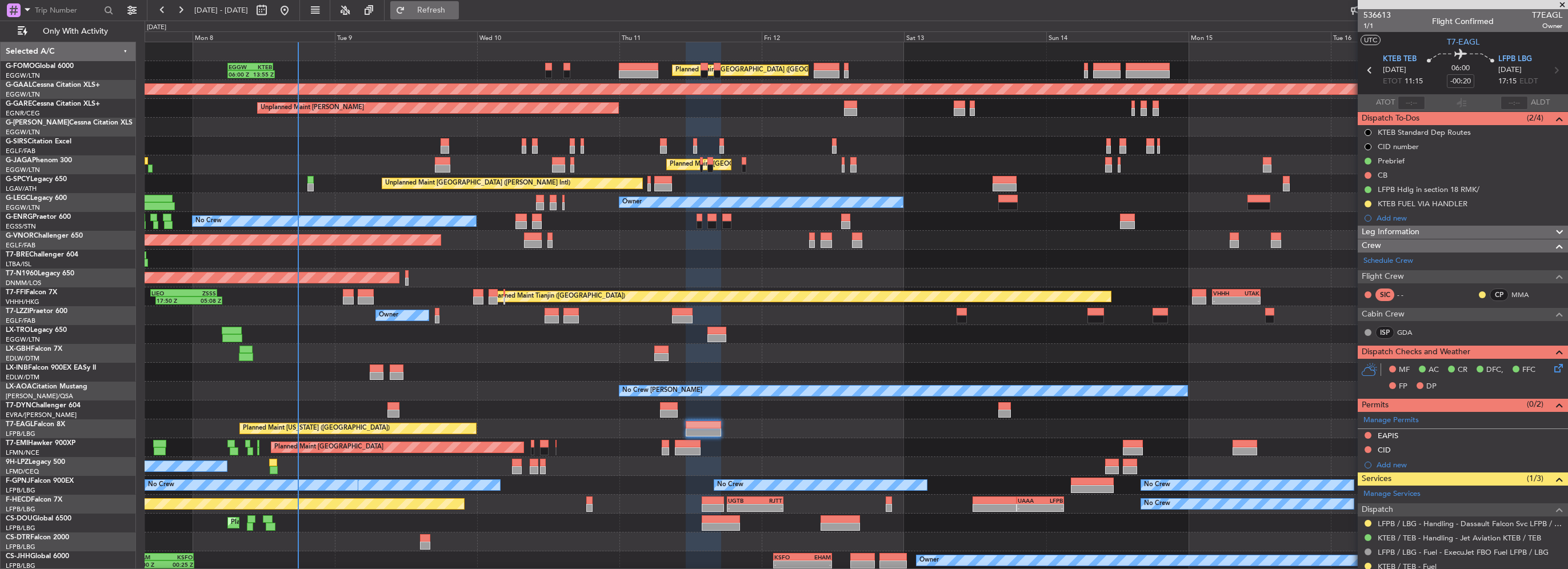
click at [455, 8] on span "Refresh" at bounding box center [431, 10] width 48 height 8
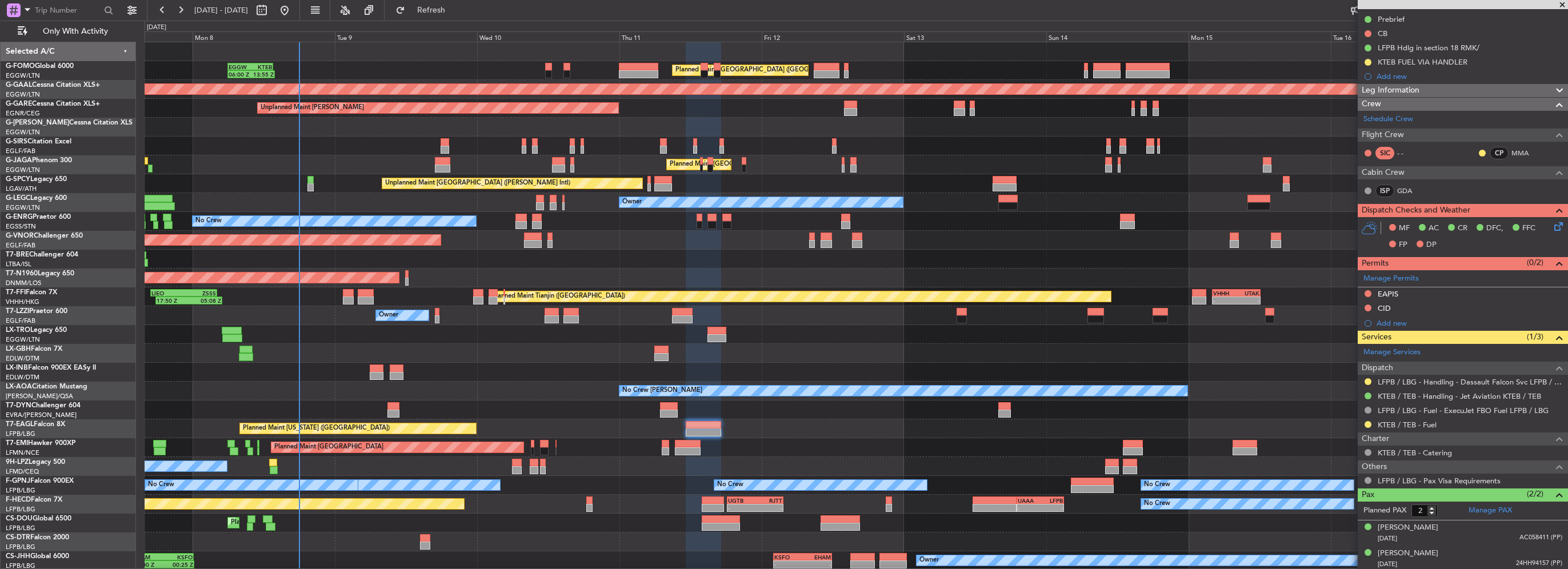
click at [1364, 377] on div at bounding box center [1369, 382] width 9 height 9
click at [1365, 378] on button at bounding box center [1368, 381] width 7 height 7
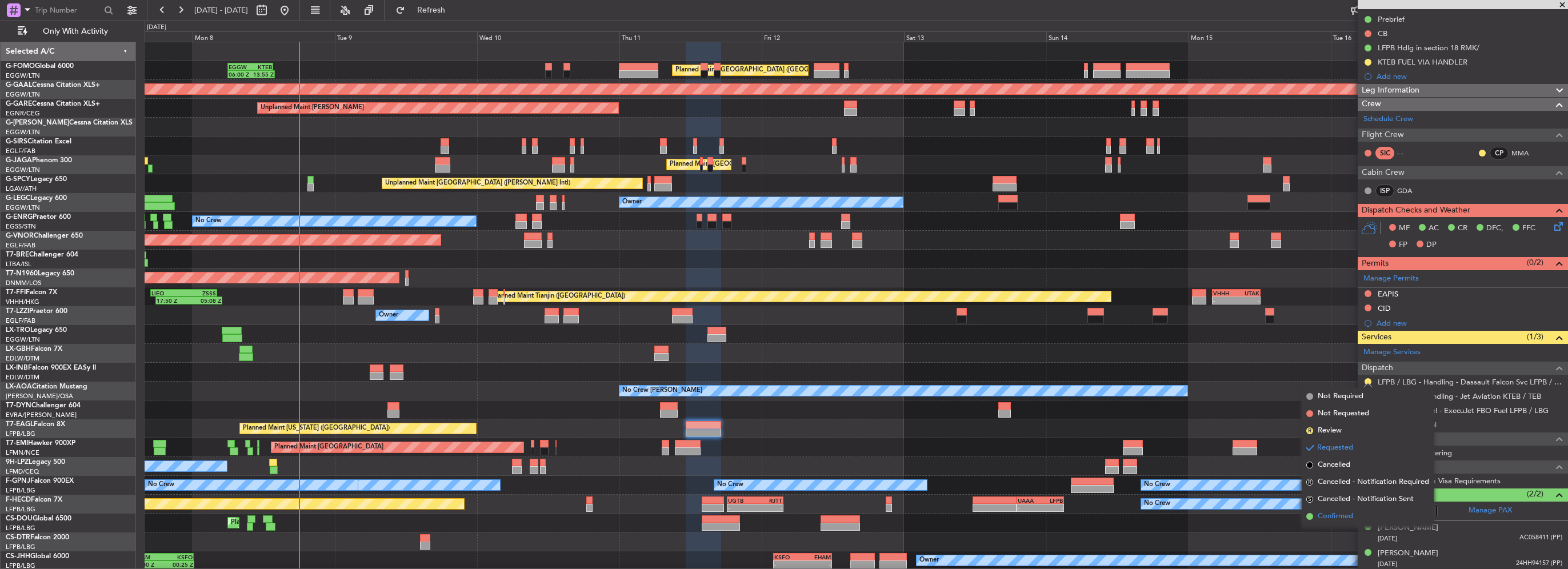
click at [1337, 512] on span "Confirmed" at bounding box center [1336, 516] width 36 height 11
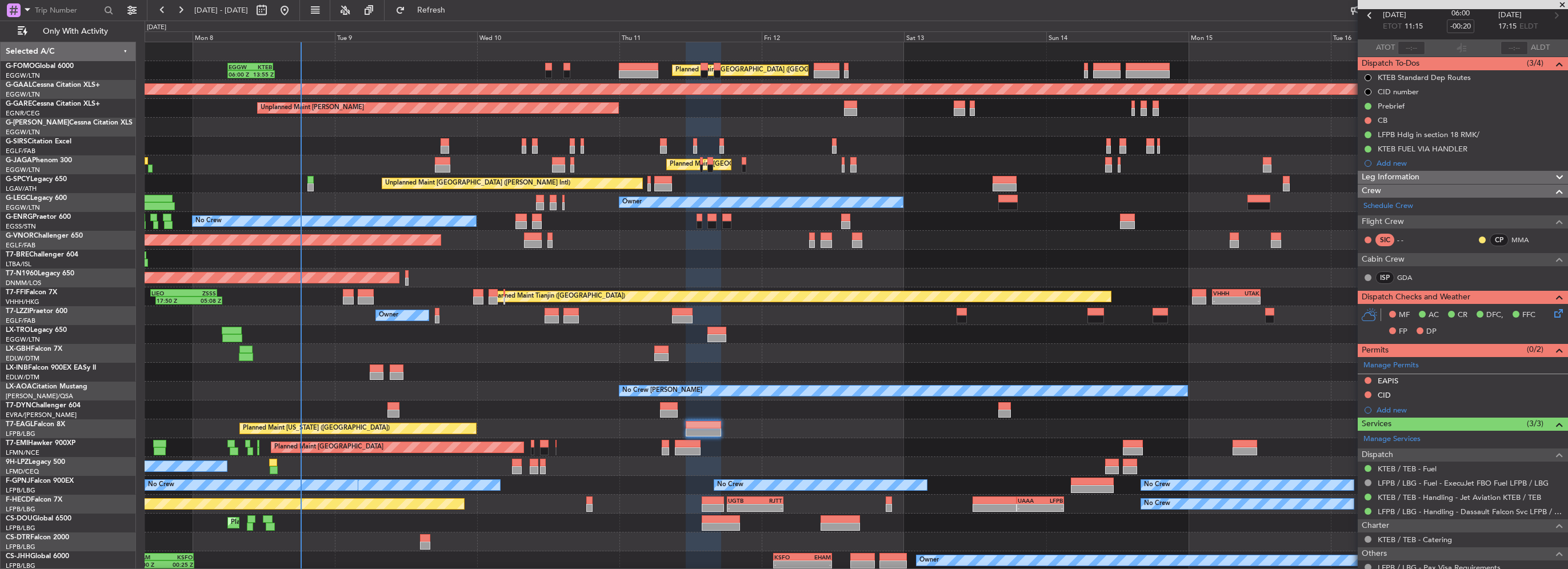
scroll to position [0, 0]
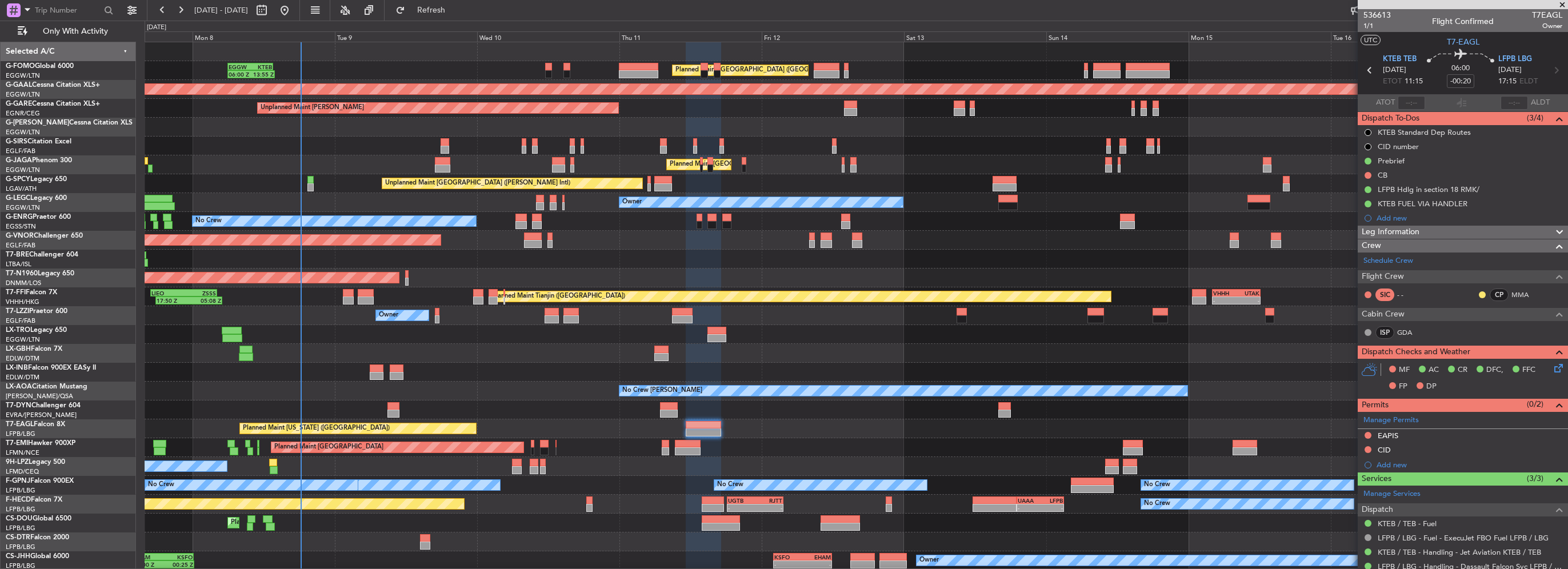
click at [1460, 228] on div "Leg Information" at bounding box center [1463, 232] width 210 height 13
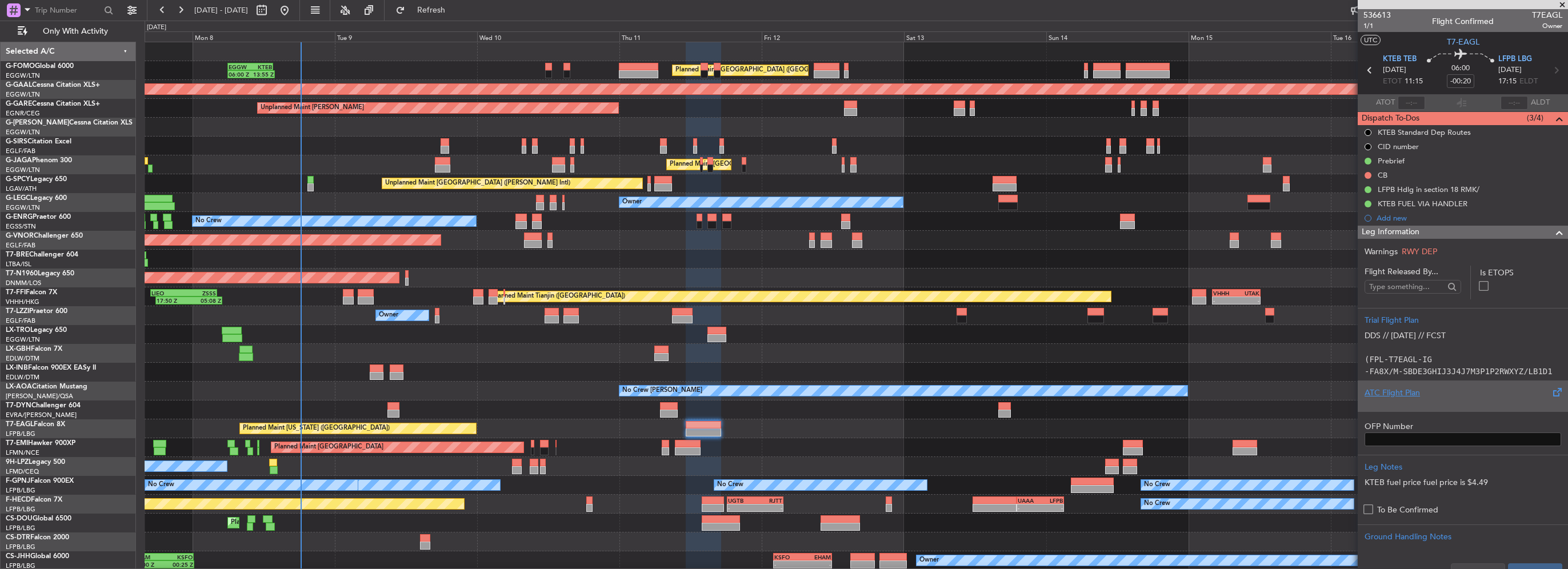
click at [1407, 399] on div at bounding box center [1463, 402] width 197 height 7
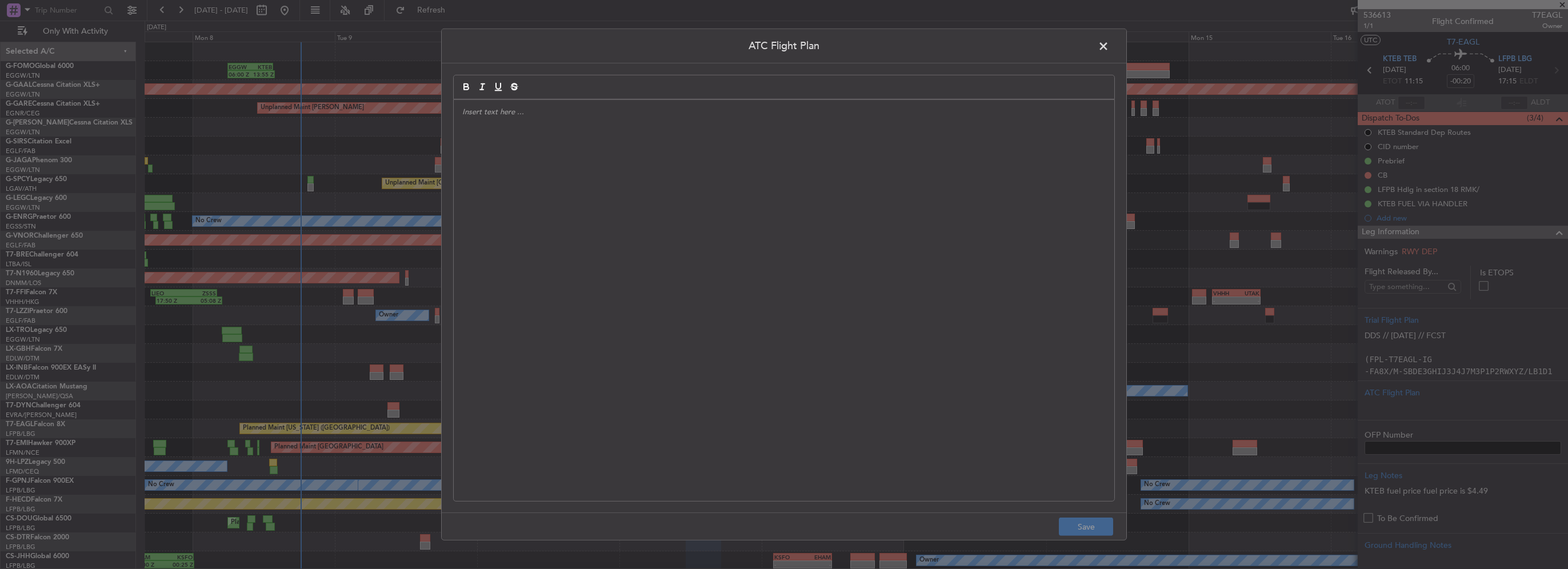
click at [1109, 51] on span at bounding box center [1109, 49] width 0 height 23
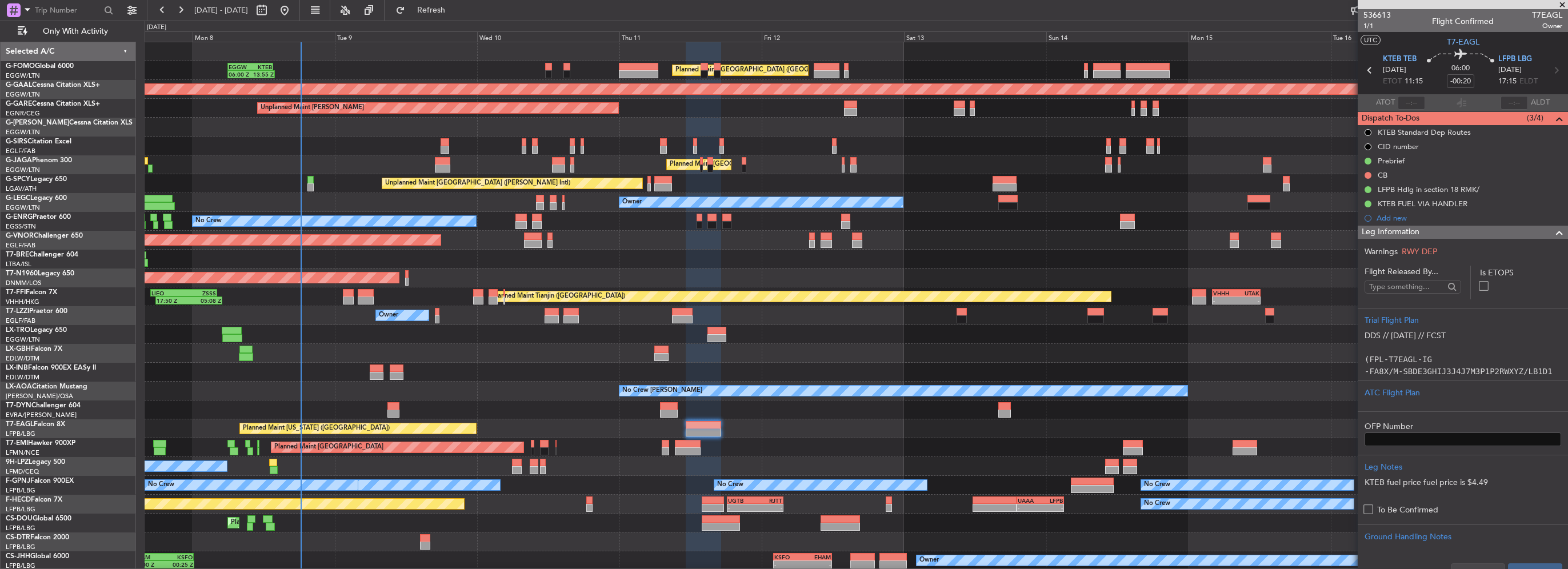
click at [1553, 232] on span at bounding box center [1559, 232] width 13 height 13
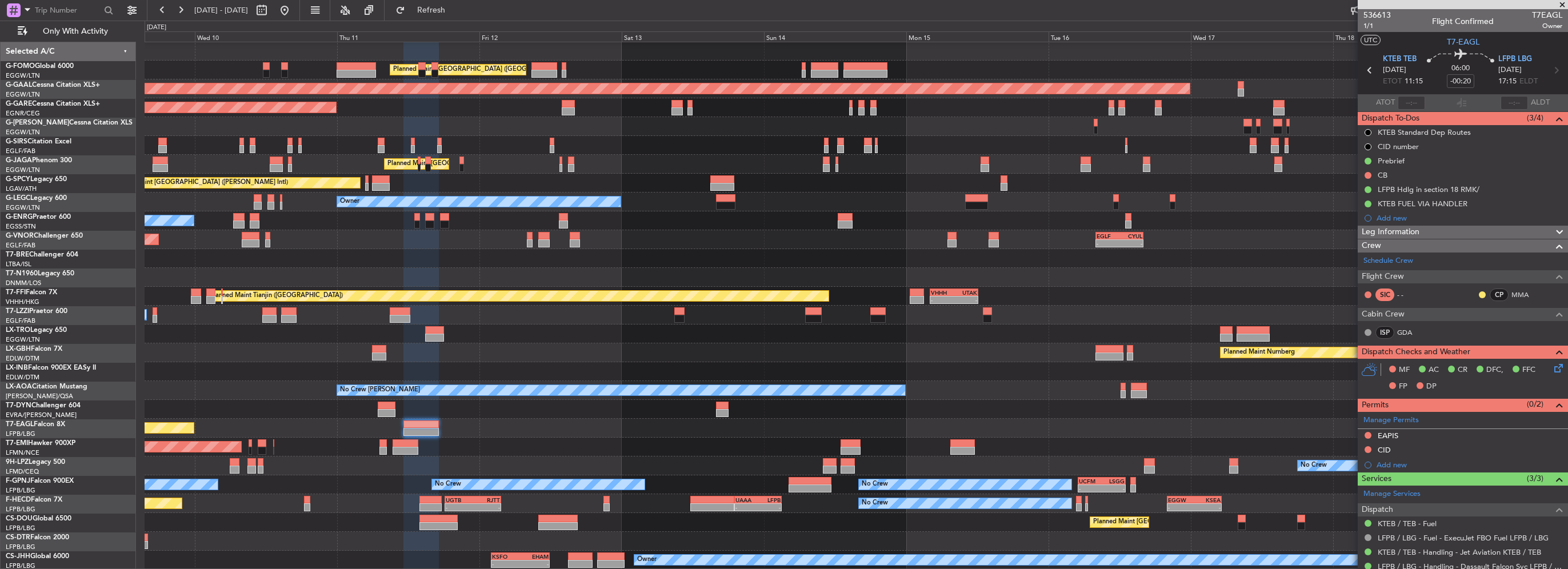
click at [492, 187] on div "Planned Maint London (Luton) EGGW 06:00 Z KTEB 13:40 Z 06:00 Z 13:55 Z Planned …" at bounding box center [856, 306] width 1423 height 528
